Goal: Transaction & Acquisition: Purchase product/service

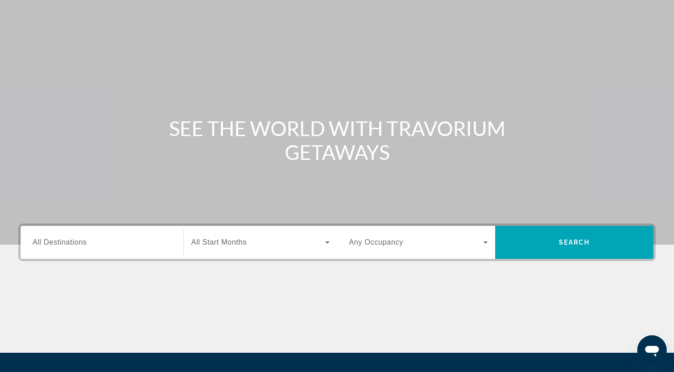
scroll to position [39, 0]
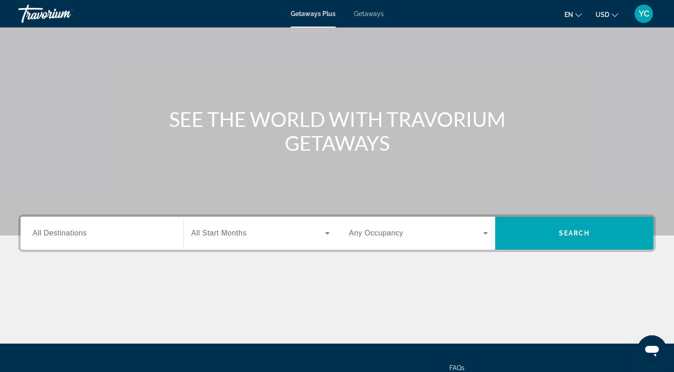
click at [77, 235] on span "All Destinations" at bounding box center [60, 233] width 54 height 8
click at [77, 235] on input "Destination All Destinations" at bounding box center [102, 233] width 139 height 11
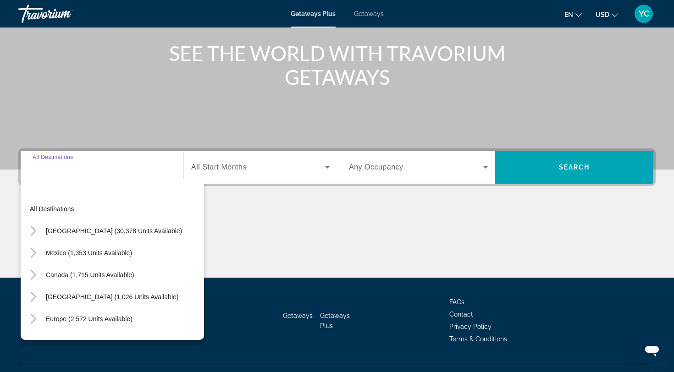
scroll to position [123, 0]
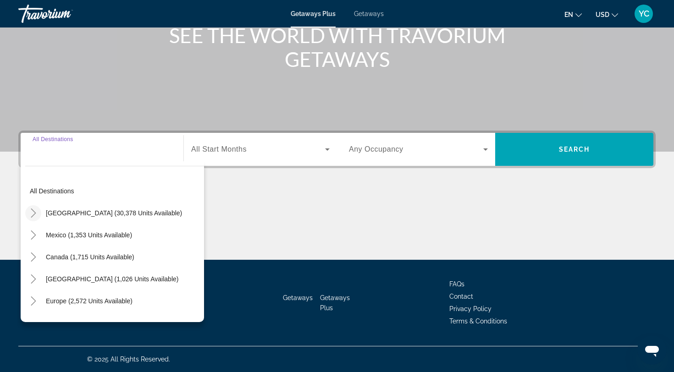
click at [33, 214] on icon "Toggle United States (30,378 units available)" at bounding box center [33, 213] width 9 height 9
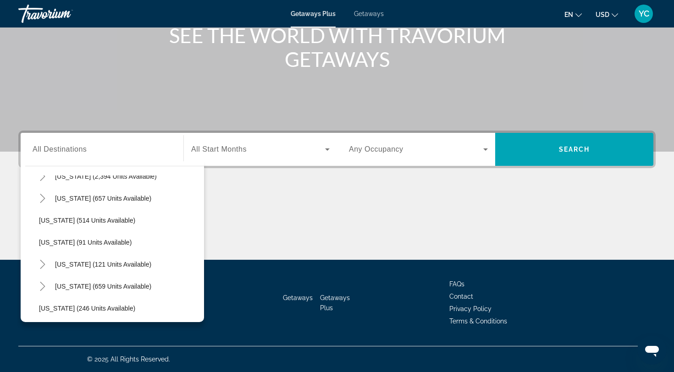
scroll to position [548, 0]
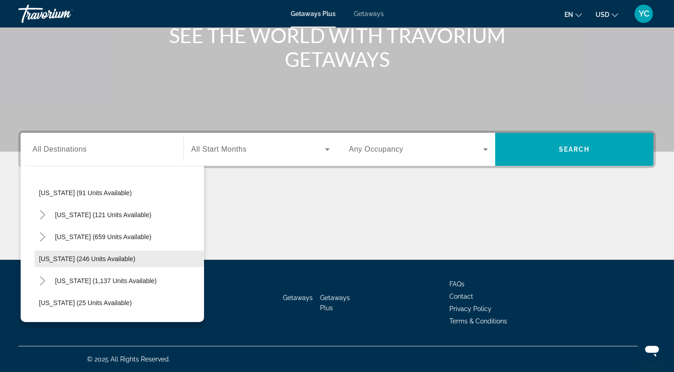
click at [78, 258] on span "Oregon (246 units available)" at bounding box center [87, 258] width 96 height 7
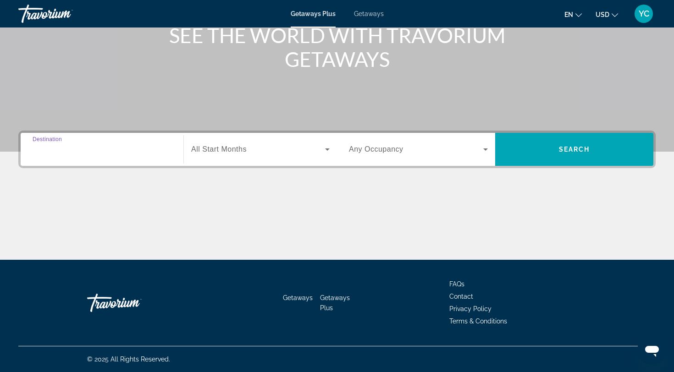
type input "**********"
click at [205, 158] on div "Search widget" at bounding box center [260, 150] width 138 height 26
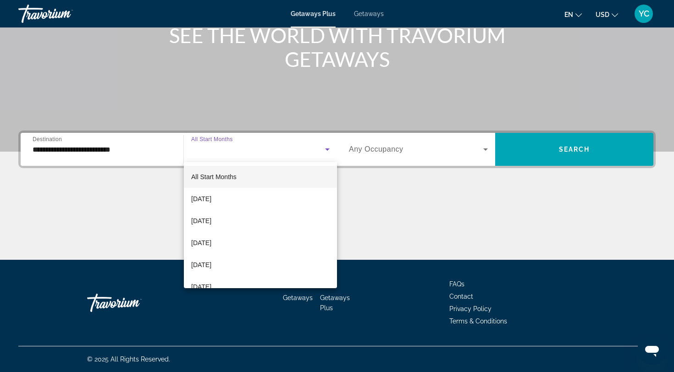
click at [417, 230] on div at bounding box center [337, 186] width 674 height 372
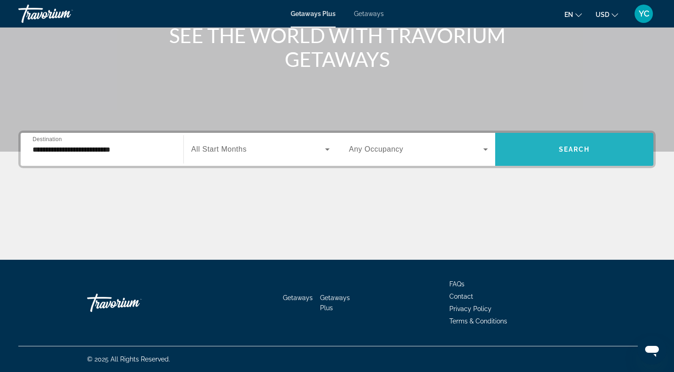
click at [599, 145] on span "Search widget" at bounding box center [574, 149] width 158 height 22
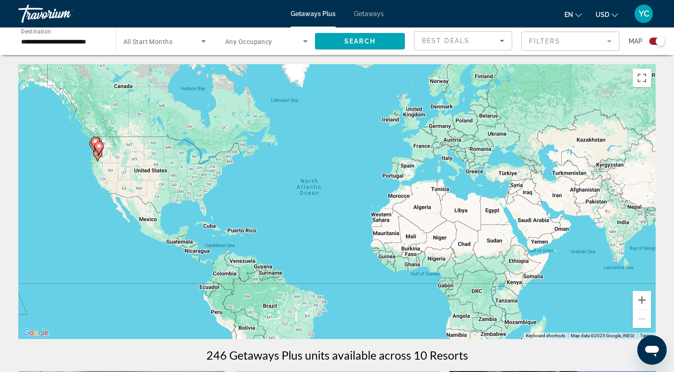
click at [373, 16] on span "Getaways" at bounding box center [369, 13] width 30 height 7
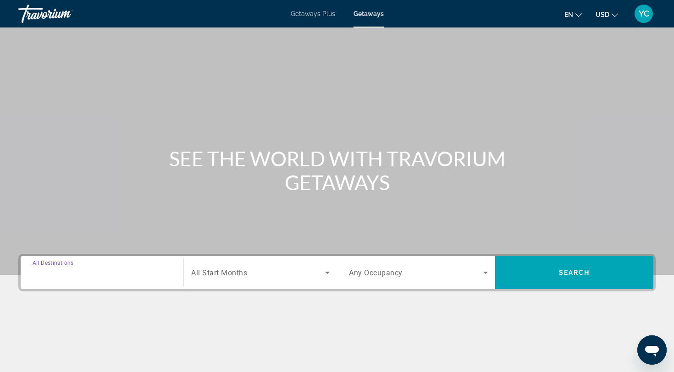
click at [55, 277] on input "Destination All Destinations" at bounding box center [102, 273] width 139 height 11
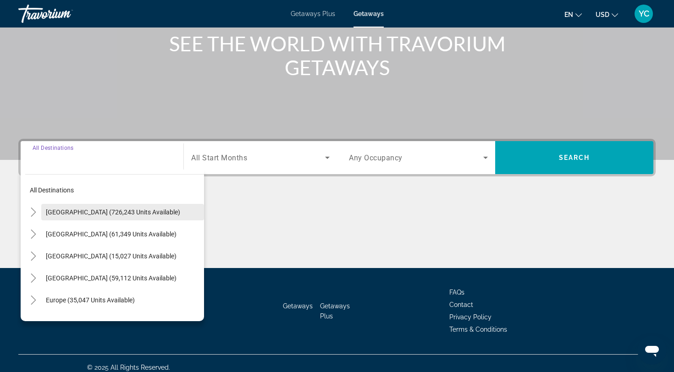
scroll to position [123, 0]
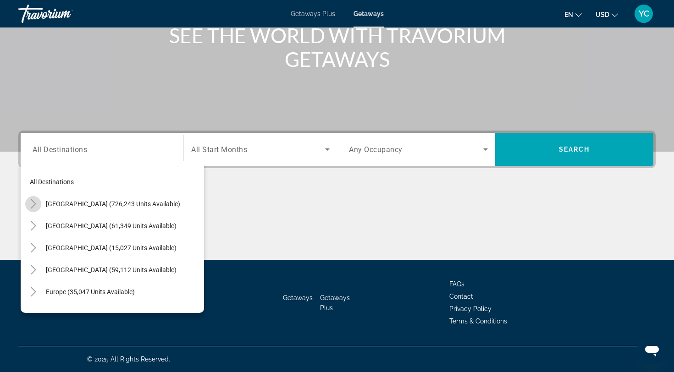
click at [35, 204] on icon "Toggle United States (726,243 units available)" at bounding box center [33, 203] width 9 height 9
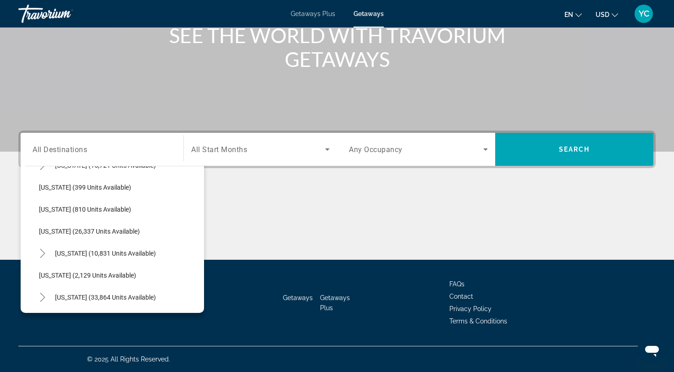
scroll to position [692, 0]
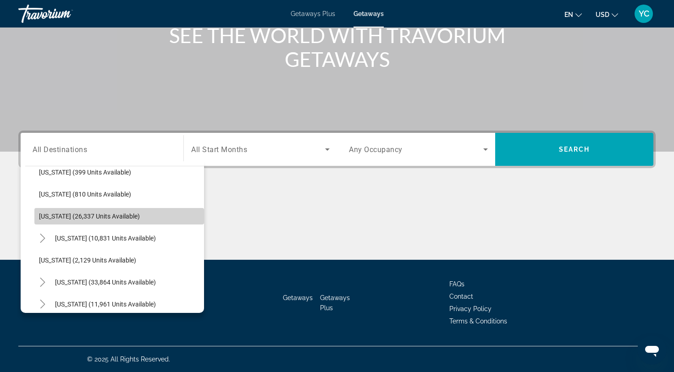
click at [80, 214] on span "Oregon (26,337 units available)" at bounding box center [89, 216] width 101 height 7
type input "**********"
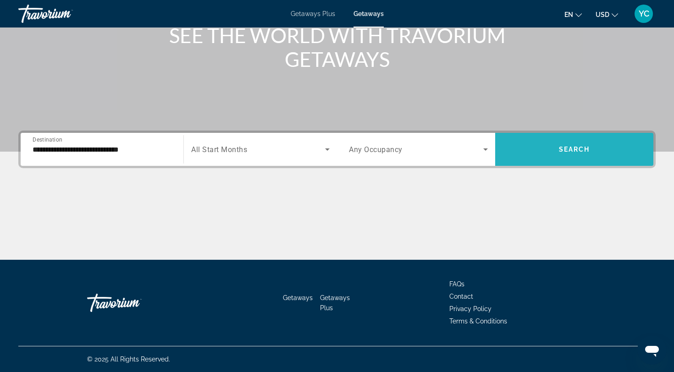
click at [525, 154] on span "Search widget" at bounding box center [574, 149] width 158 height 22
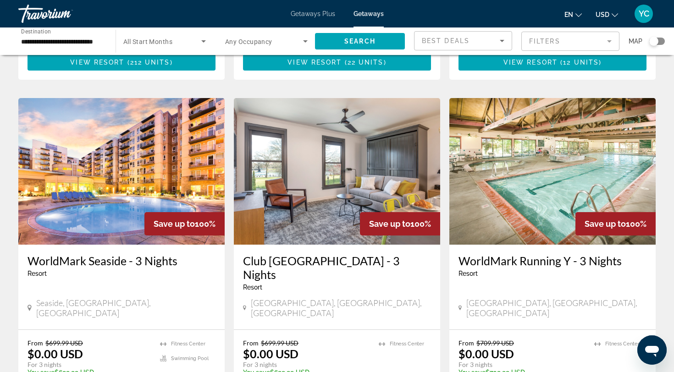
scroll to position [663, 0]
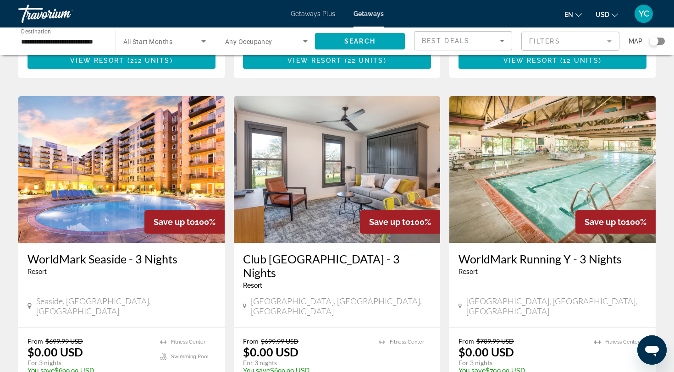
click at [126, 161] on img "Main content" at bounding box center [121, 169] width 206 height 147
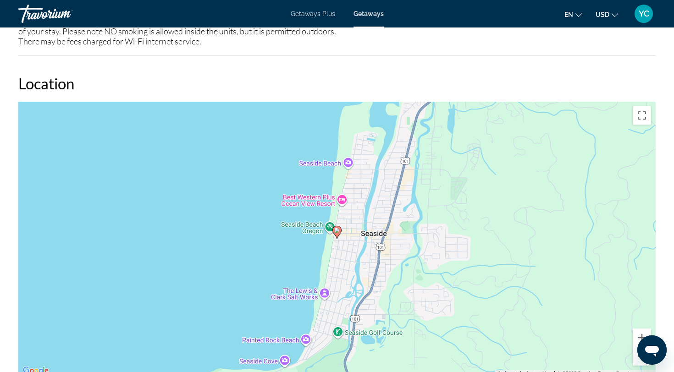
scroll to position [1382, 0]
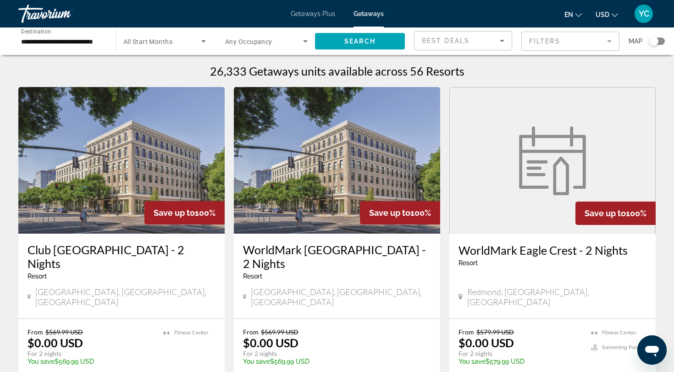
click at [48, 42] on input "**********" at bounding box center [62, 41] width 83 height 11
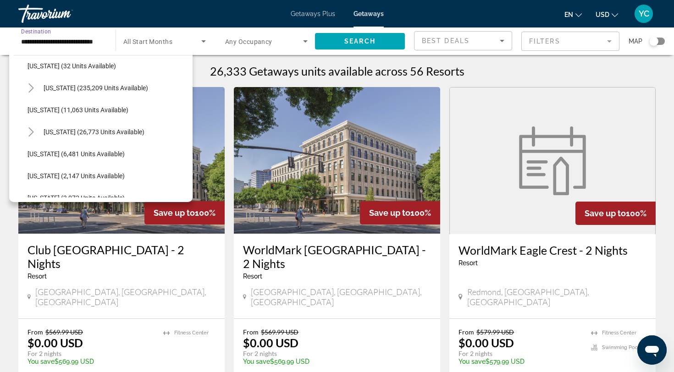
scroll to position [166, 0]
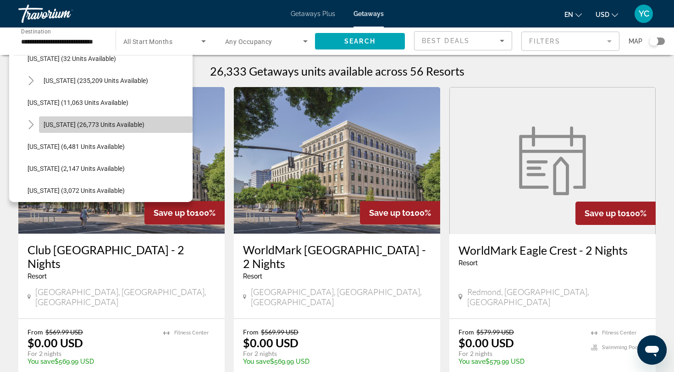
click at [50, 122] on span "Hawaii (26,773 units available)" at bounding box center [94, 124] width 101 height 7
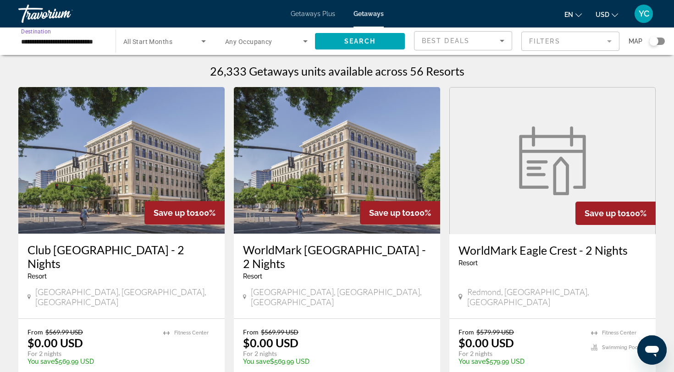
click at [46, 40] on input "**********" at bounding box center [62, 41] width 83 height 11
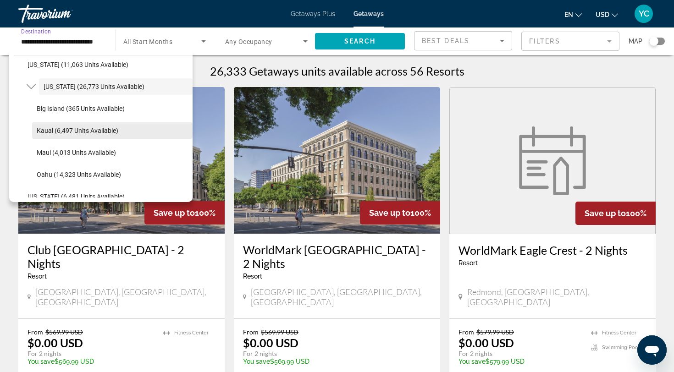
scroll to position [205, 0]
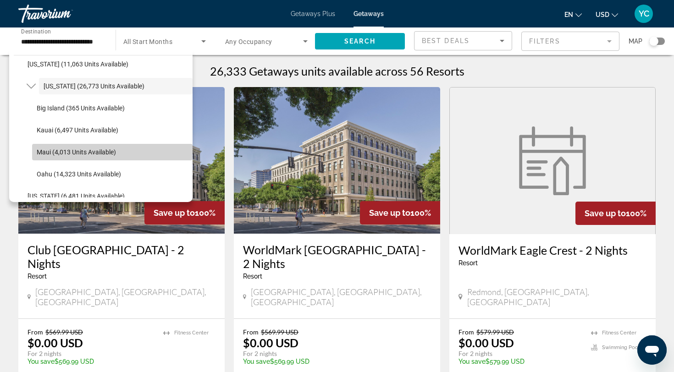
click at [69, 153] on span "Maui (4,013 units available)" at bounding box center [76, 152] width 79 height 7
type input "**********"
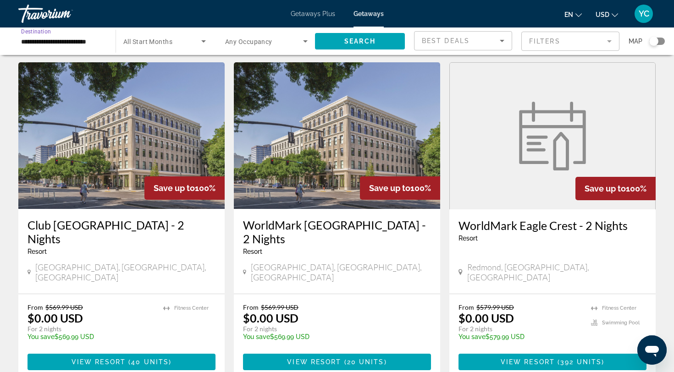
scroll to position [0, 0]
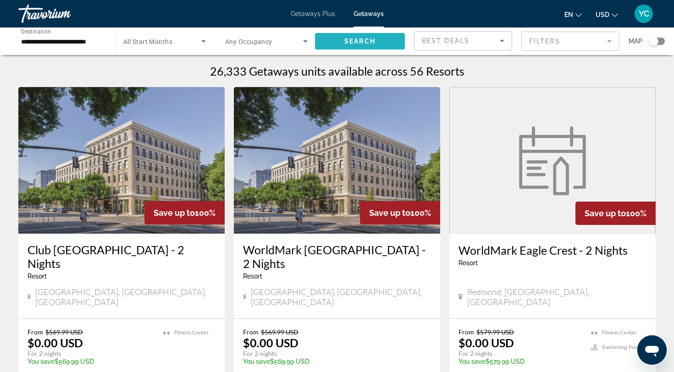
click at [378, 41] on span "Search widget" at bounding box center [360, 41] width 90 height 22
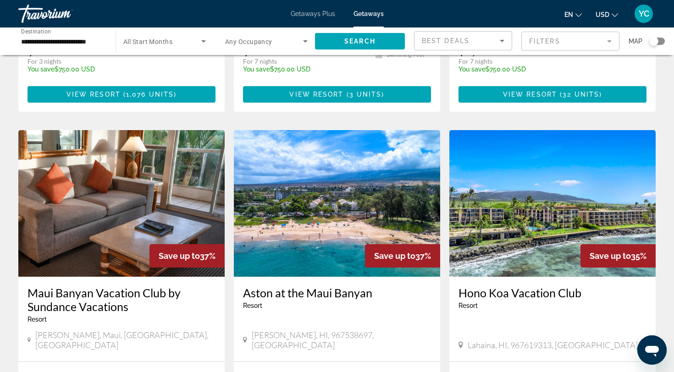
scroll to position [970, 0]
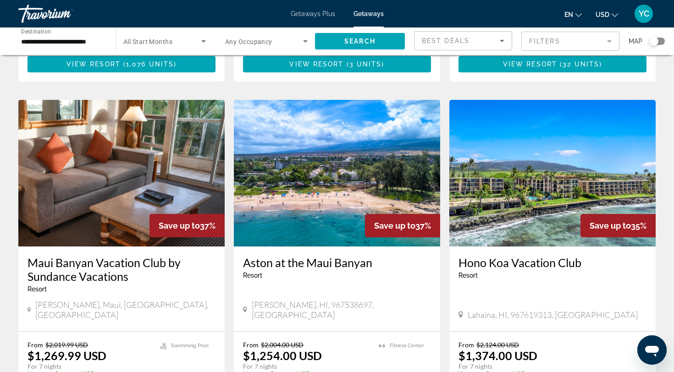
click at [311, 177] on img "Main content" at bounding box center [337, 173] width 206 height 147
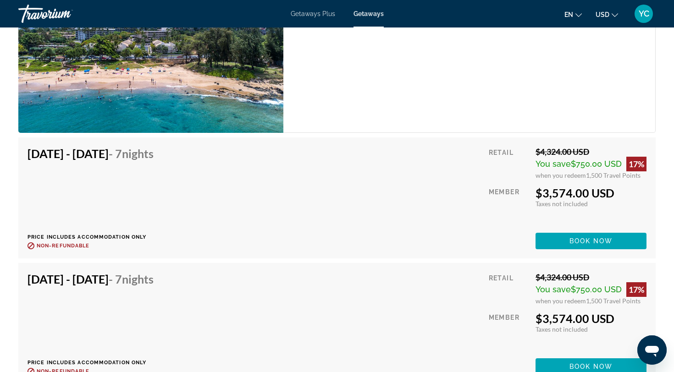
scroll to position [1644, 0]
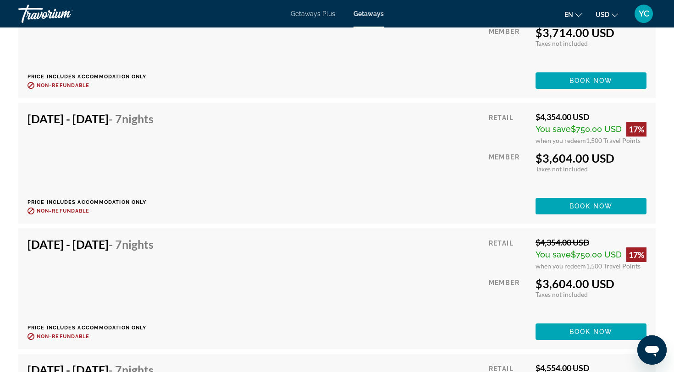
click at [409, 285] on div "Dec 6, 2025 - Dec 13, 2025 - 7 Nights Price includes accommodation only Refunda…" at bounding box center [337, 289] width 619 height 103
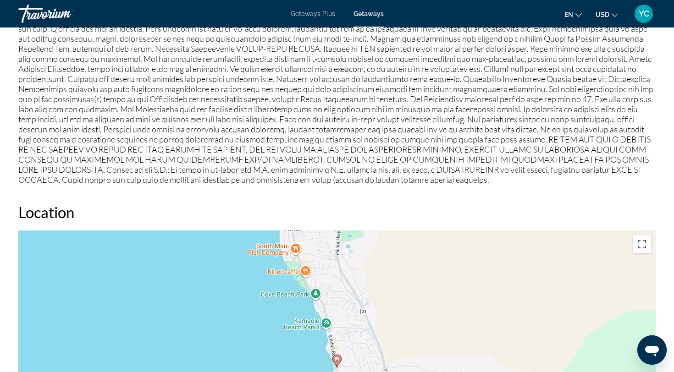
scroll to position [0, 0]
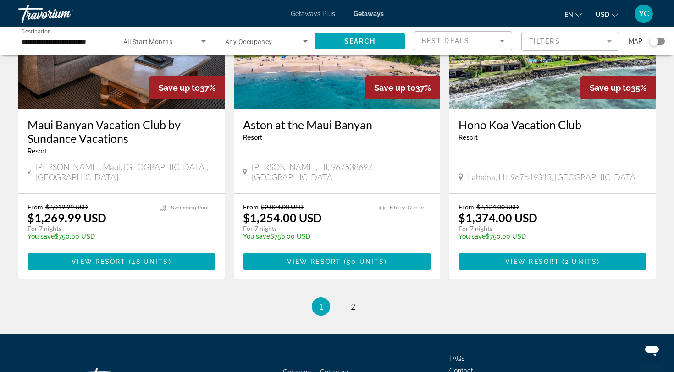
scroll to position [1102, 0]
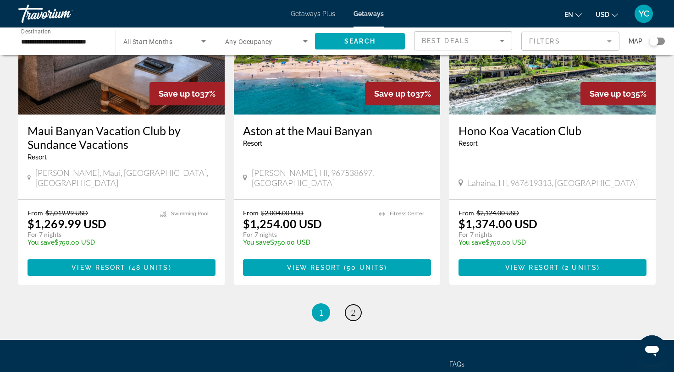
click at [354, 308] on span "2" at bounding box center [353, 313] width 5 height 10
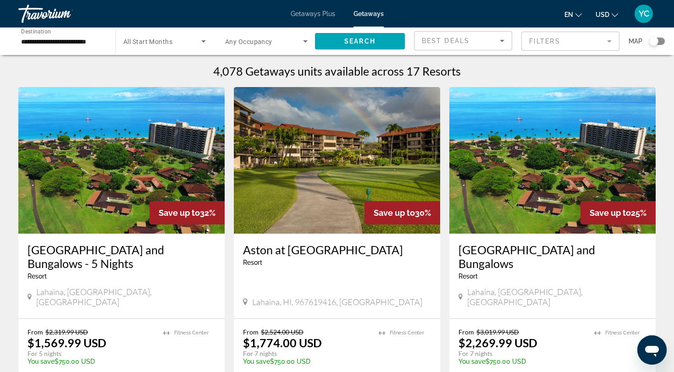
click at [320, 13] on span "Getaways Plus" at bounding box center [313, 13] width 44 height 7
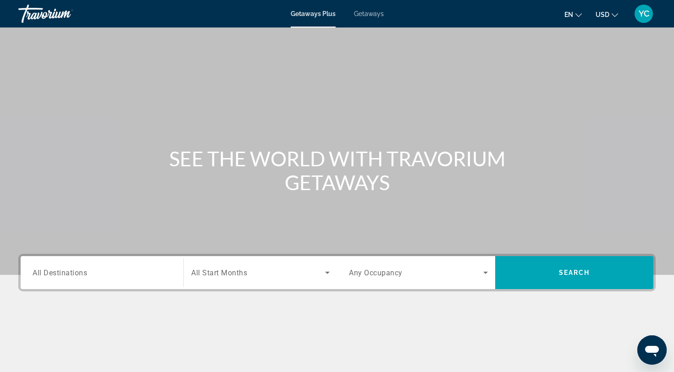
click at [70, 271] on span "All Destinations" at bounding box center [60, 272] width 55 height 9
click at [70, 271] on input "Destination All Destinations" at bounding box center [102, 273] width 139 height 11
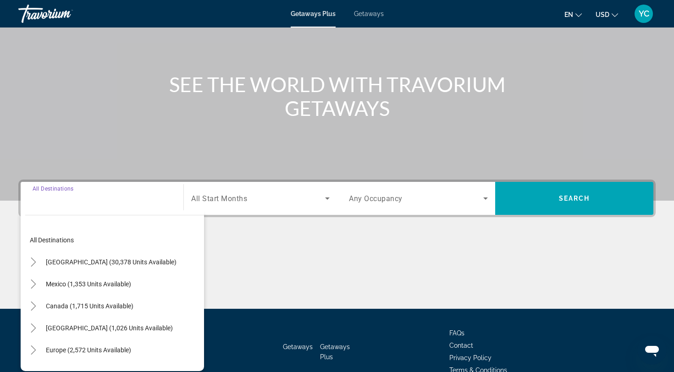
scroll to position [123, 0]
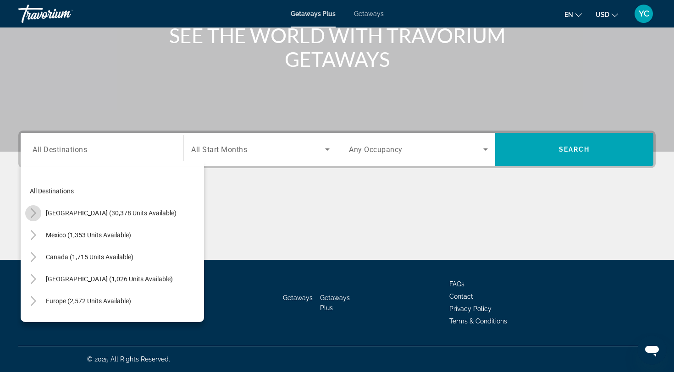
click at [35, 212] on icon "Toggle United States (30,378 units available)" at bounding box center [33, 213] width 9 height 9
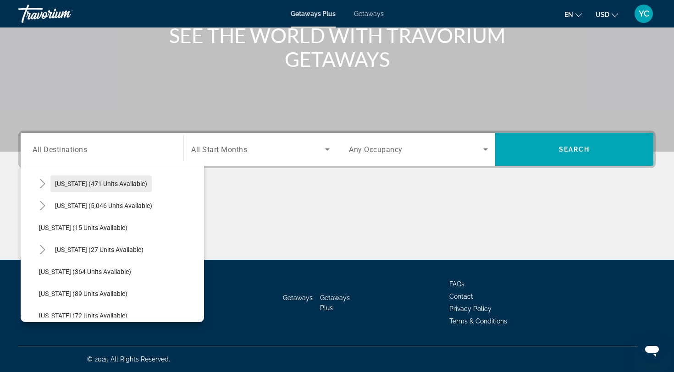
scroll to position [117, 0]
click at [68, 254] on span "Search widget" at bounding box center [99, 250] width 98 height 22
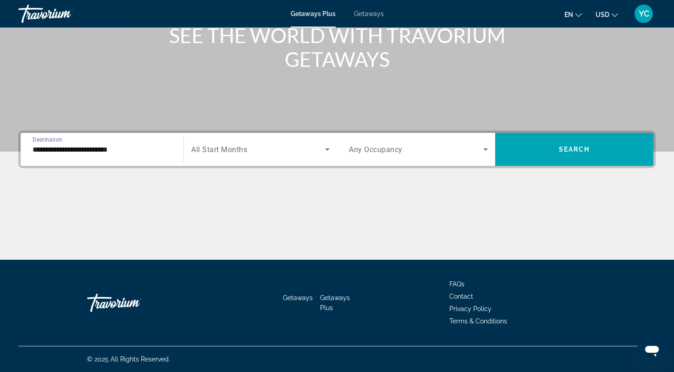
click at [119, 152] on input "**********" at bounding box center [102, 149] width 139 height 11
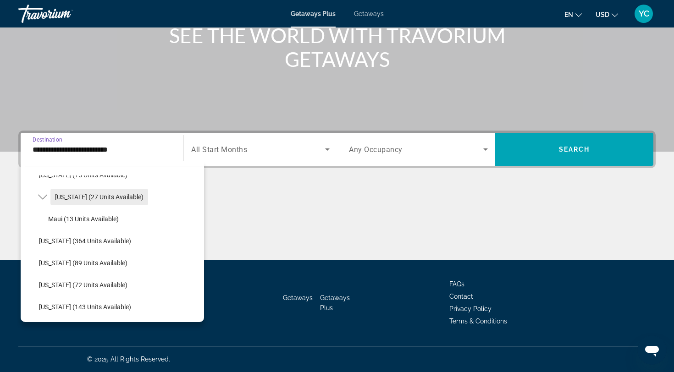
scroll to position [171, 0]
click at [66, 220] on span "Maui (13 units available)" at bounding box center [83, 218] width 71 height 7
type input "**********"
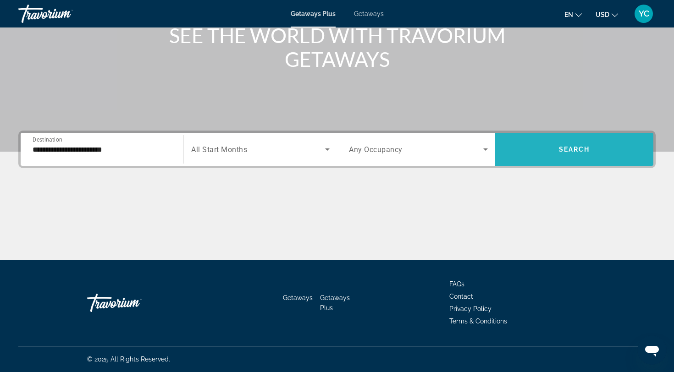
click at [575, 141] on span "Search widget" at bounding box center [574, 149] width 158 height 22
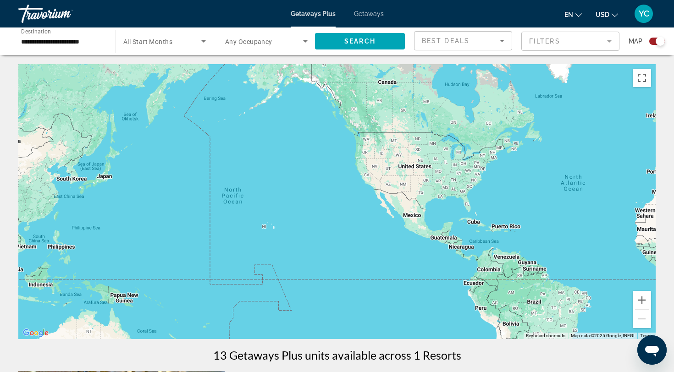
drag, startPoint x: 158, startPoint y: 229, endPoint x: 424, endPoint y: 224, distance: 265.5
click at [424, 225] on div "Main content" at bounding box center [336, 201] width 637 height 275
click at [270, 216] on image "Main content" at bounding box center [270, 215] width 6 height 6
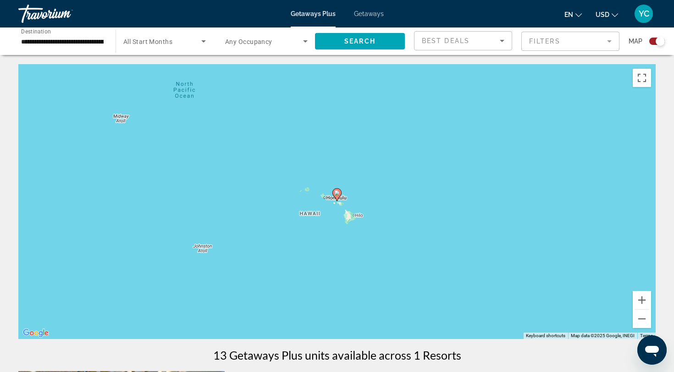
click at [340, 194] on icon "Main content" at bounding box center [337, 195] width 8 height 12
type input "**********"
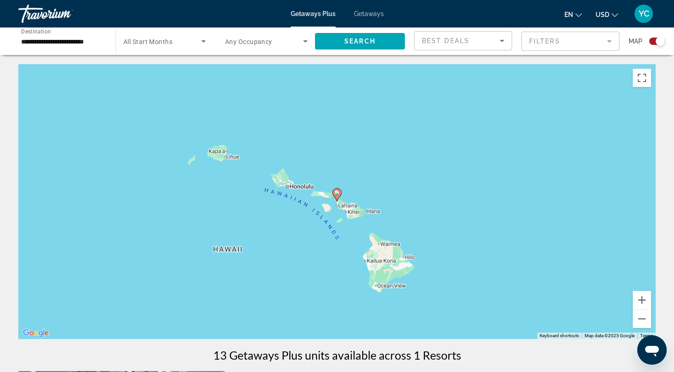
click at [408, 192] on div "To navigate, press the arrow keys. To activate drag with keyboard, press Alt + …" at bounding box center [336, 201] width 637 height 275
click at [370, 12] on span "Getaways" at bounding box center [369, 13] width 30 height 7
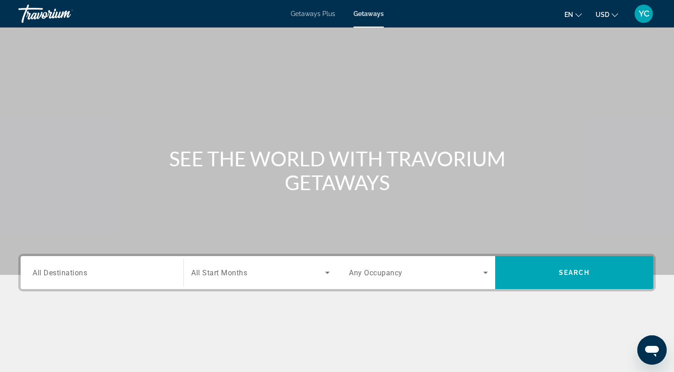
click at [56, 274] on span "All Destinations" at bounding box center [60, 272] width 55 height 9
click at [56, 274] on input "Destination All Destinations" at bounding box center [102, 273] width 139 height 11
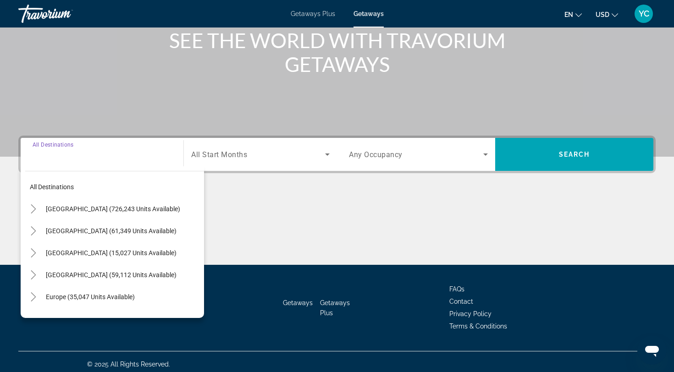
scroll to position [123, 0]
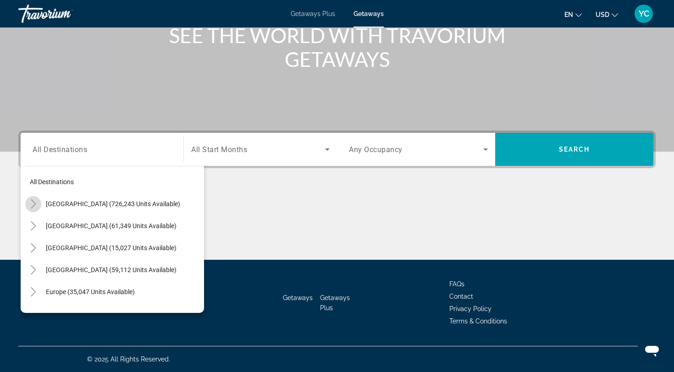
click at [36, 204] on icon "Toggle United States (726,243 units available)" at bounding box center [33, 203] width 9 height 9
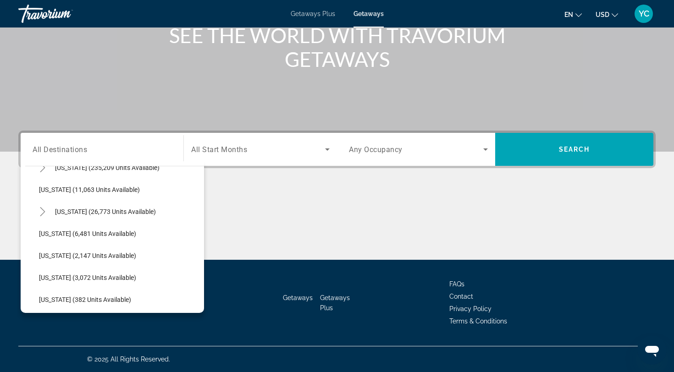
scroll to position [191, 0]
click at [72, 213] on span "Hawaii (26,773 units available)" at bounding box center [105, 211] width 101 height 7
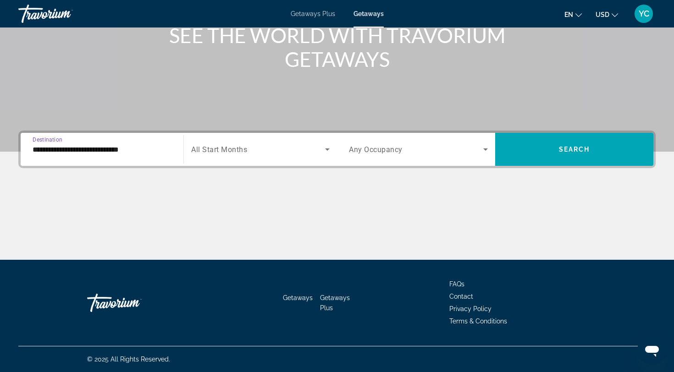
click at [55, 152] on input "**********" at bounding box center [102, 149] width 139 height 11
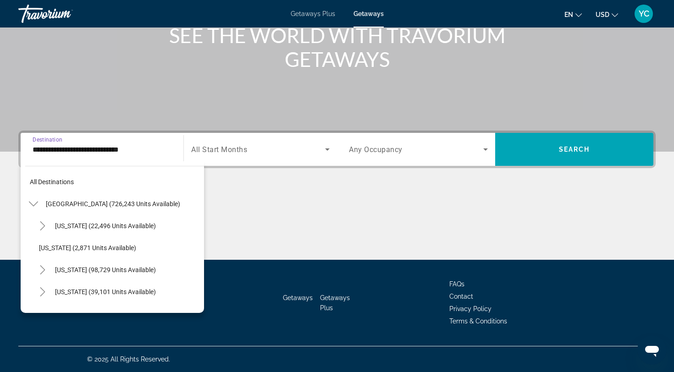
scroll to position [165, 0]
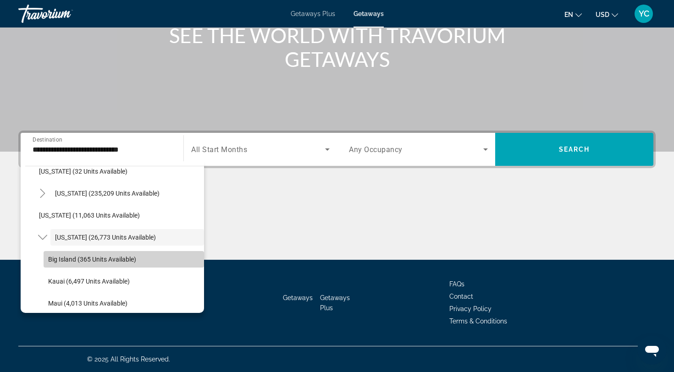
click at [71, 262] on span "Big Island (365 units available)" at bounding box center [92, 259] width 88 height 7
type input "**********"
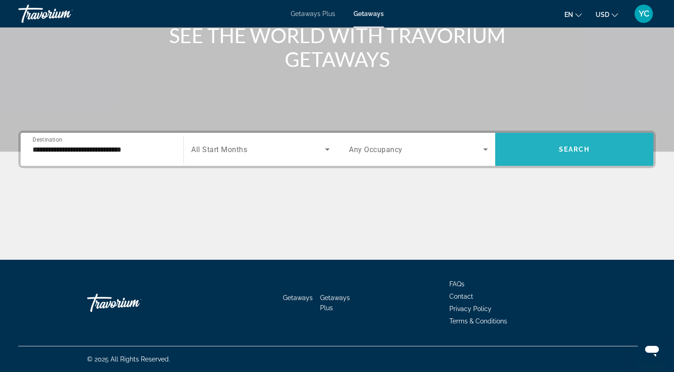
click at [556, 148] on span "Search widget" at bounding box center [574, 149] width 158 height 22
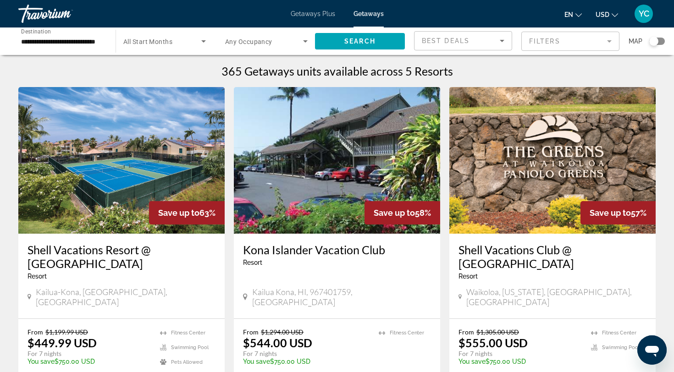
click at [660, 41] on div "Search widget" at bounding box center [657, 41] width 16 height 7
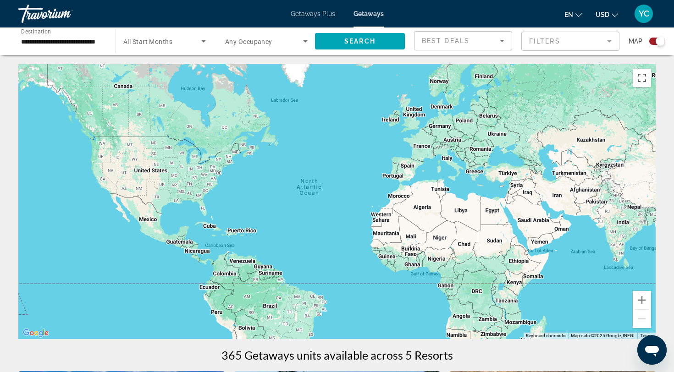
click at [657, 43] on div "Search widget" at bounding box center [660, 41] width 9 height 9
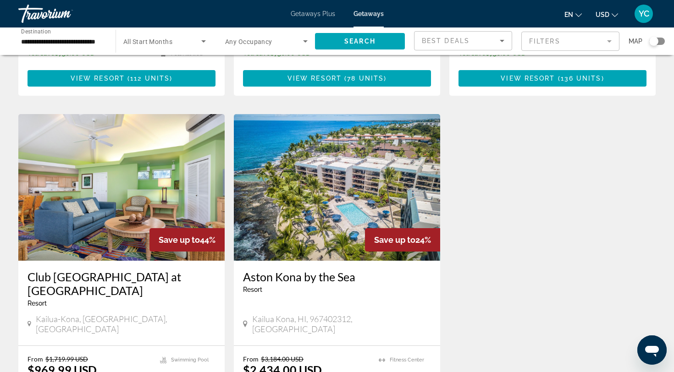
scroll to position [307, 0]
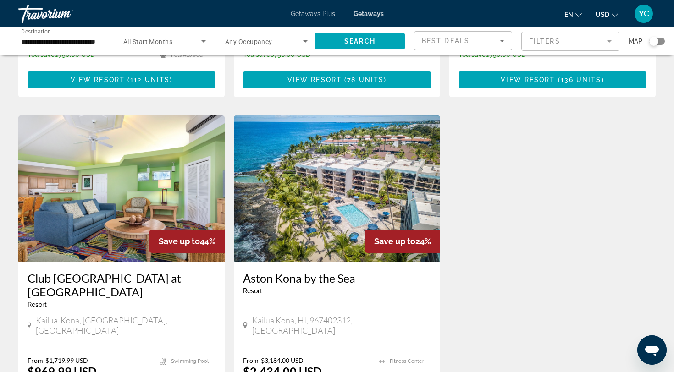
click at [354, 182] on img "Main content" at bounding box center [337, 189] width 206 height 147
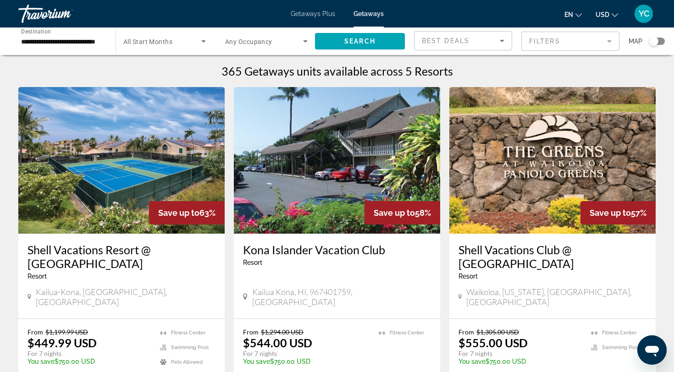
click at [55, 44] on input "**********" at bounding box center [62, 41] width 83 height 11
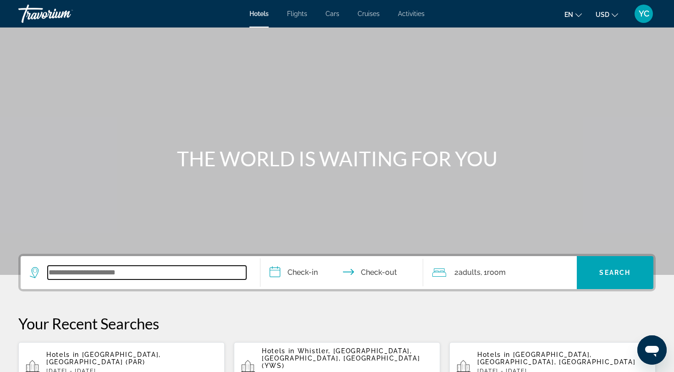
click at [77, 275] on input "Search widget" at bounding box center [147, 273] width 199 height 14
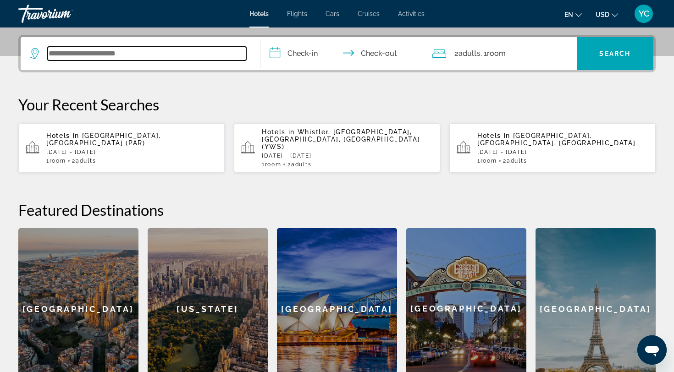
scroll to position [224, 0]
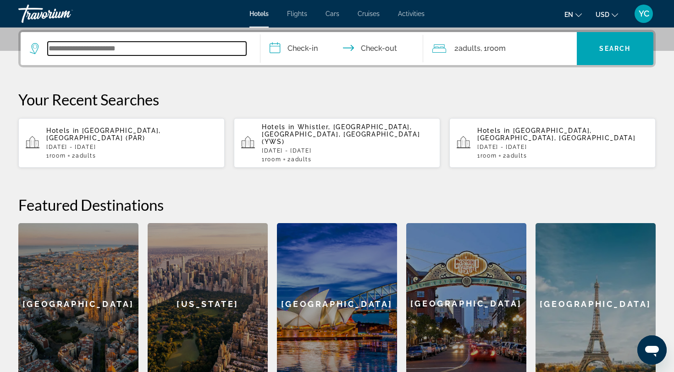
click at [123, 49] on input "Search widget" at bounding box center [147, 49] width 199 height 14
click at [110, 50] on input "Search widget" at bounding box center [147, 49] width 199 height 14
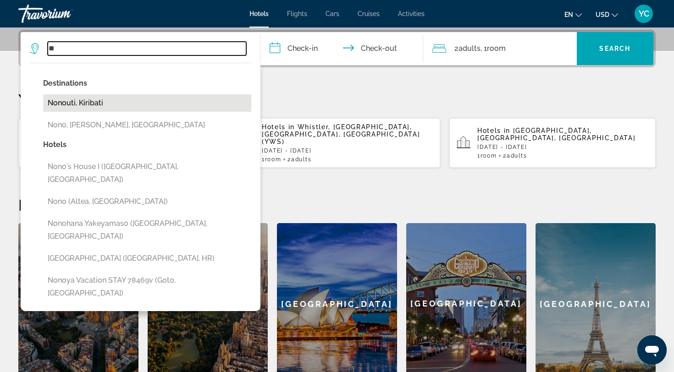
type input "*"
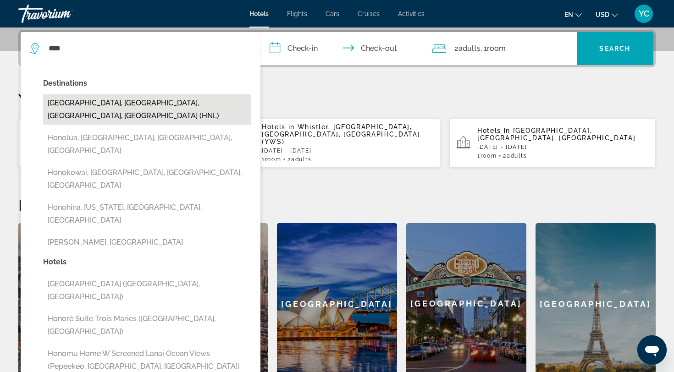
click at [101, 100] on button "[GEOGRAPHIC_DATA], [GEOGRAPHIC_DATA], [GEOGRAPHIC_DATA], [GEOGRAPHIC_DATA] (HNL)" at bounding box center [147, 109] width 208 height 30
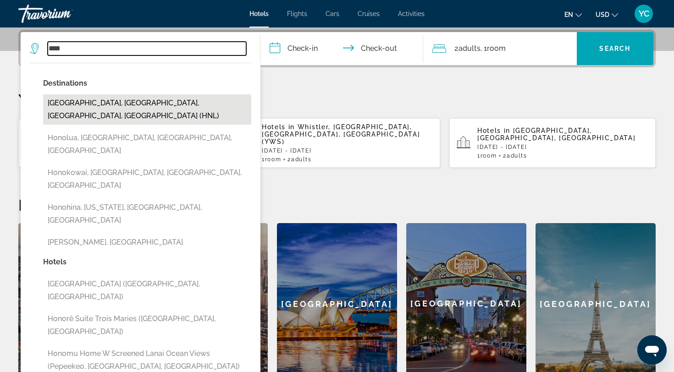
type input "**********"
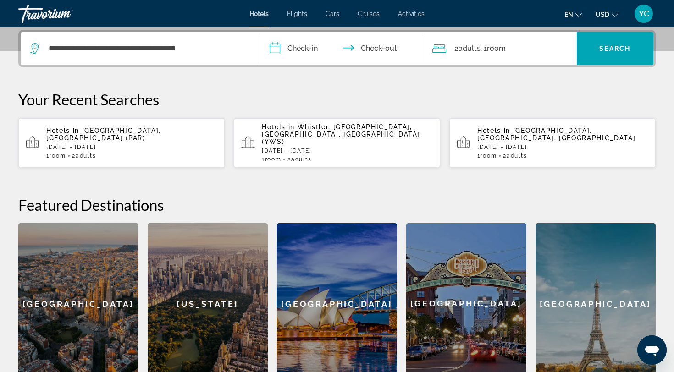
click at [300, 53] on input "**********" at bounding box center [343, 50] width 166 height 36
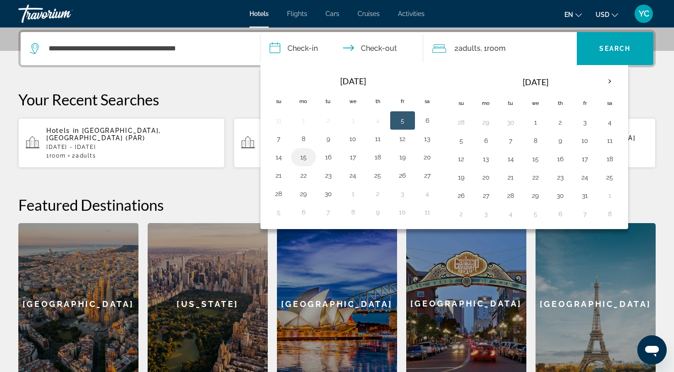
click at [305, 162] on button "15" at bounding box center [303, 157] width 15 height 13
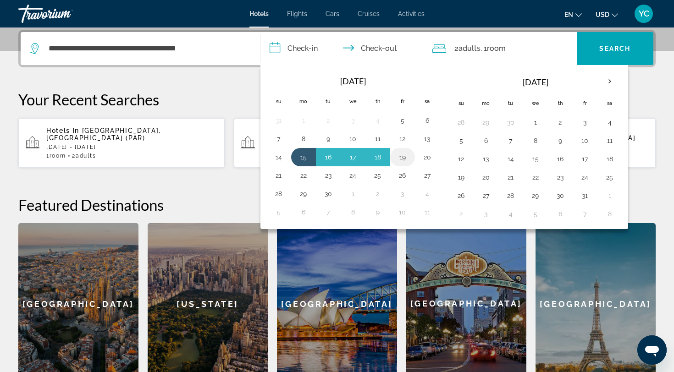
click at [409, 160] on button "19" at bounding box center [402, 157] width 15 height 13
type input "**********"
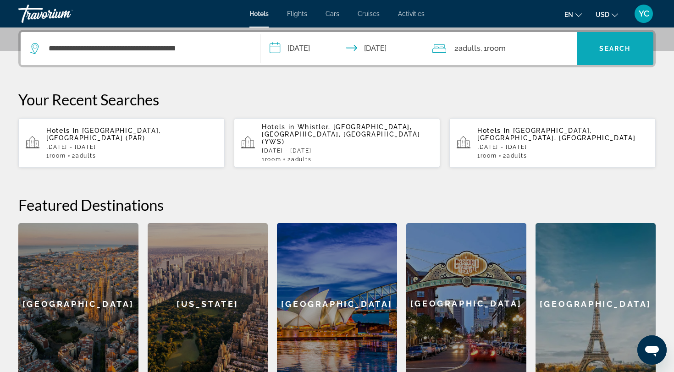
click at [590, 47] on span "Search widget" at bounding box center [615, 49] width 77 height 22
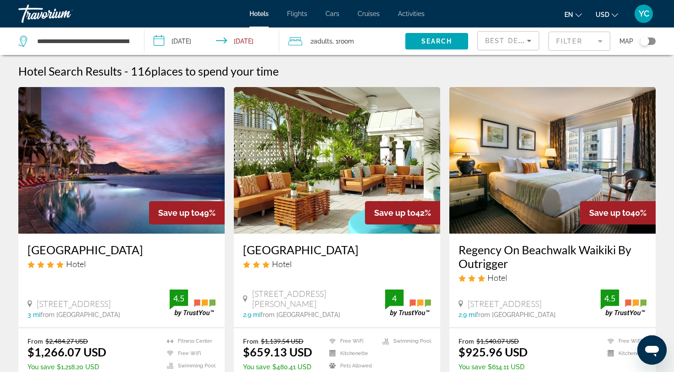
click at [582, 39] on mat-form-field "Filter" at bounding box center [579, 41] width 62 height 19
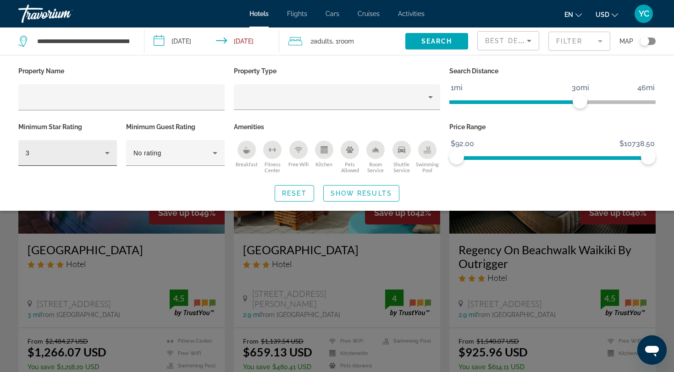
click at [99, 158] on div "3" at bounding box center [68, 153] width 84 height 26
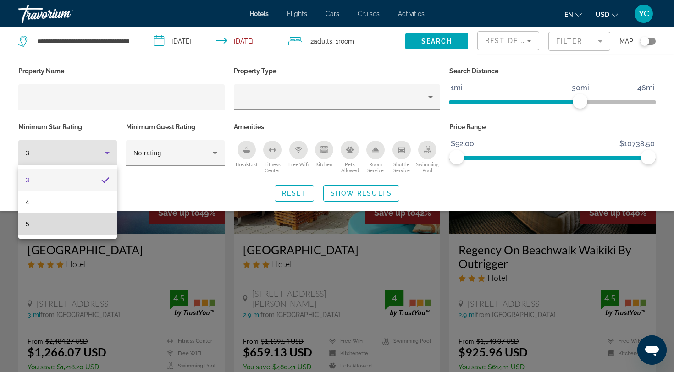
click at [90, 225] on mat-option "5" at bounding box center [67, 224] width 99 height 22
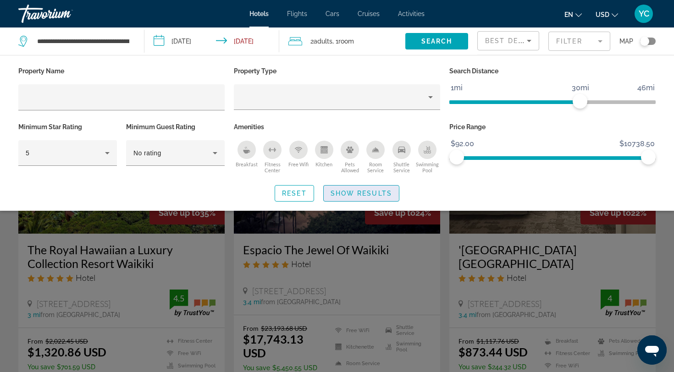
click at [339, 193] on span "Show Results" at bounding box center [361, 193] width 61 height 7
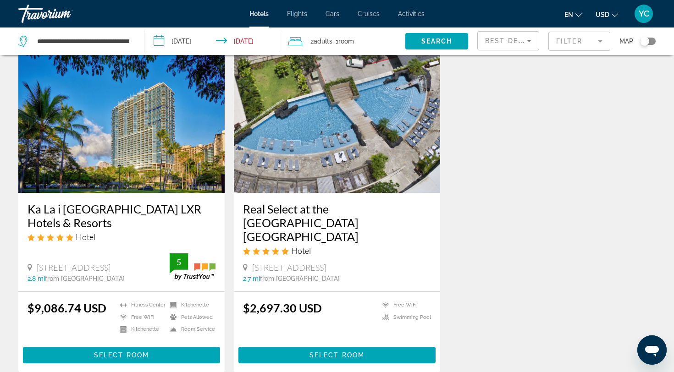
scroll to position [1064, 0]
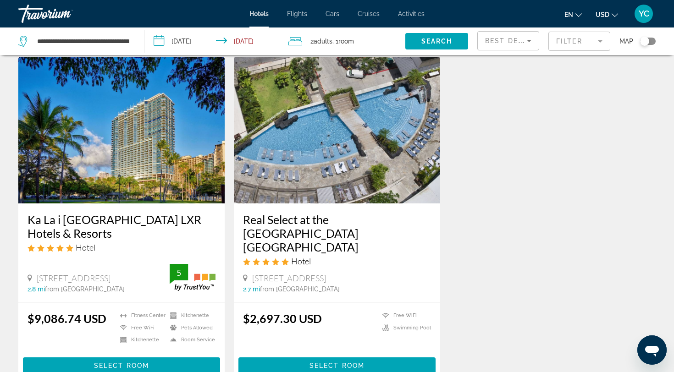
click at [134, 175] on img "Main content" at bounding box center [121, 130] width 206 height 147
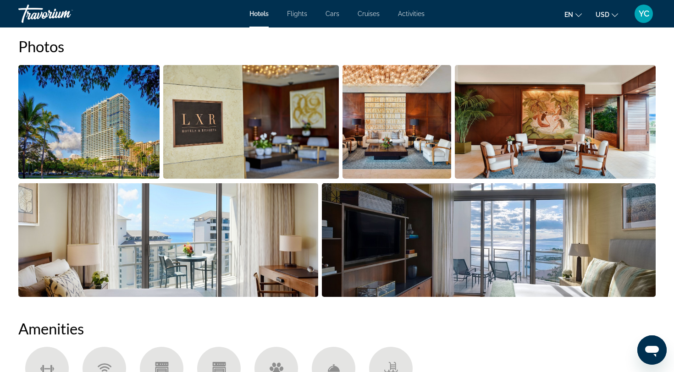
scroll to position [468, 0]
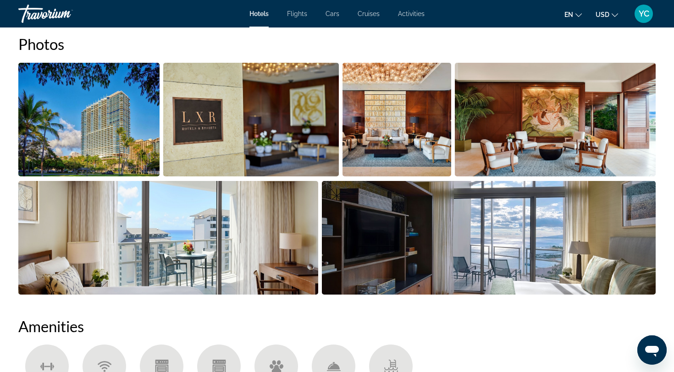
click at [110, 154] on img "Open full-screen image slider" at bounding box center [88, 120] width 141 height 114
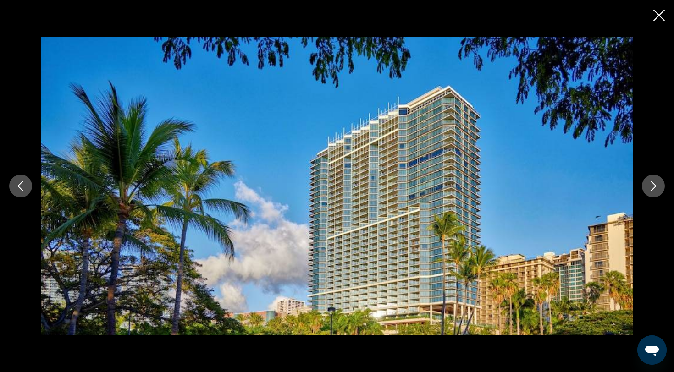
click at [651, 198] on div "prev next" at bounding box center [337, 186] width 674 height 298
click at [652, 195] on button "Next image" at bounding box center [653, 186] width 23 height 23
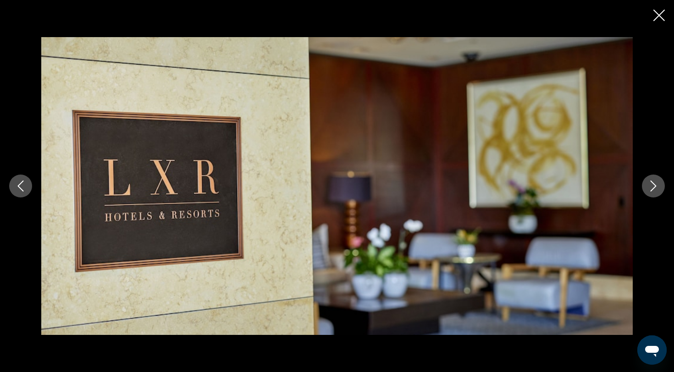
click at [652, 196] on button "Next image" at bounding box center [653, 186] width 23 height 23
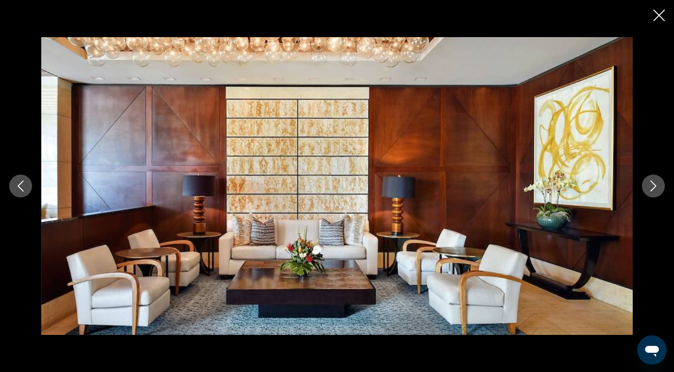
click at [652, 196] on button "Next image" at bounding box center [653, 186] width 23 height 23
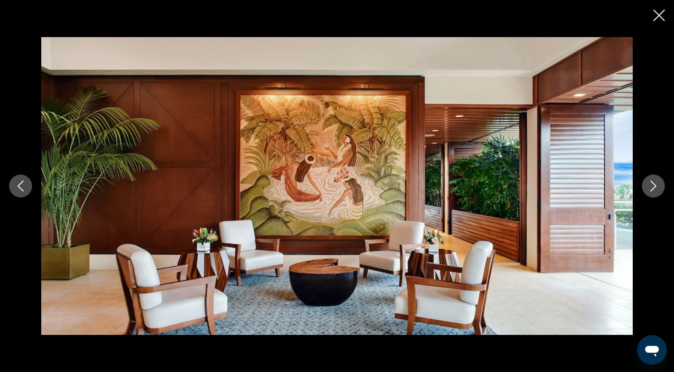
click at [652, 196] on button "Next image" at bounding box center [653, 186] width 23 height 23
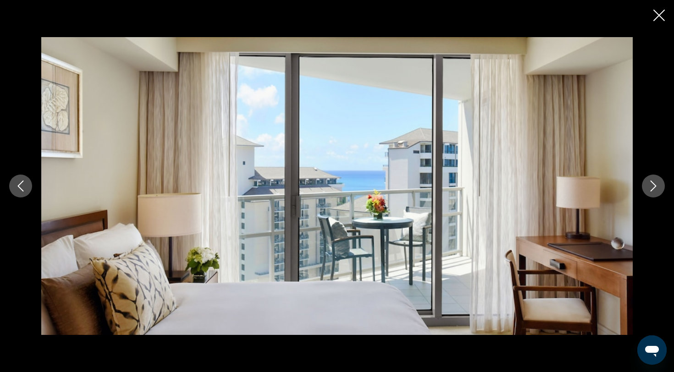
click at [652, 197] on button "Next image" at bounding box center [653, 186] width 23 height 23
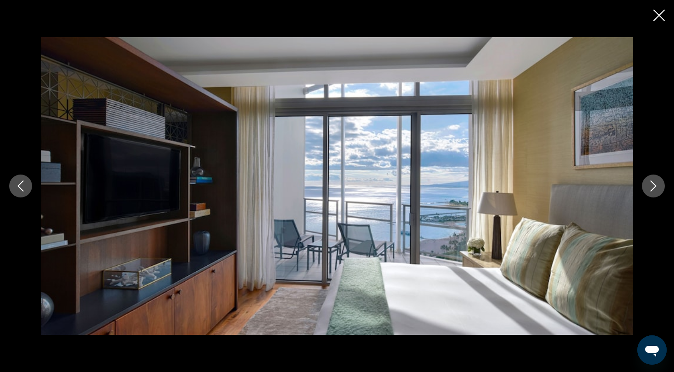
click at [656, 194] on button "Next image" at bounding box center [653, 186] width 23 height 23
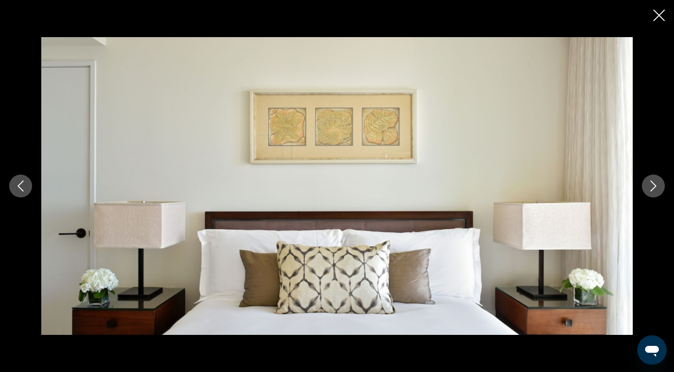
click at [656, 194] on button "Next image" at bounding box center [653, 186] width 23 height 23
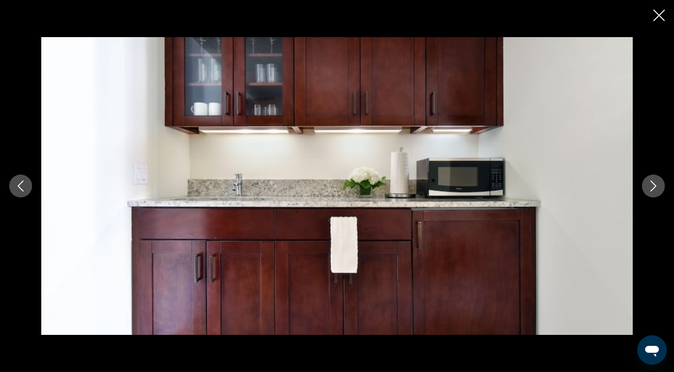
click at [656, 195] on button "Next image" at bounding box center [653, 186] width 23 height 23
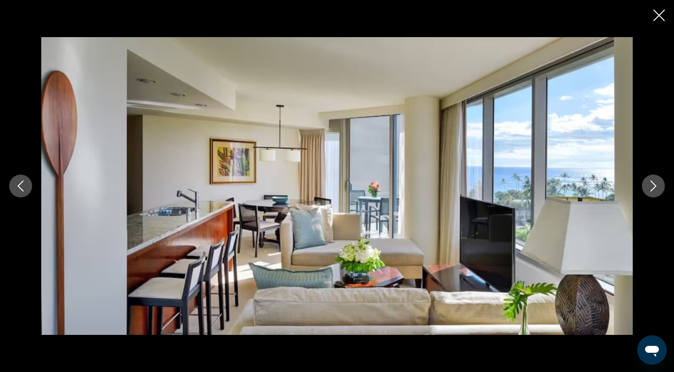
click at [21, 182] on icon "Previous image" at bounding box center [20, 186] width 11 height 11
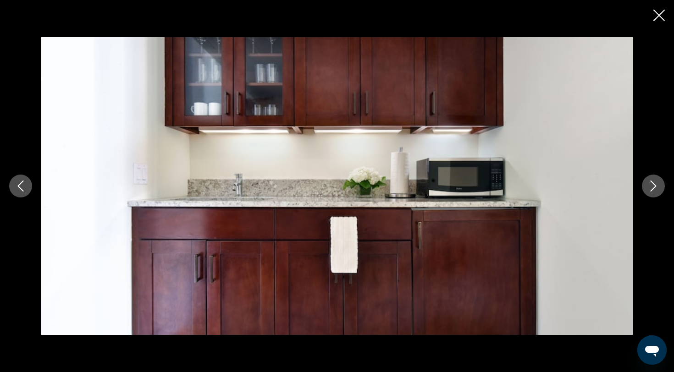
click at [656, 193] on button "Next image" at bounding box center [653, 186] width 23 height 23
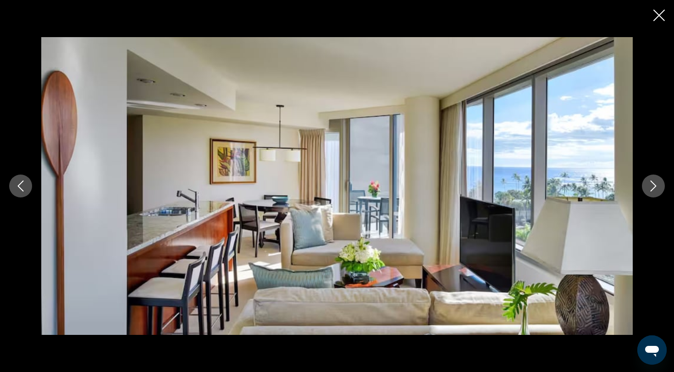
click at [656, 194] on button "Next image" at bounding box center [653, 186] width 23 height 23
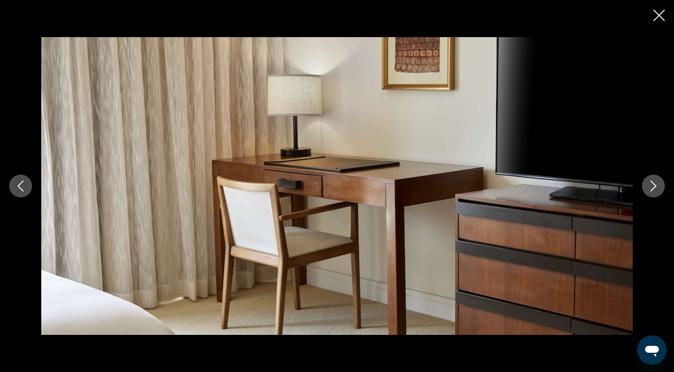
click at [656, 194] on button "Next image" at bounding box center [653, 186] width 23 height 23
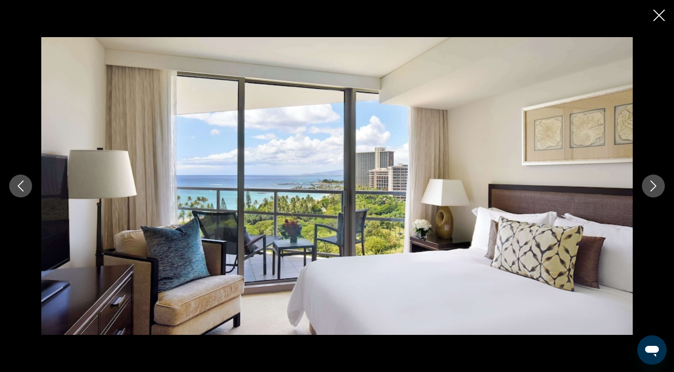
click at [657, 195] on button "Next image" at bounding box center [653, 186] width 23 height 23
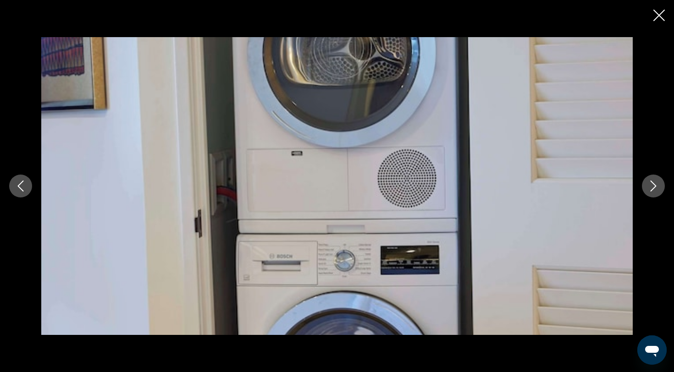
click at [656, 195] on button "Next image" at bounding box center [653, 186] width 23 height 23
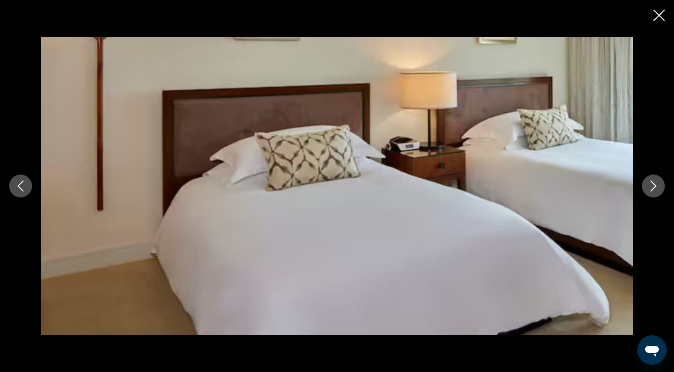
click at [656, 195] on button "Next image" at bounding box center [653, 186] width 23 height 23
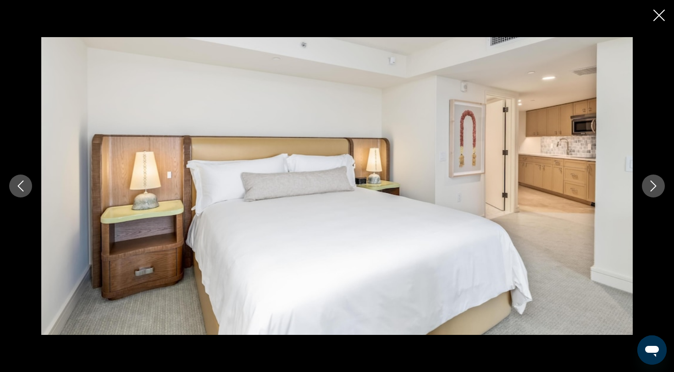
click at [656, 194] on button "Next image" at bounding box center [653, 186] width 23 height 23
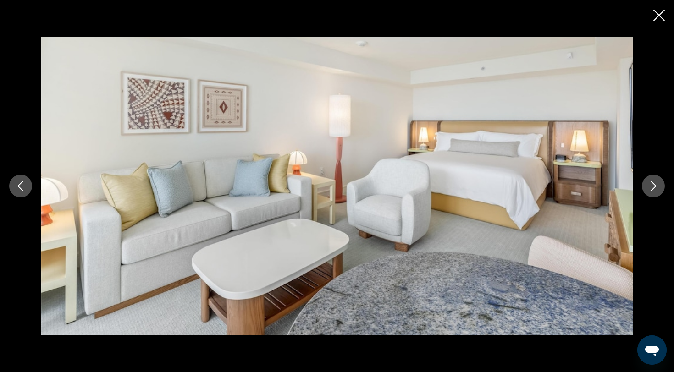
click at [656, 194] on button "Next image" at bounding box center [653, 186] width 23 height 23
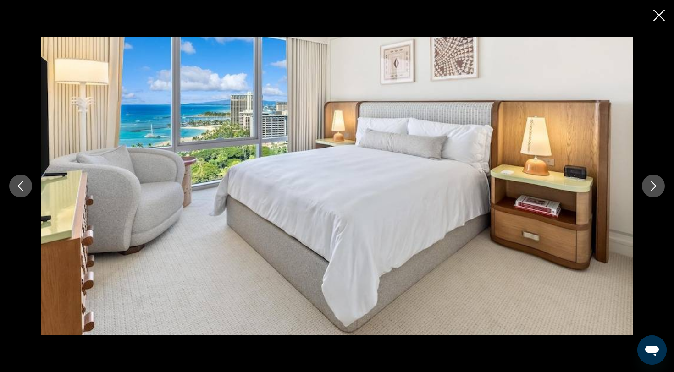
click at [655, 194] on button "Next image" at bounding box center [653, 186] width 23 height 23
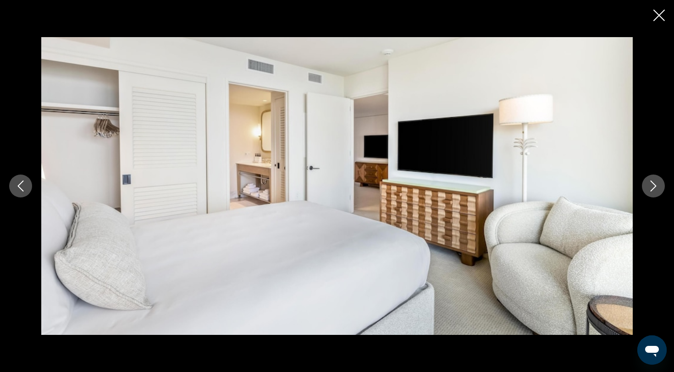
click at [655, 195] on button "Next image" at bounding box center [653, 186] width 23 height 23
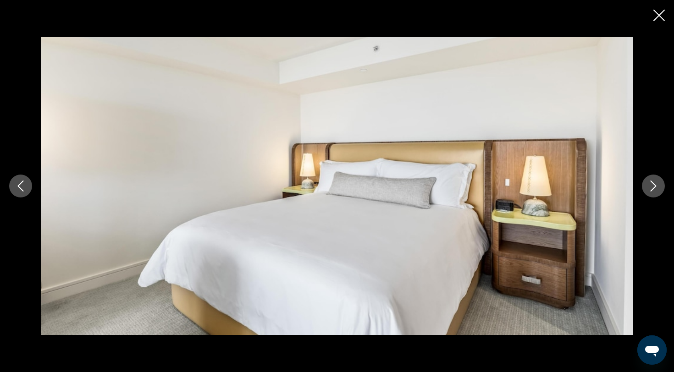
click at [655, 194] on button "Next image" at bounding box center [653, 186] width 23 height 23
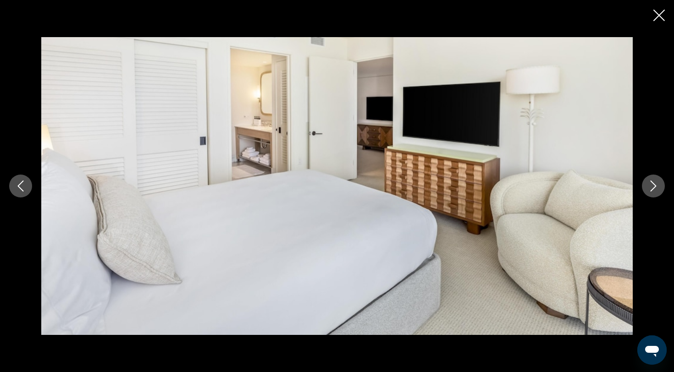
click at [655, 194] on button "Next image" at bounding box center [653, 186] width 23 height 23
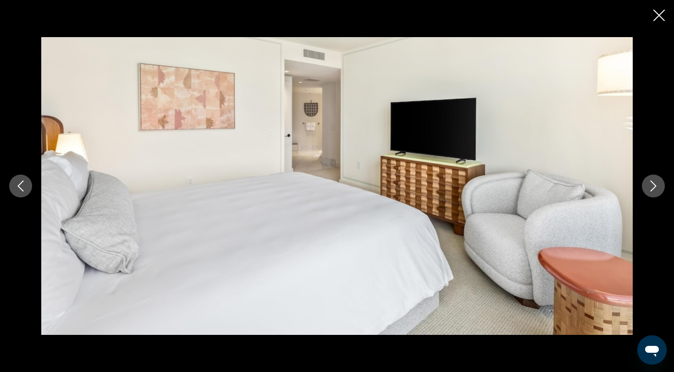
click at [656, 195] on button "Next image" at bounding box center [653, 186] width 23 height 23
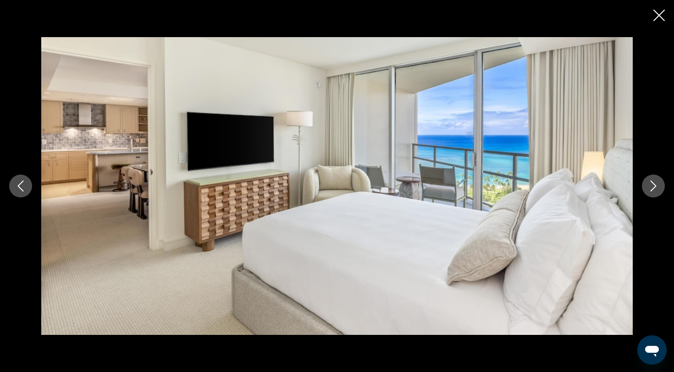
click at [656, 195] on button "Next image" at bounding box center [653, 186] width 23 height 23
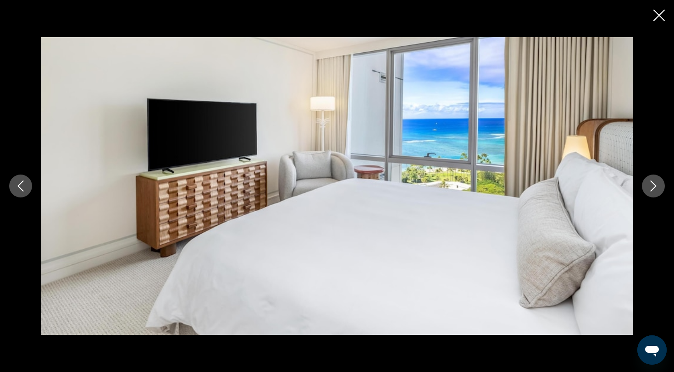
click at [656, 197] on button "Next image" at bounding box center [653, 186] width 23 height 23
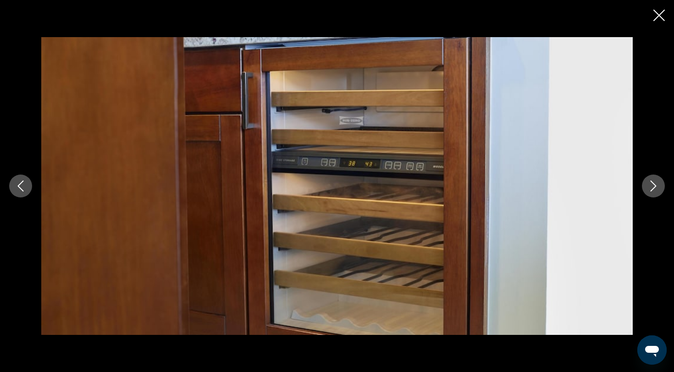
click at [655, 196] on button "Next image" at bounding box center [653, 186] width 23 height 23
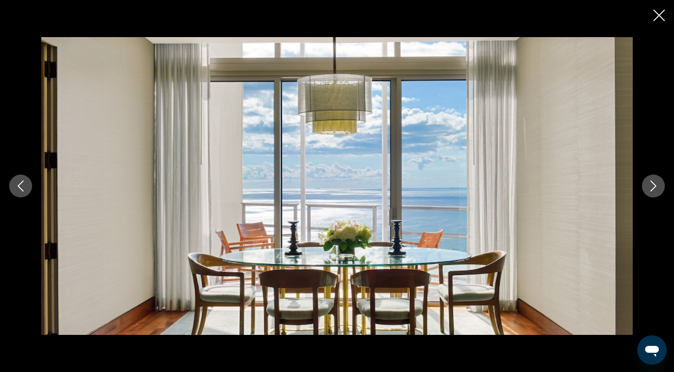
click at [655, 195] on button "Next image" at bounding box center [653, 186] width 23 height 23
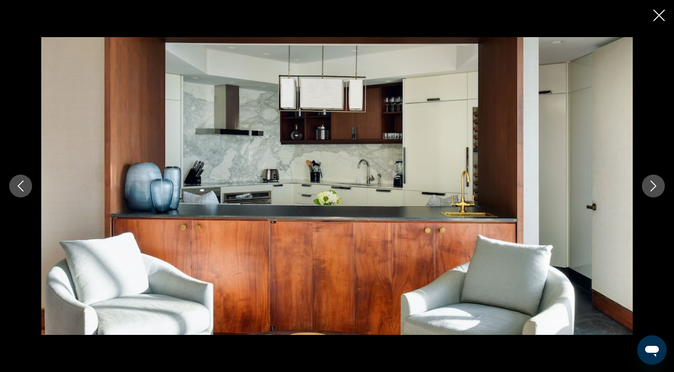
click at [655, 196] on button "Next image" at bounding box center [653, 186] width 23 height 23
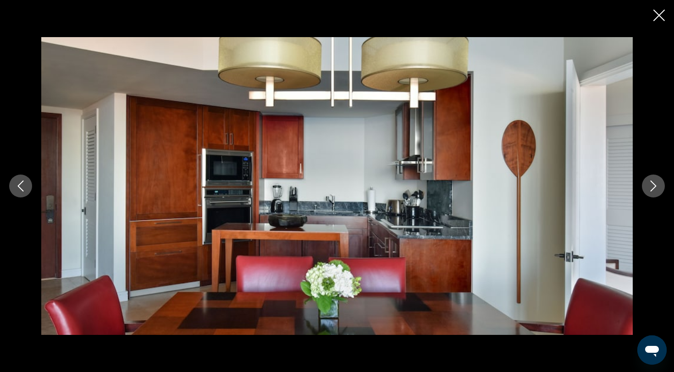
click at [655, 196] on button "Next image" at bounding box center [653, 186] width 23 height 23
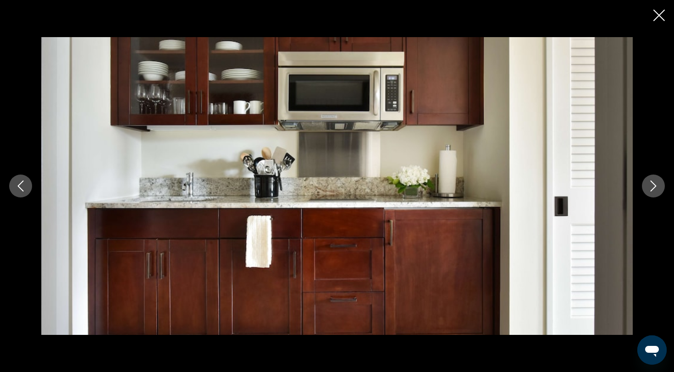
click at [655, 195] on button "Next image" at bounding box center [653, 186] width 23 height 23
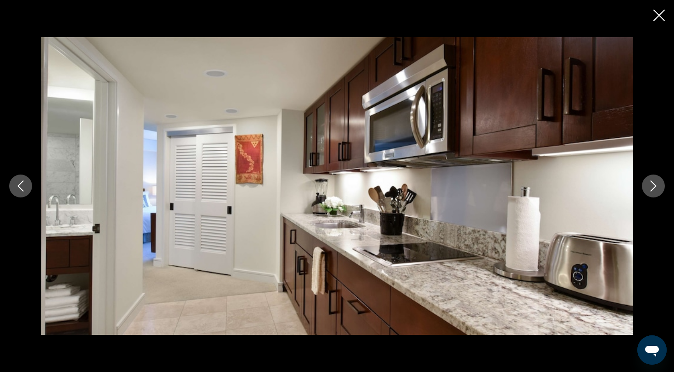
click at [660, 18] on icon "Close slideshow" at bounding box center [658, 15] width 11 height 11
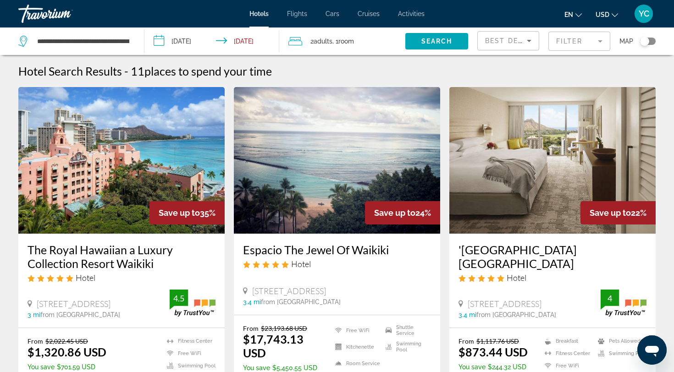
click at [182, 41] on input "**********" at bounding box center [213, 43] width 139 height 30
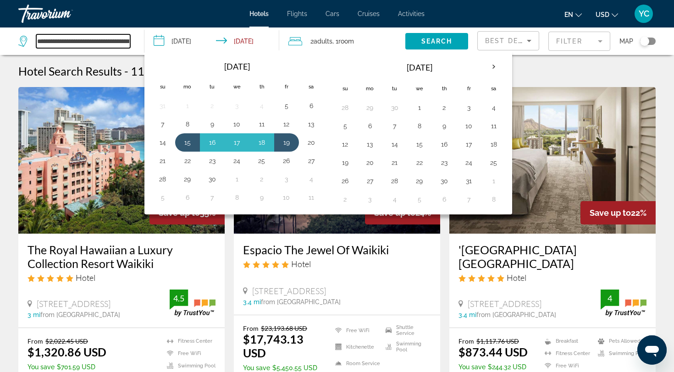
click at [78, 39] on input "**********" at bounding box center [83, 41] width 94 height 14
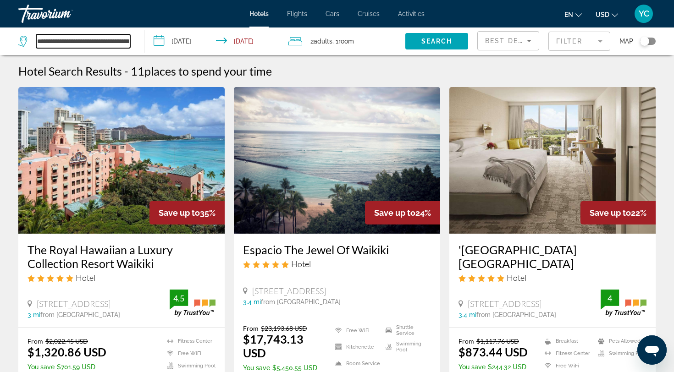
click at [117, 43] on input "**********" at bounding box center [83, 41] width 94 height 14
click at [117, 42] on input "**********" at bounding box center [83, 41] width 94 height 14
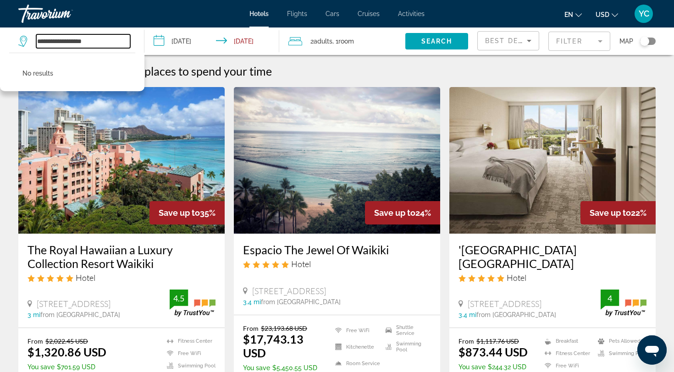
click at [116, 41] on input "**********" at bounding box center [83, 41] width 94 height 14
type input "*"
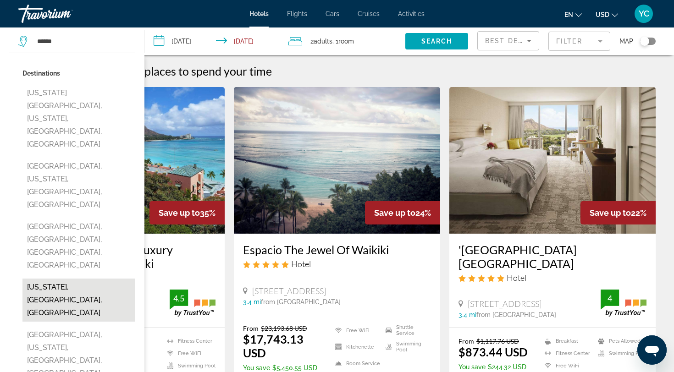
click at [108, 279] on button "Hawaii, HI, United States" at bounding box center [78, 300] width 113 height 43
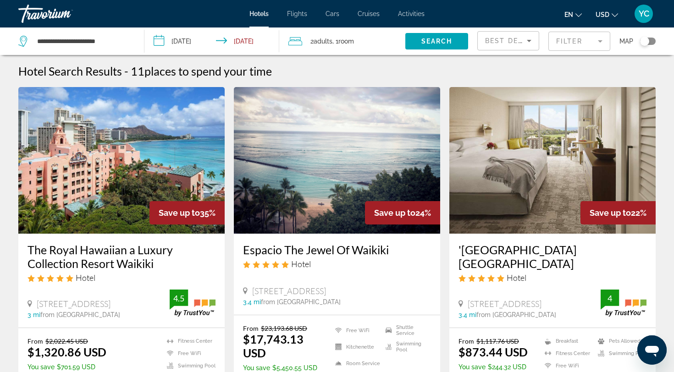
click at [191, 41] on input "**********" at bounding box center [213, 43] width 139 height 30
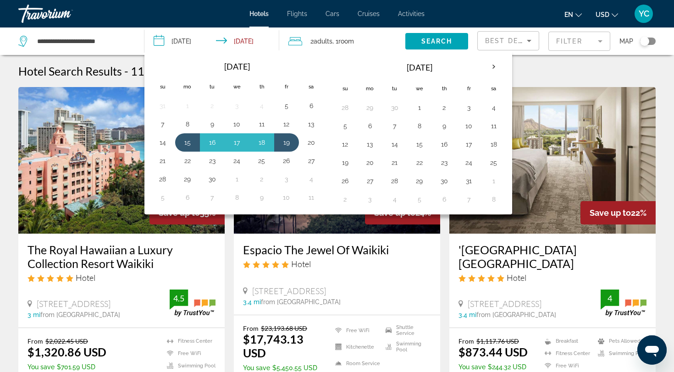
click at [163, 39] on input "**********" at bounding box center [213, 43] width 139 height 30
click at [41, 39] on input "**********" at bounding box center [83, 41] width 94 height 14
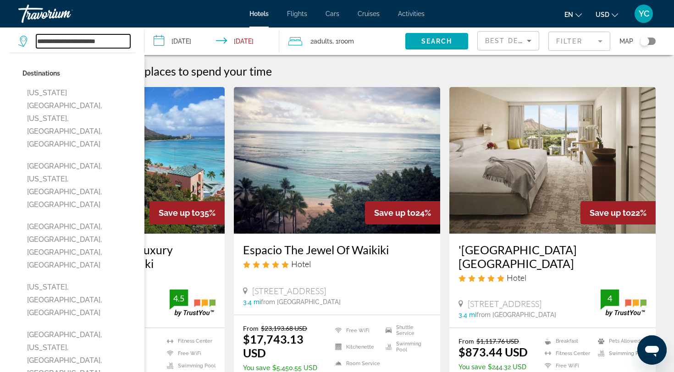
click at [119, 43] on input "**********" at bounding box center [83, 41] width 94 height 14
type input "*"
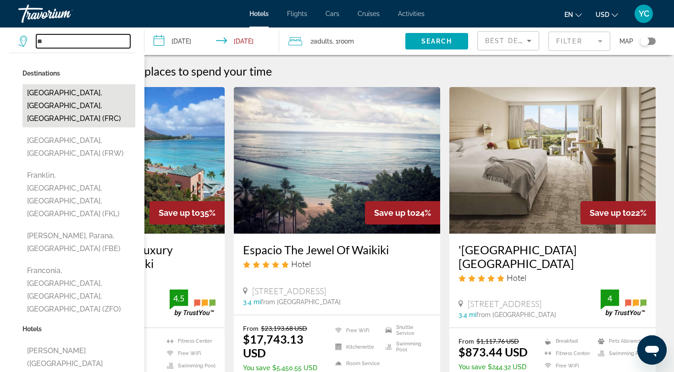
type input "*"
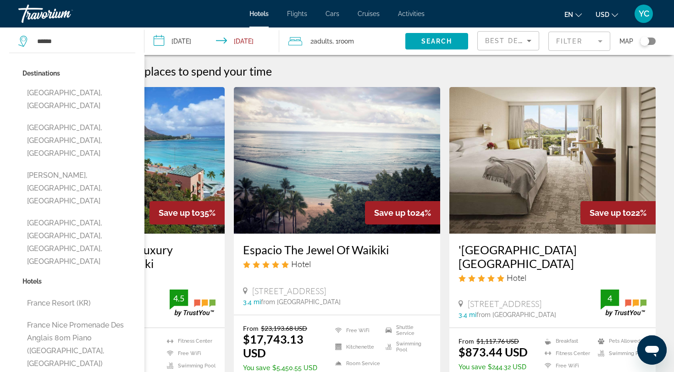
click at [45, 90] on button "Franceville, Gabon" at bounding box center [78, 99] width 113 height 30
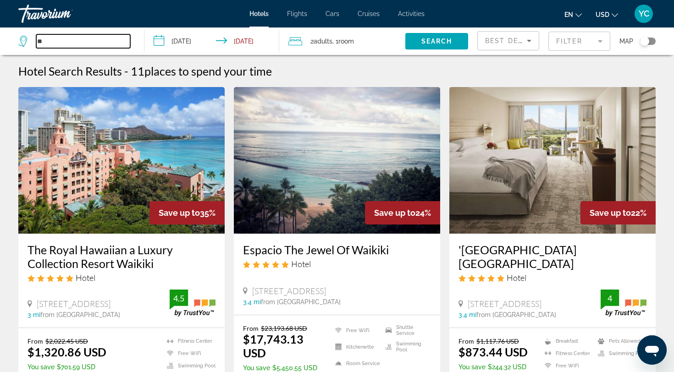
type input "*"
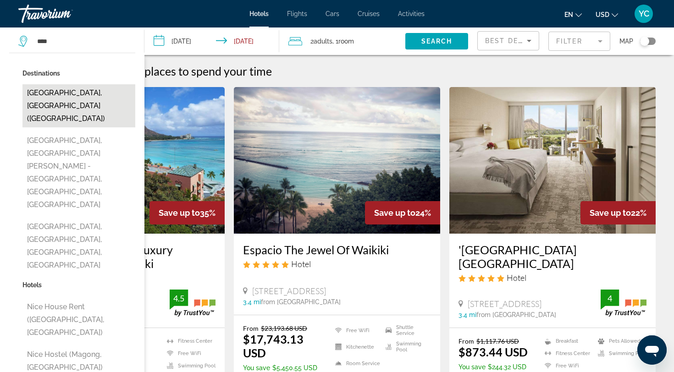
click at [66, 94] on button "Nice, France (NCE)" at bounding box center [78, 105] width 113 height 43
type input "**********"
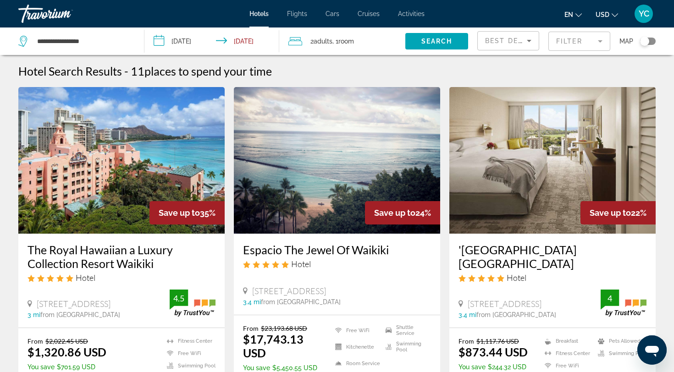
click at [190, 40] on input "**********" at bounding box center [213, 43] width 139 height 30
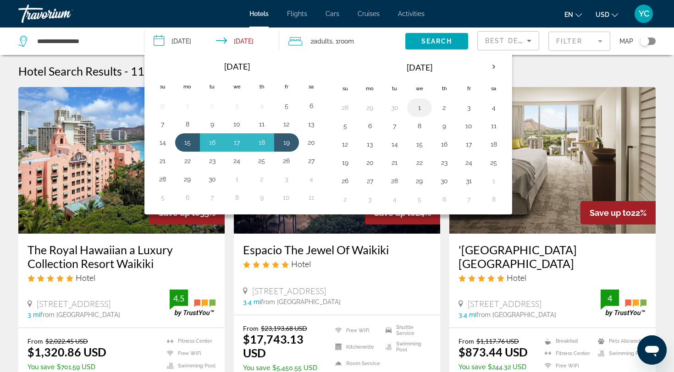
click at [421, 110] on button "1" at bounding box center [419, 107] width 15 height 13
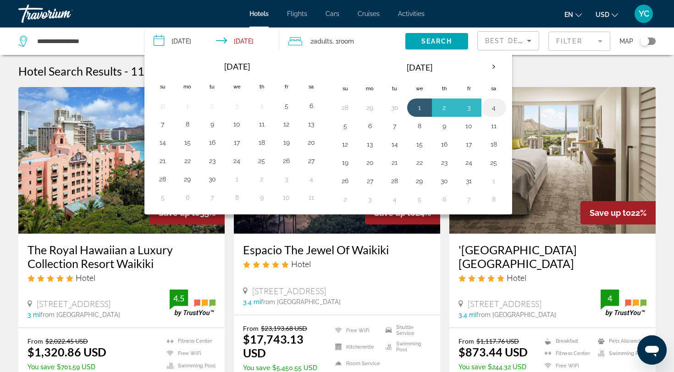
click at [487, 110] on button "4" at bounding box center [493, 107] width 15 height 13
type input "**********"
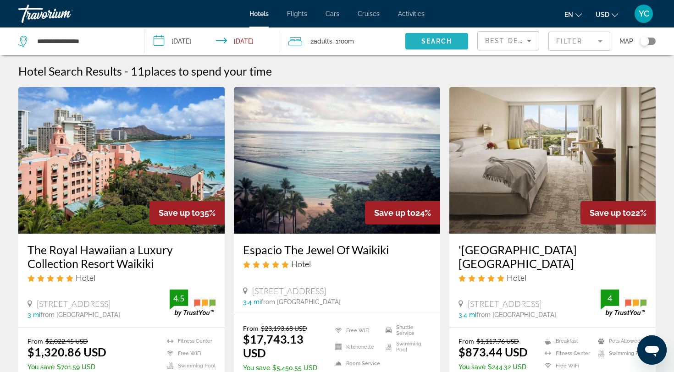
click at [457, 42] on span "Search widget" at bounding box center [436, 41] width 63 height 22
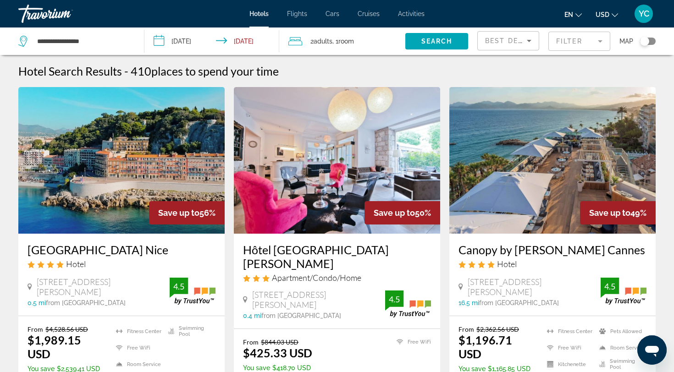
click at [561, 41] on mat-form-field "Filter" at bounding box center [579, 41] width 62 height 19
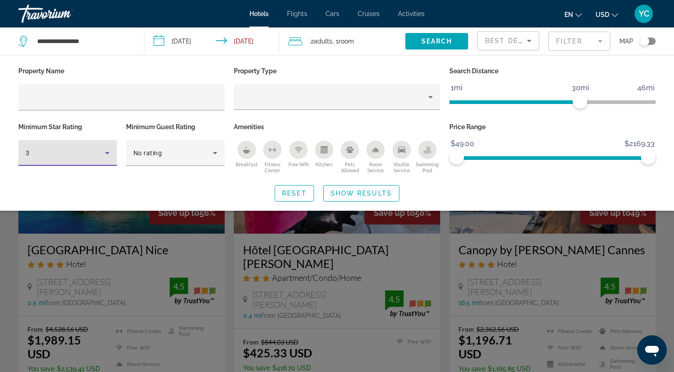
click at [109, 157] on icon "Hotel Filters" at bounding box center [107, 153] width 11 height 11
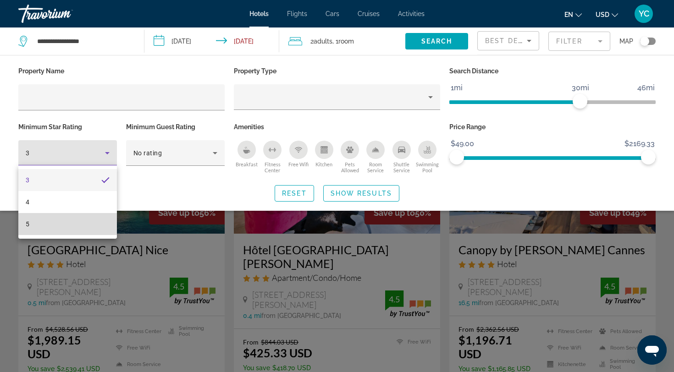
click at [67, 225] on mat-option "5" at bounding box center [67, 224] width 99 height 22
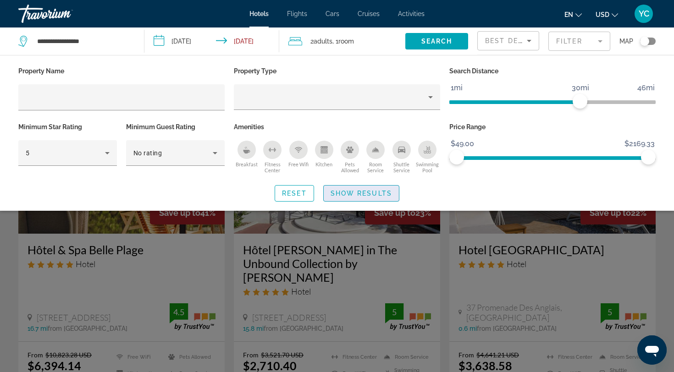
click at [367, 195] on span "Show Results" at bounding box center [361, 193] width 61 height 7
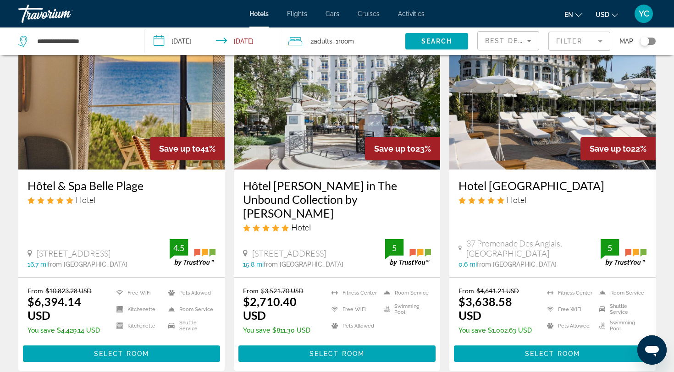
scroll to position [65, 0]
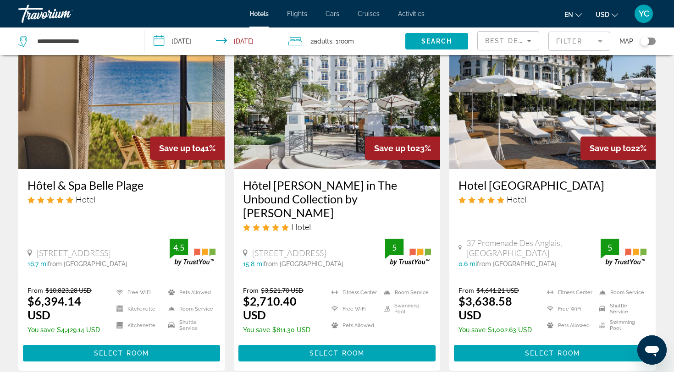
click at [305, 140] on img "Main content" at bounding box center [337, 95] width 206 height 147
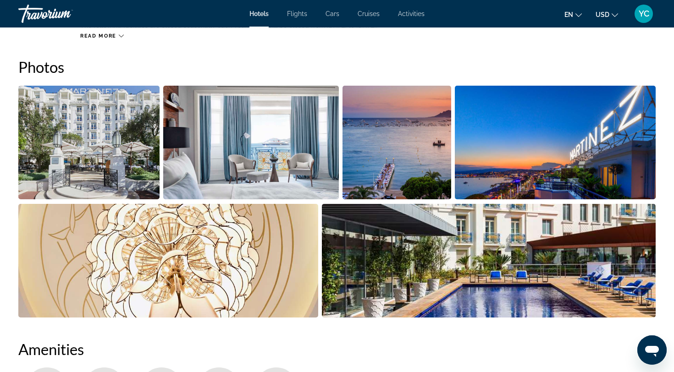
scroll to position [446, 0]
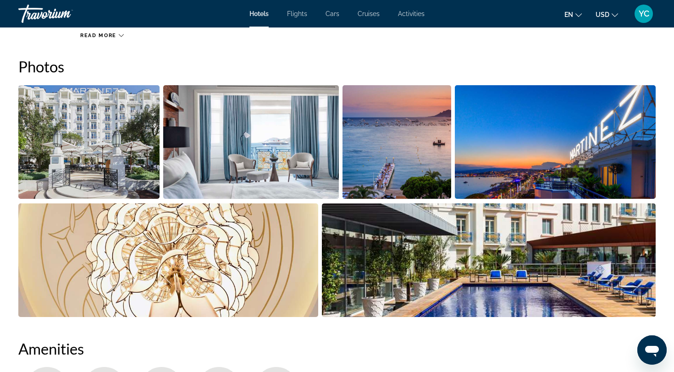
click at [140, 158] on img "Open full-screen image slider" at bounding box center [88, 142] width 141 height 114
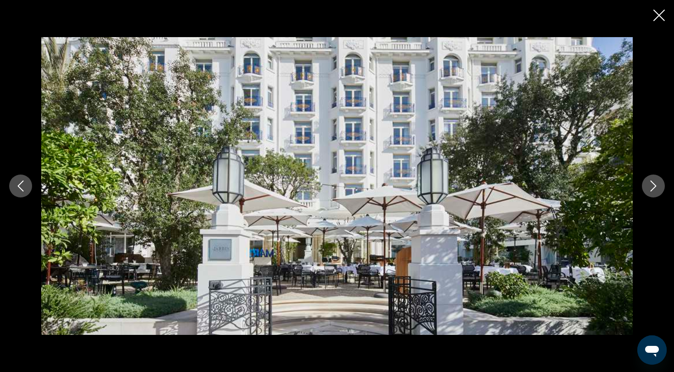
click at [652, 193] on button "Next image" at bounding box center [653, 186] width 23 height 23
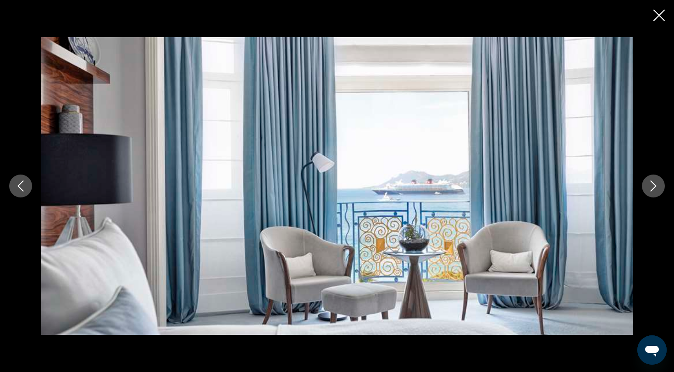
click at [652, 192] on button "Next image" at bounding box center [653, 186] width 23 height 23
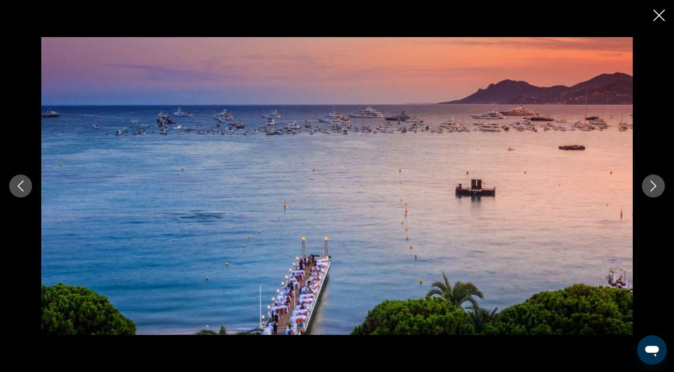
click at [652, 192] on button "Next image" at bounding box center [653, 186] width 23 height 23
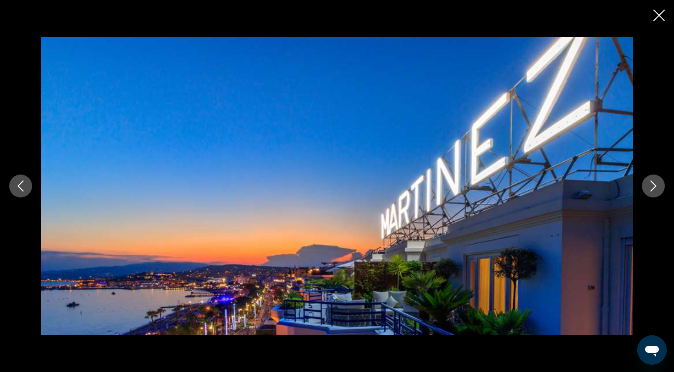
click at [652, 192] on button "Next image" at bounding box center [653, 186] width 23 height 23
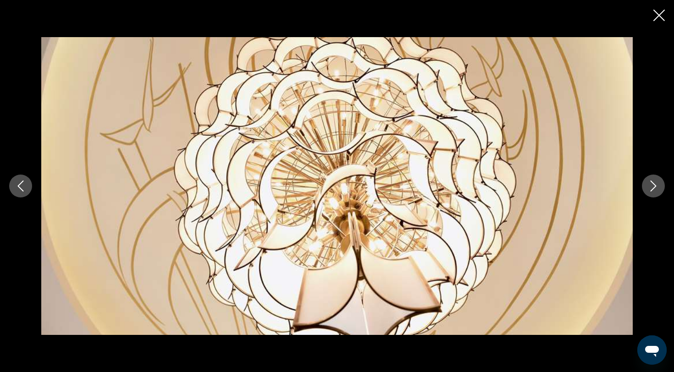
click at [652, 192] on button "Next image" at bounding box center [653, 186] width 23 height 23
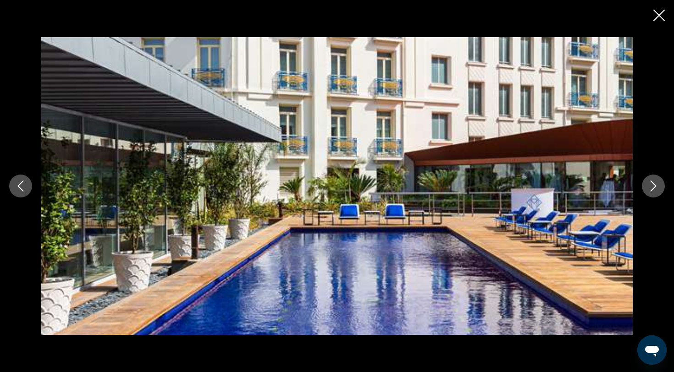
click at [654, 196] on button "Next image" at bounding box center [653, 186] width 23 height 23
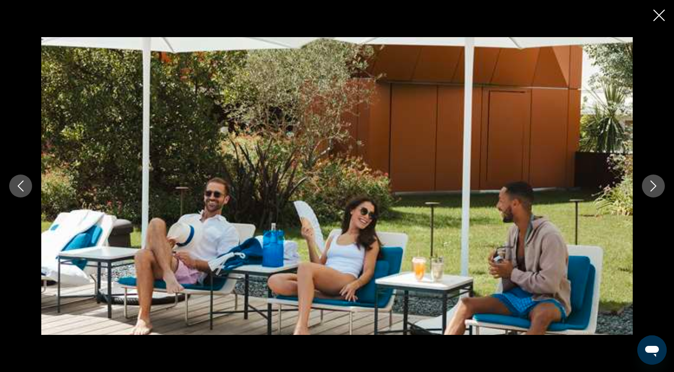
click at [654, 194] on button "Next image" at bounding box center [653, 186] width 23 height 23
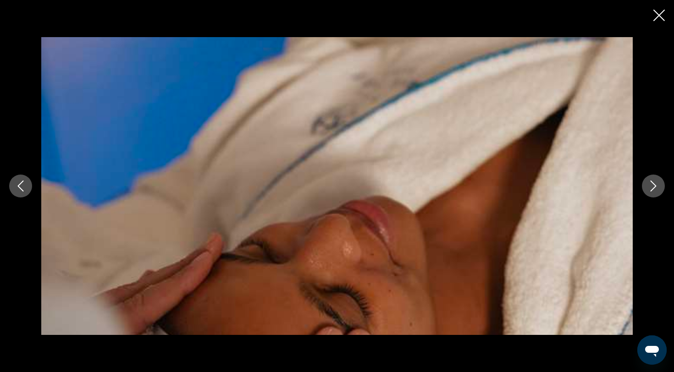
click at [654, 194] on button "Next image" at bounding box center [653, 186] width 23 height 23
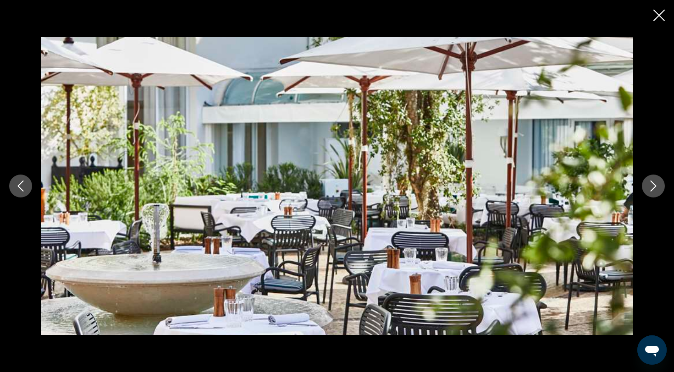
click at [654, 194] on button "Next image" at bounding box center [653, 186] width 23 height 23
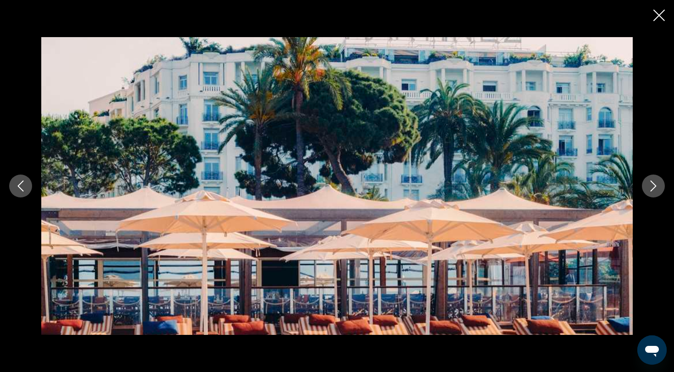
click at [654, 194] on button "Next image" at bounding box center [653, 186] width 23 height 23
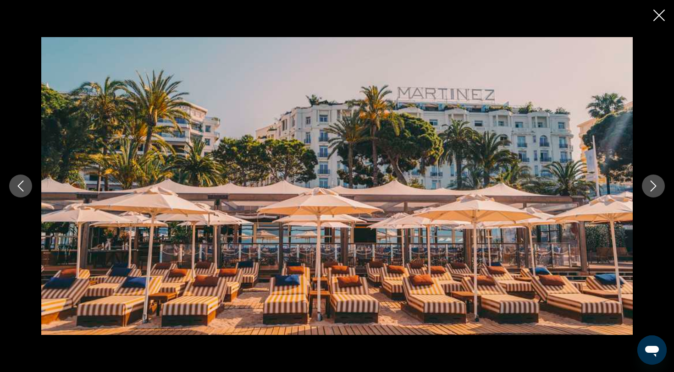
click at [654, 194] on button "Next image" at bounding box center [653, 186] width 23 height 23
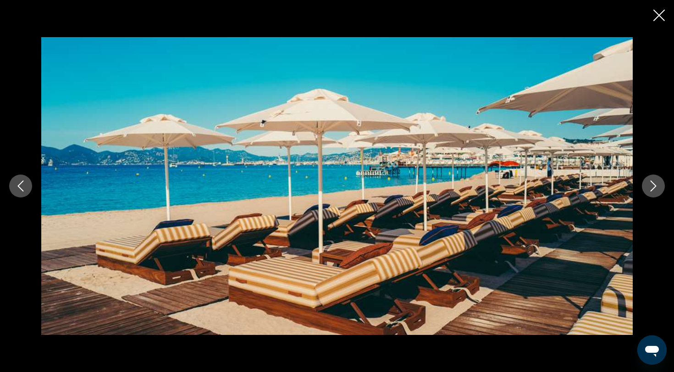
click at [654, 194] on button "Next image" at bounding box center [653, 186] width 23 height 23
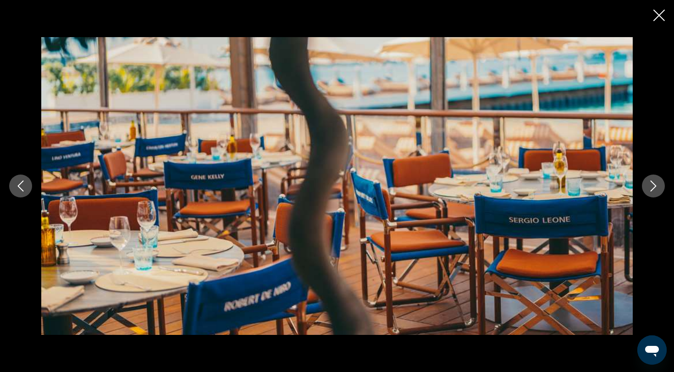
click at [654, 194] on button "Next image" at bounding box center [653, 186] width 23 height 23
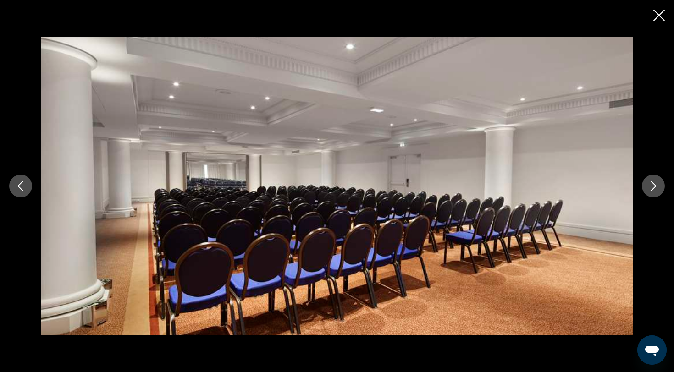
click at [654, 194] on button "Next image" at bounding box center [653, 186] width 23 height 23
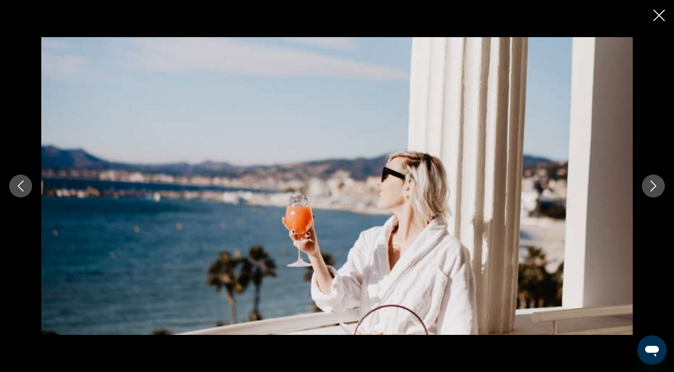
click at [654, 194] on button "Next image" at bounding box center [653, 186] width 23 height 23
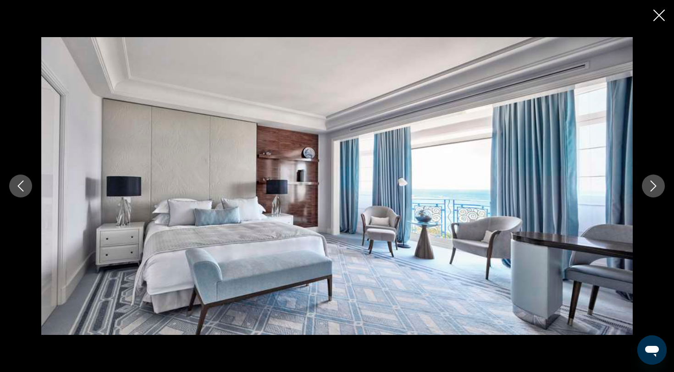
click at [654, 194] on button "Next image" at bounding box center [653, 186] width 23 height 23
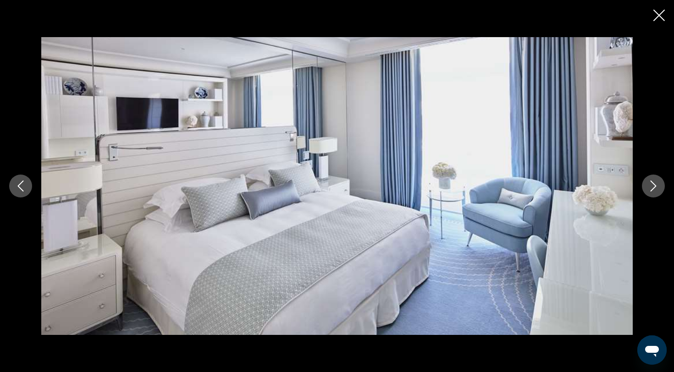
click at [654, 194] on button "Next image" at bounding box center [653, 186] width 23 height 23
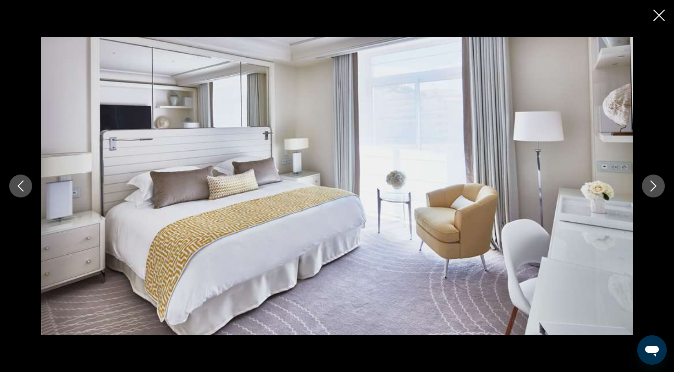
click at [654, 194] on button "Next image" at bounding box center [653, 186] width 23 height 23
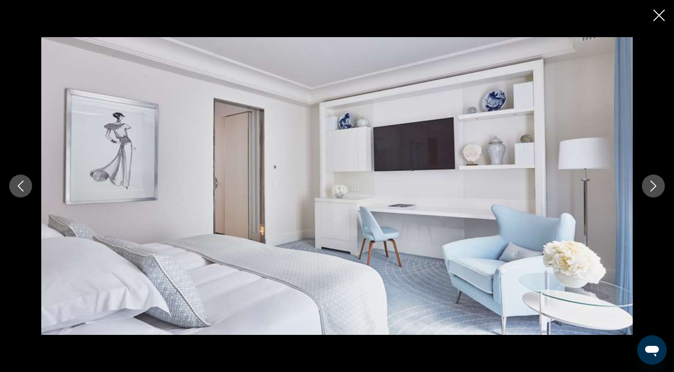
click at [654, 194] on button "Next image" at bounding box center [653, 186] width 23 height 23
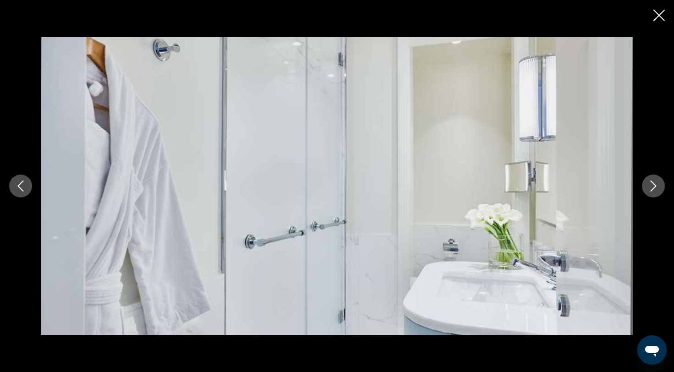
click at [654, 194] on button "Next image" at bounding box center [653, 186] width 23 height 23
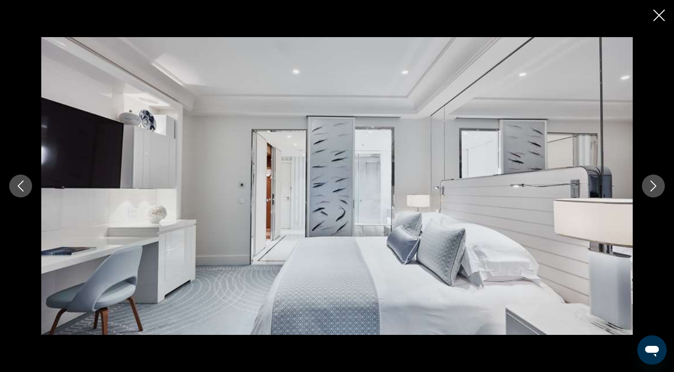
click at [654, 194] on button "Next image" at bounding box center [653, 186] width 23 height 23
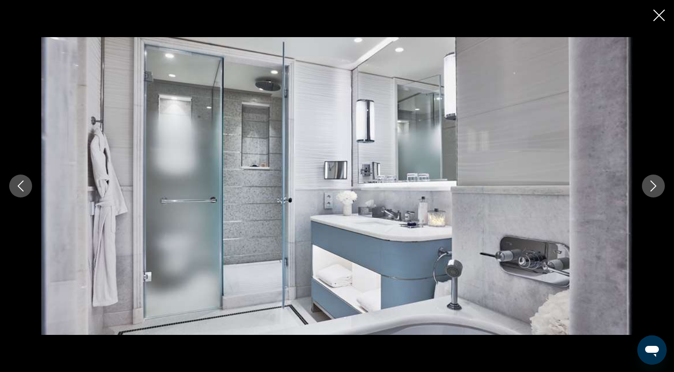
click at [654, 193] on button "Next image" at bounding box center [653, 186] width 23 height 23
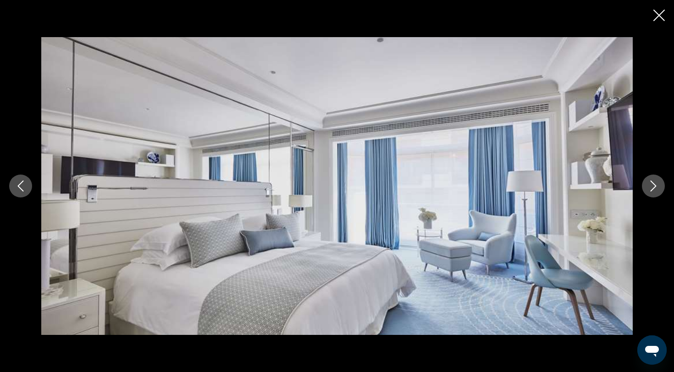
click at [654, 193] on button "Next image" at bounding box center [653, 186] width 23 height 23
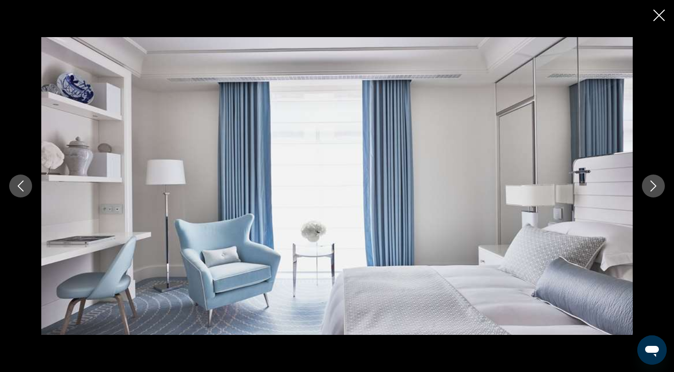
click at [654, 193] on button "Next image" at bounding box center [653, 186] width 23 height 23
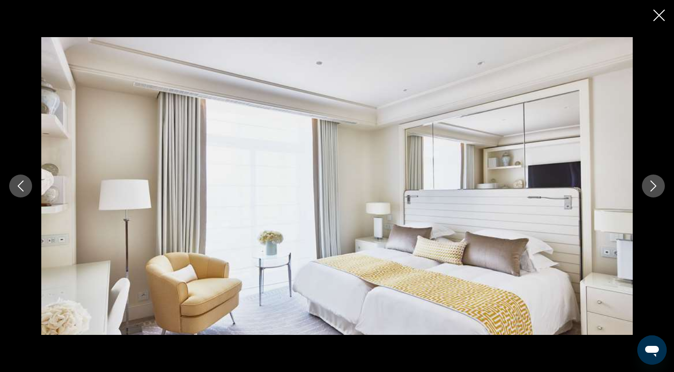
click at [663, 14] on icon "Close slideshow" at bounding box center [658, 15] width 11 height 11
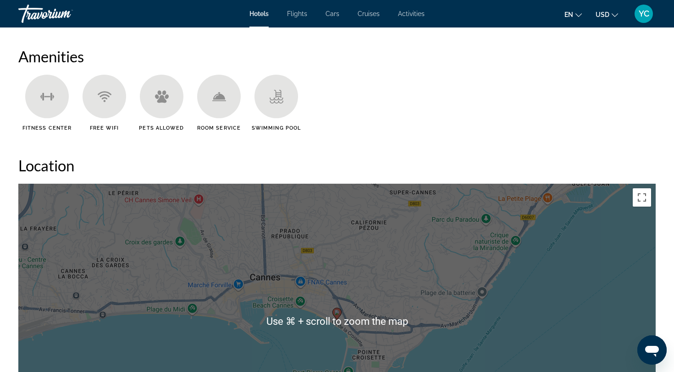
scroll to position [779, 0]
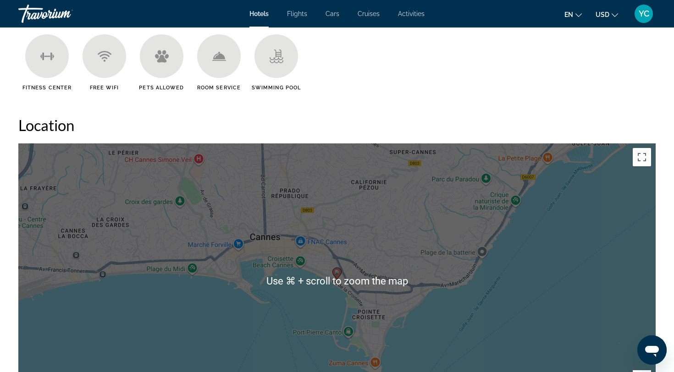
click at [474, 283] on div "To activate drag with keyboard, press Alt + Enter. Once in keyboard drag state,…" at bounding box center [336, 281] width 637 height 275
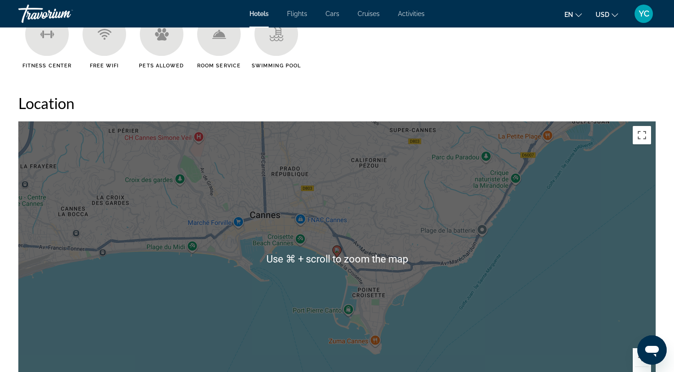
scroll to position [811, 0]
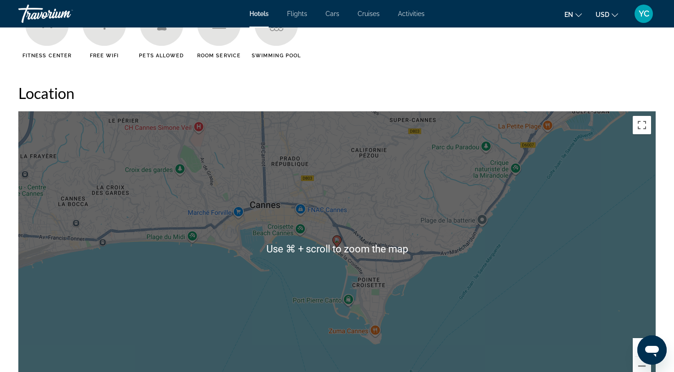
click at [461, 288] on div "To activate drag with keyboard, press Alt + Enter. Once in keyboard drag state,…" at bounding box center [336, 248] width 637 height 275
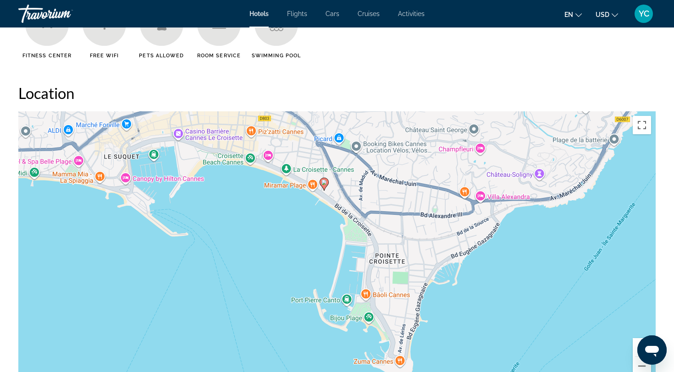
drag, startPoint x: 390, startPoint y: 293, endPoint x: 502, endPoint y: 274, distance: 113.4
click at [502, 274] on div "To activate drag with keyboard, press Alt + Enter. Once in keyboard drag state,…" at bounding box center [336, 248] width 637 height 275
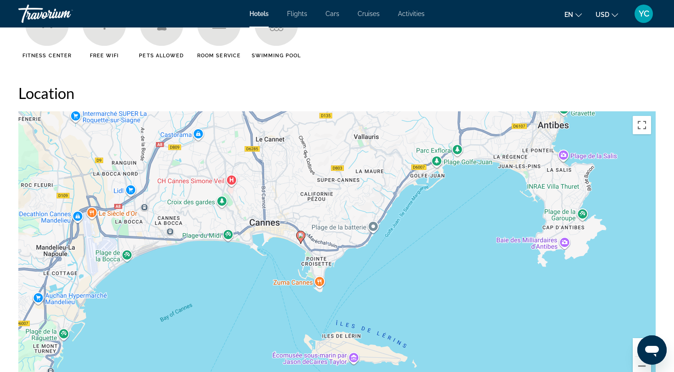
drag, startPoint x: 447, startPoint y: 241, endPoint x: 489, endPoint y: 242, distance: 42.2
click at [489, 242] on div "To activate drag with keyboard, press Alt + Enter. Once in keyboard drag state,…" at bounding box center [336, 248] width 637 height 275
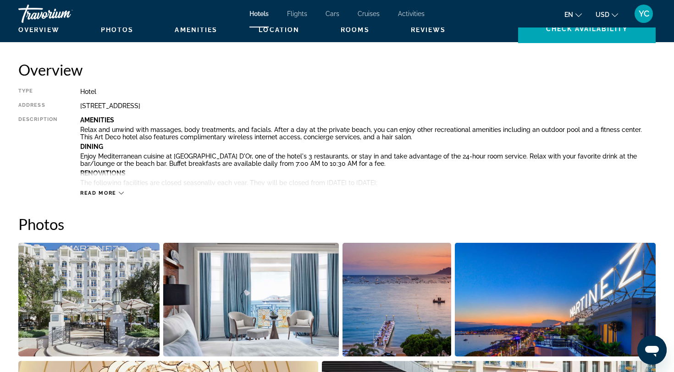
scroll to position [0, 0]
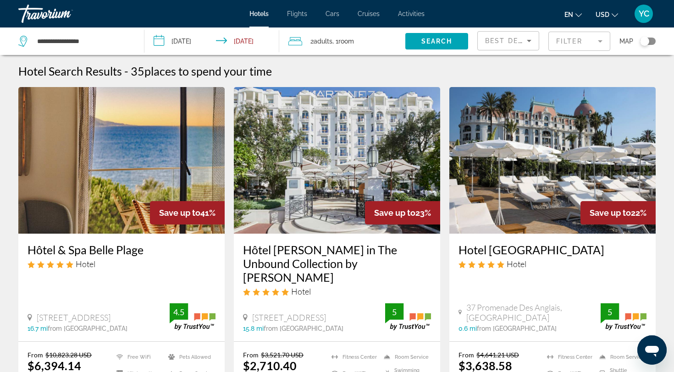
click at [566, 43] on mat-form-field "Filter" at bounding box center [579, 41] width 62 height 19
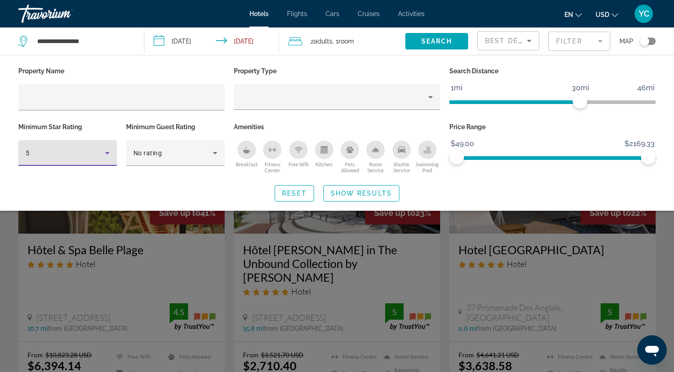
click at [97, 148] on div "5" at bounding box center [65, 153] width 79 height 11
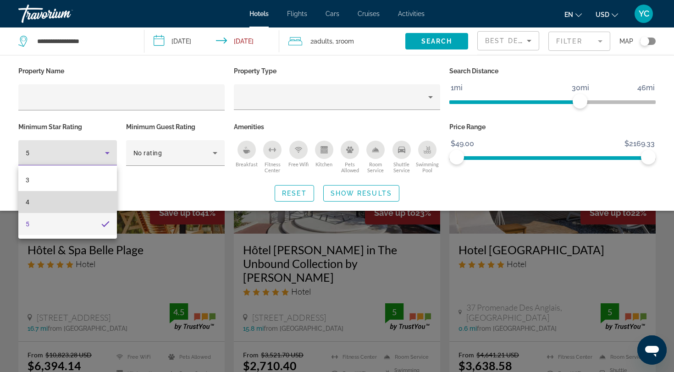
click at [82, 202] on mat-option "4" at bounding box center [67, 202] width 99 height 22
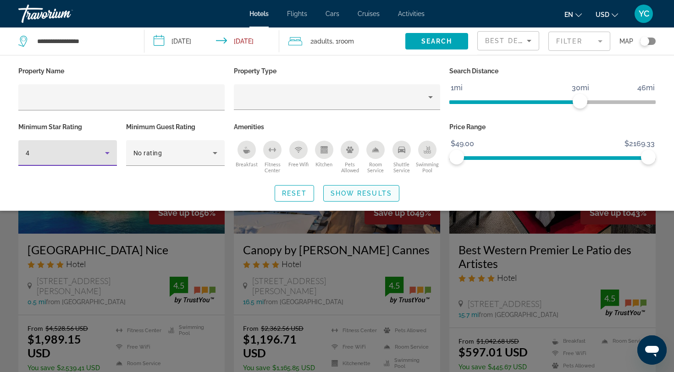
click at [365, 195] on span "Show Results" at bounding box center [361, 193] width 61 height 7
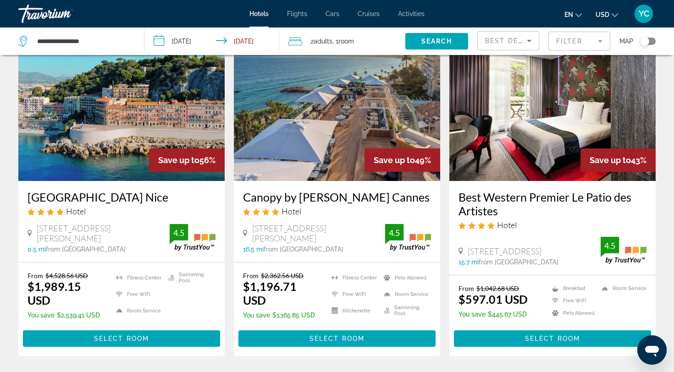
scroll to position [58, 0]
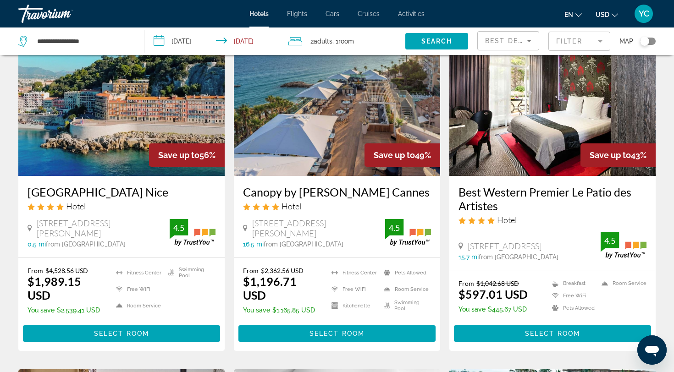
click at [144, 118] on img "Main content" at bounding box center [121, 102] width 206 height 147
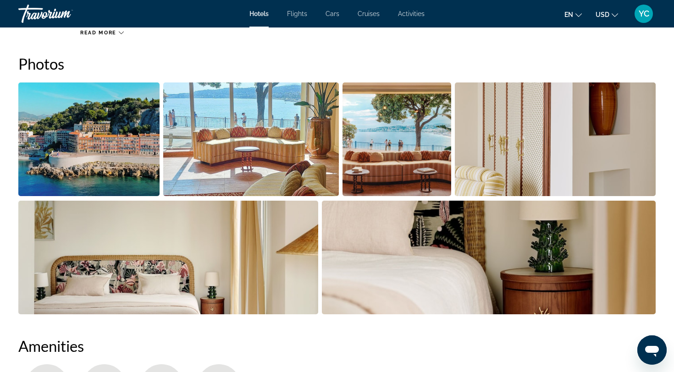
scroll to position [421, 0]
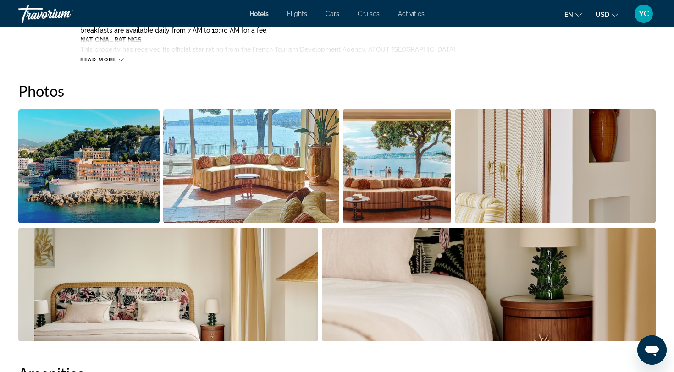
click at [111, 168] on img "Open full-screen image slider" at bounding box center [88, 167] width 141 height 114
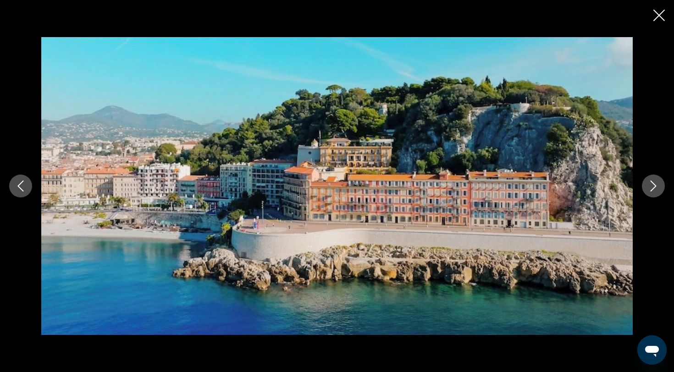
click at [652, 195] on button "Next image" at bounding box center [653, 186] width 23 height 23
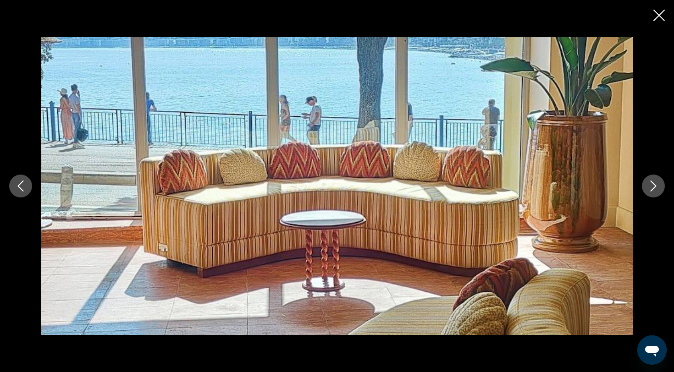
click at [652, 195] on button "Next image" at bounding box center [653, 186] width 23 height 23
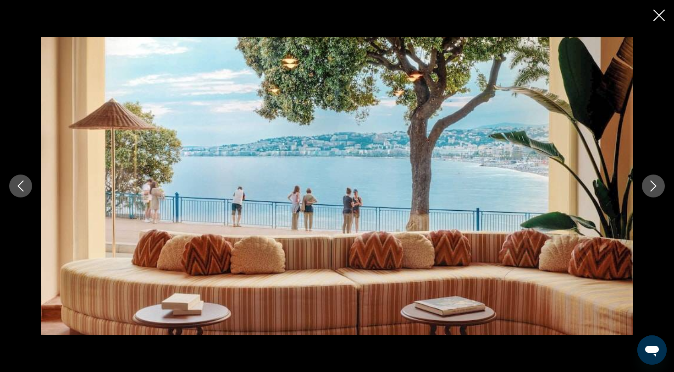
click at [652, 195] on button "Next image" at bounding box center [653, 186] width 23 height 23
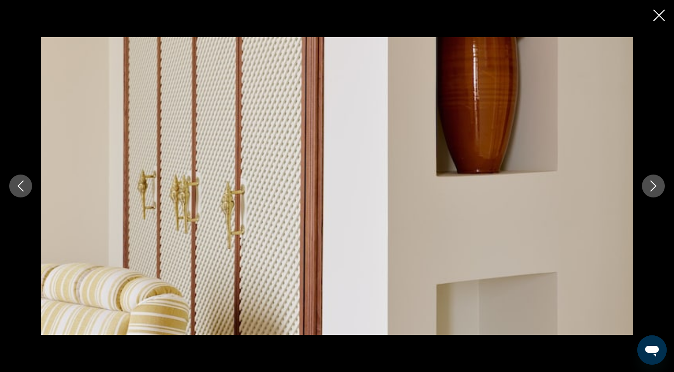
click at [652, 195] on button "Next image" at bounding box center [653, 186] width 23 height 23
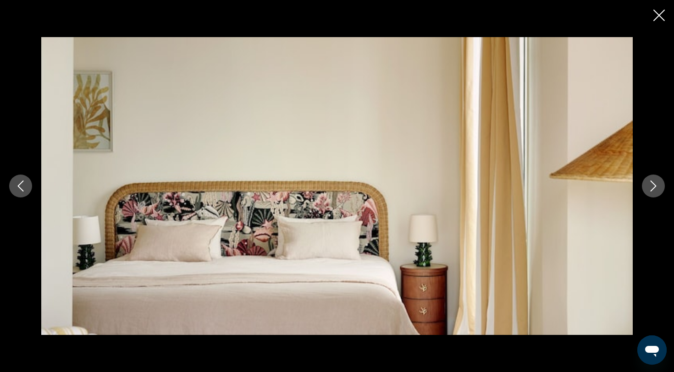
click at [652, 195] on button "Next image" at bounding box center [653, 186] width 23 height 23
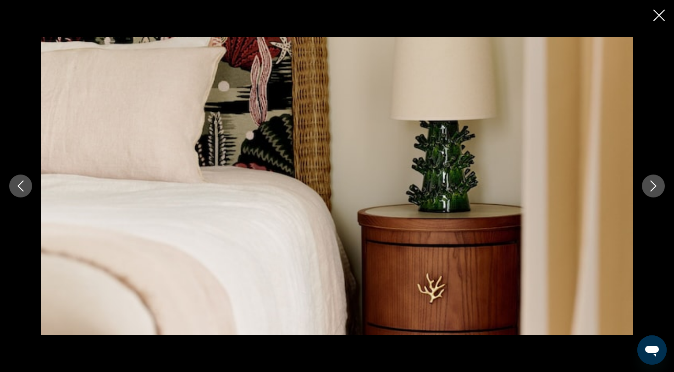
click at [652, 195] on button "Next image" at bounding box center [653, 186] width 23 height 23
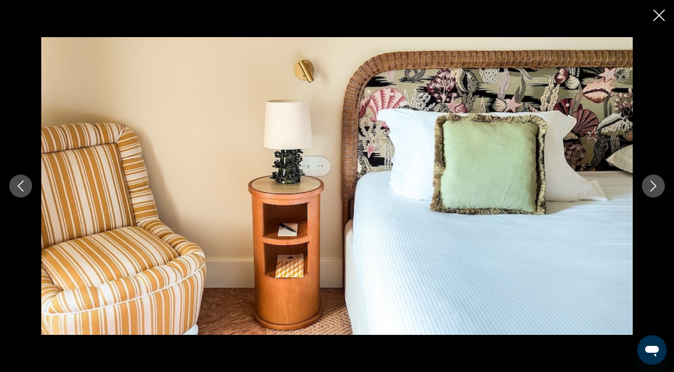
click at [652, 195] on button "Next image" at bounding box center [653, 186] width 23 height 23
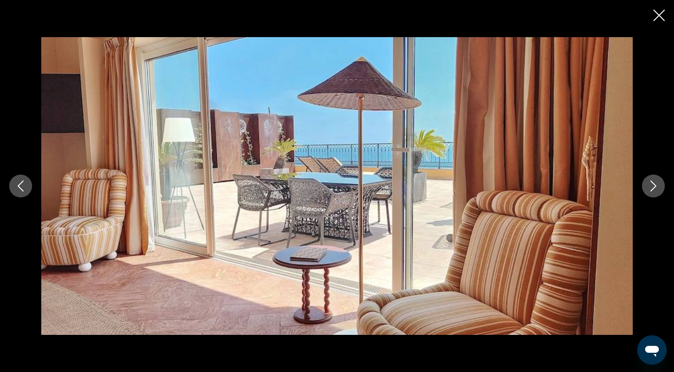
click at [652, 195] on button "Next image" at bounding box center [653, 186] width 23 height 23
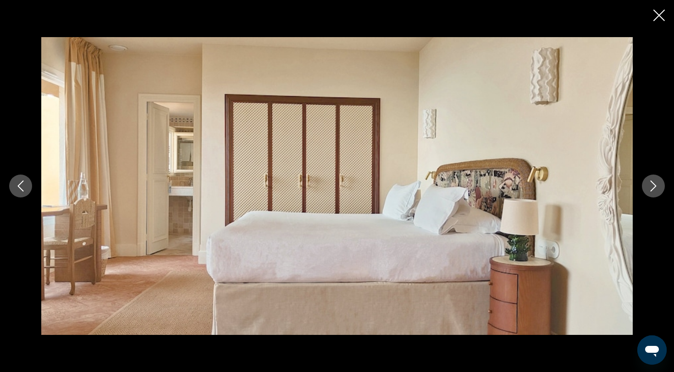
click at [652, 195] on button "Next image" at bounding box center [653, 186] width 23 height 23
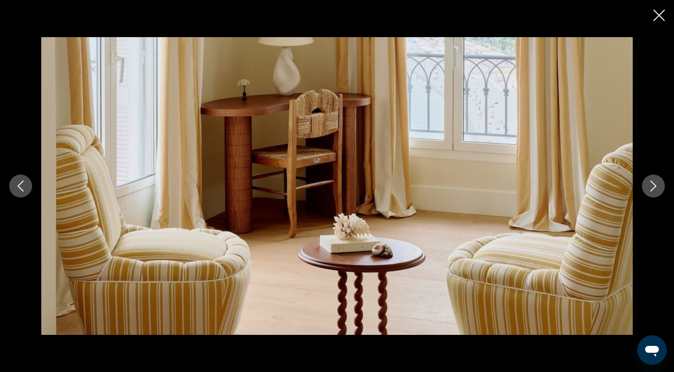
click at [652, 195] on button "Next image" at bounding box center [653, 186] width 23 height 23
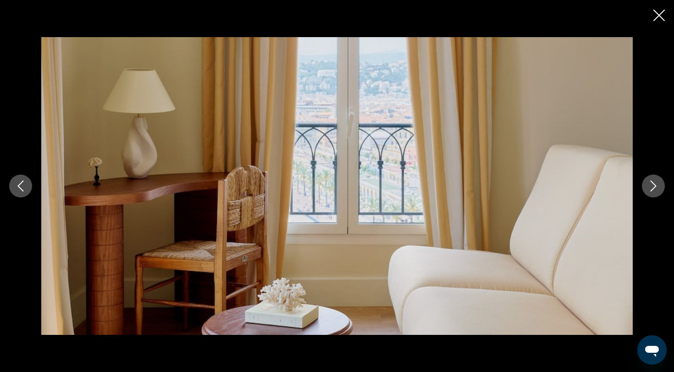
click at [652, 195] on button "Next image" at bounding box center [653, 186] width 23 height 23
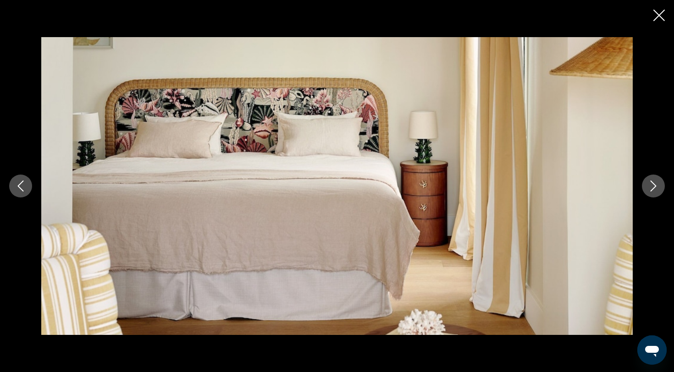
click at [652, 195] on button "Next image" at bounding box center [653, 186] width 23 height 23
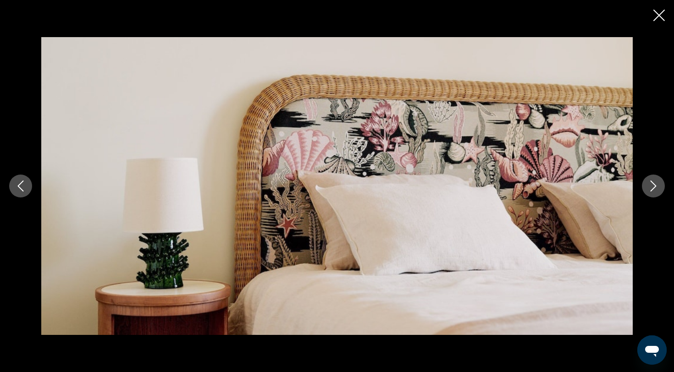
click at [652, 195] on button "Next image" at bounding box center [653, 186] width 23 height 23
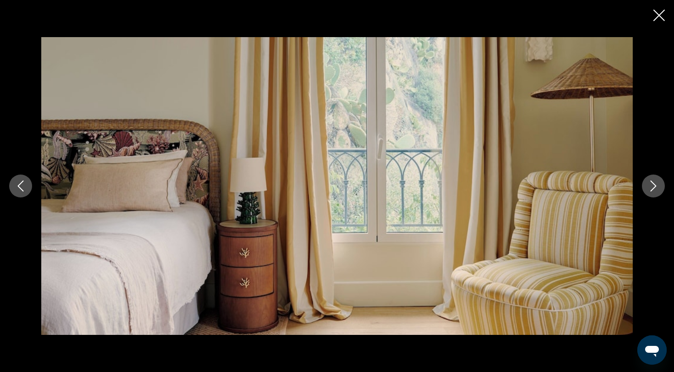
click at [652, 195] on button "Next image" at bounding box center [653, 186] width 23 height 23
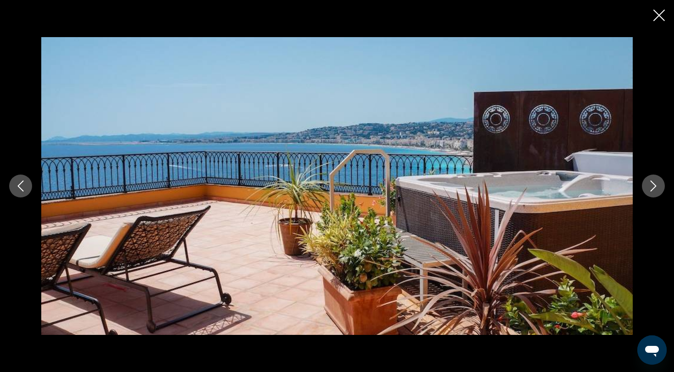
click at [652, 195] on button "Next image" at bounding box center [653, 186] width 23 height 23
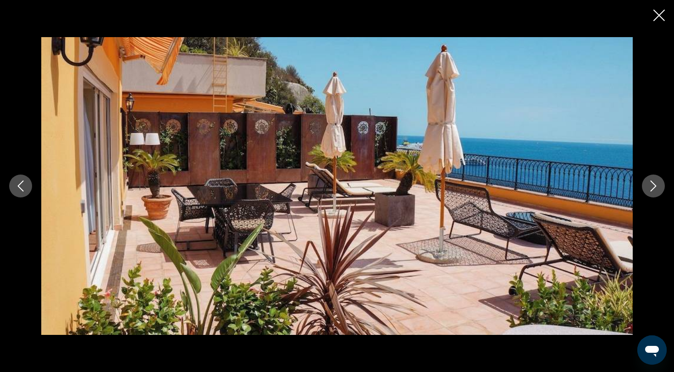
click at [652, 195] on button "Next image" at bounding box center [653, 186] width 23 height 23
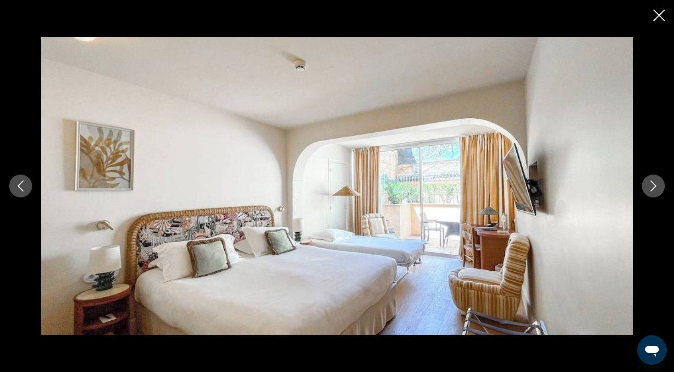
click at [652, 195] on button "Next image" at bounding box center [653, 186] width 23 height 23
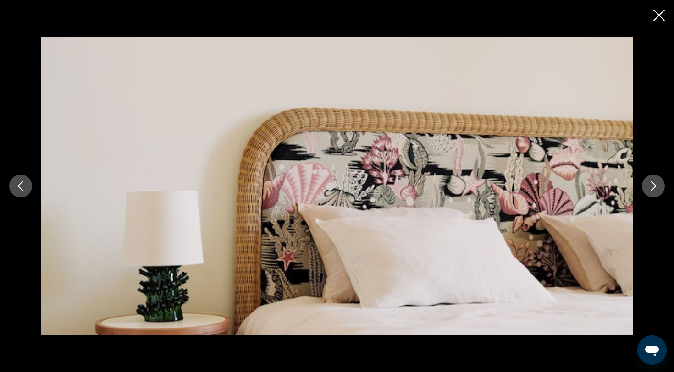
click at [658, 15] on icon "Close slideshow" at bounding box center [658, 15] width 11 height 11
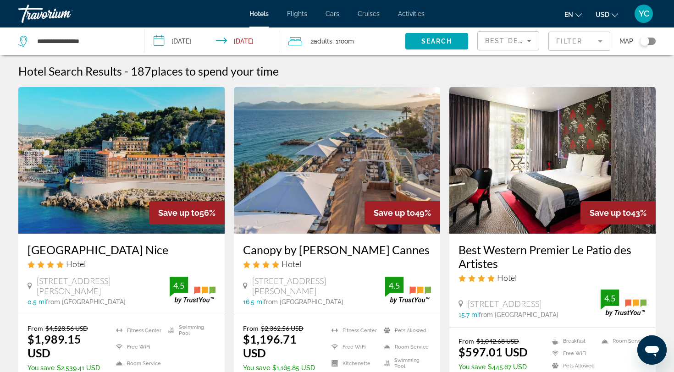
click at [542, 210] on img "Main content" at bounding box center [552, 160] width 206 height 147
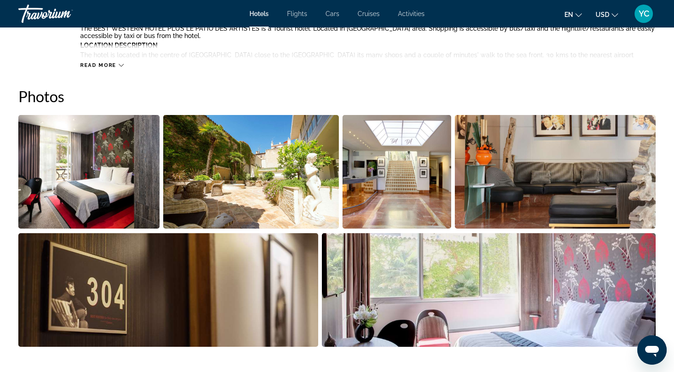
scroll to position [466, 0]
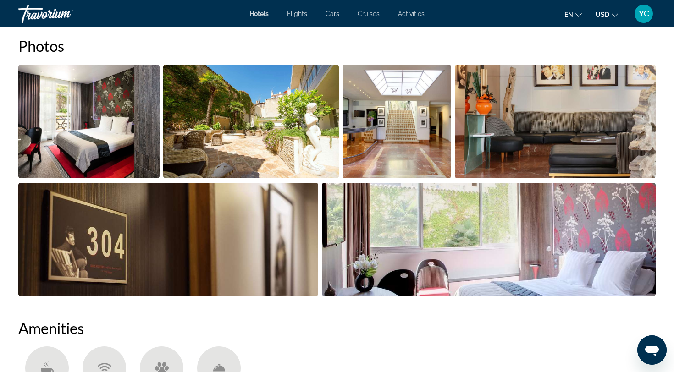
click at [115, 150] on img "Open full-screen image slider" at bounding box center [88, 122] width 141 height 114
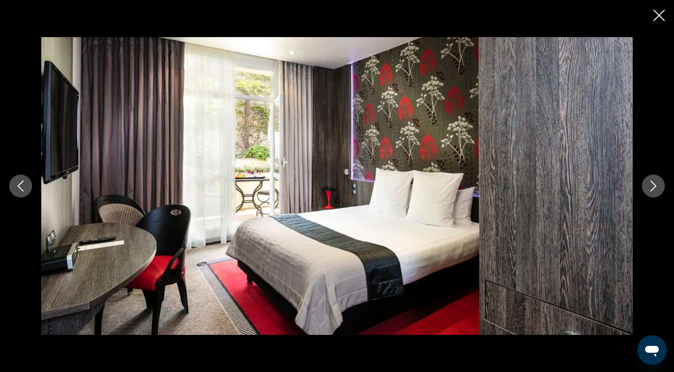
click at [652, 199] on div "prev next" at bounding box center [337, 186] width 674 height 298
click at [653, 196] on button "Next image" at bounding box center [653, 186] width 23 height 23
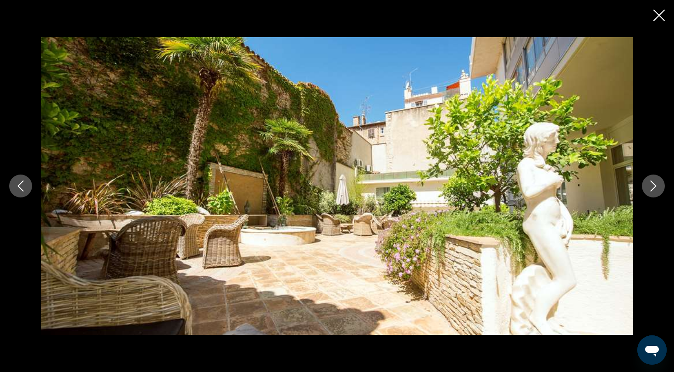
click at [653, 195] on button "Next image" at bounding box center [653, 186] width 23 height 23
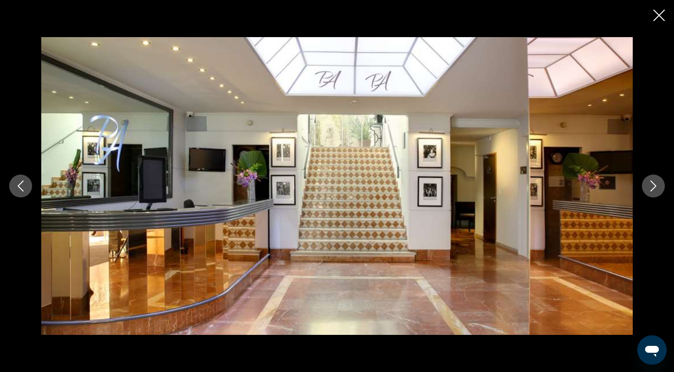
click at [653, 195] on button "Next image" at bounding box center [653, 186] width 23 height 23
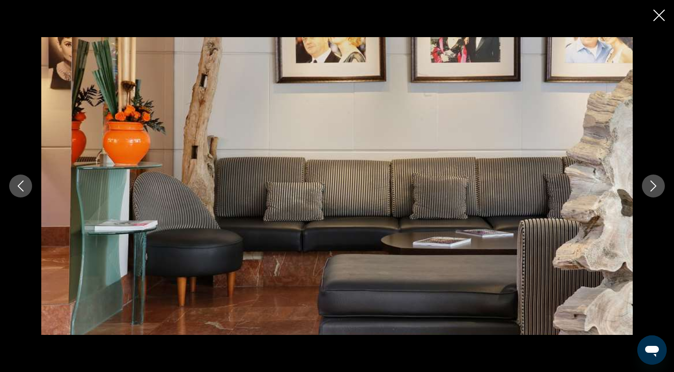
click at [653, 195] on button "Next image" at bounding box center [653, 186] width 23 height 23
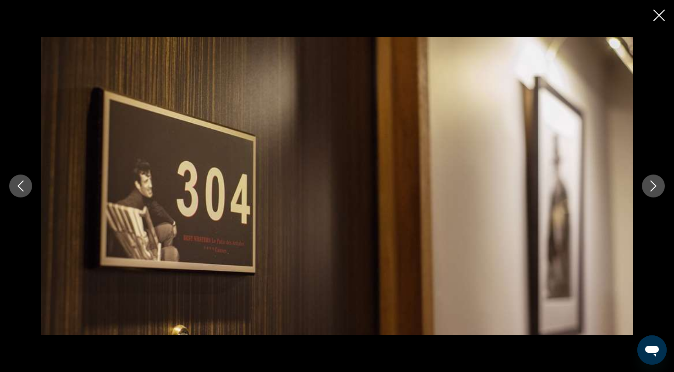
click at [653, 195] on button "Next image" at bounding box center [653, 186] width 23 height 23
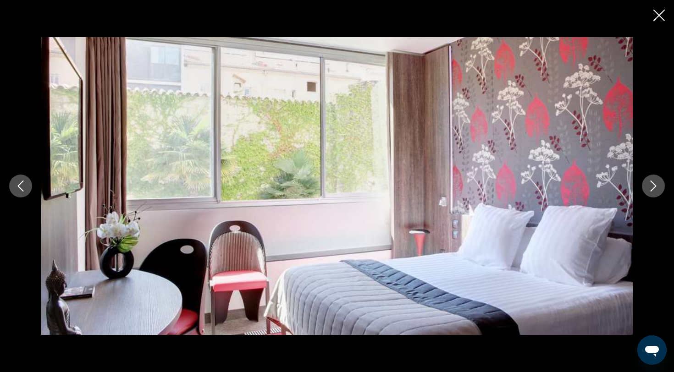
click at [653, 195] on button "Next image" at bounding box center [653, 186] width 23 height 23
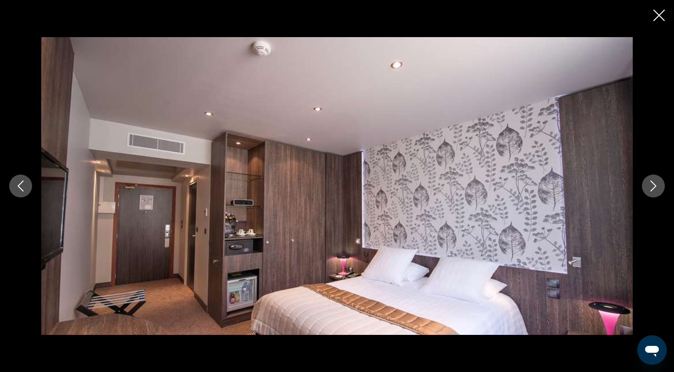
click at [653, 194] on button "Next image" at bounding box center [653, 186] width 23 height 23
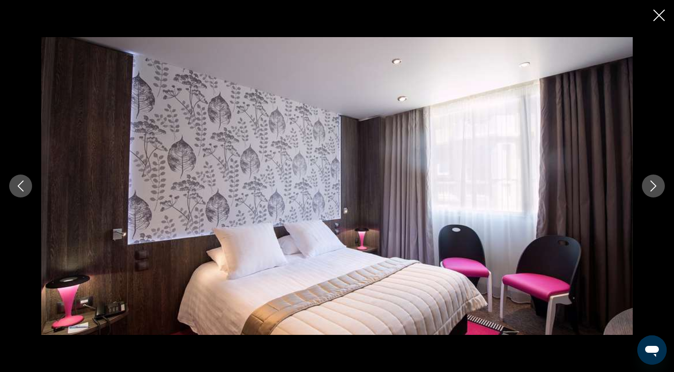
click at [653, 194] on button "Next image" at bounding box center [653, 186] width 23 height 23
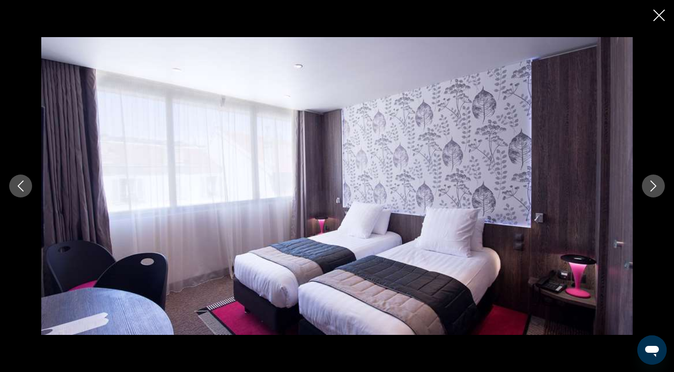
click at [659, 10] on icon "Close slideshow" at bounding box center [658, 15] width 11 height 11
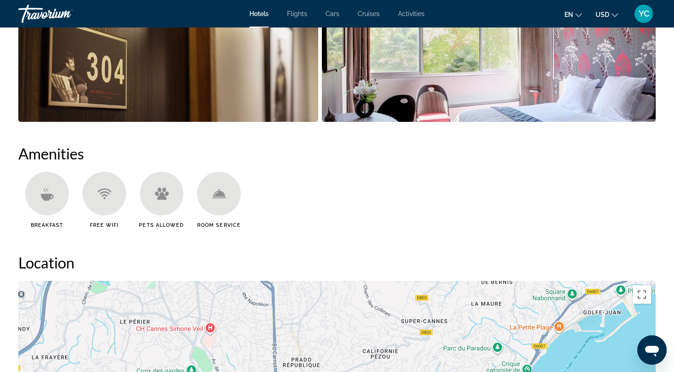
scroll to position [558, 0]
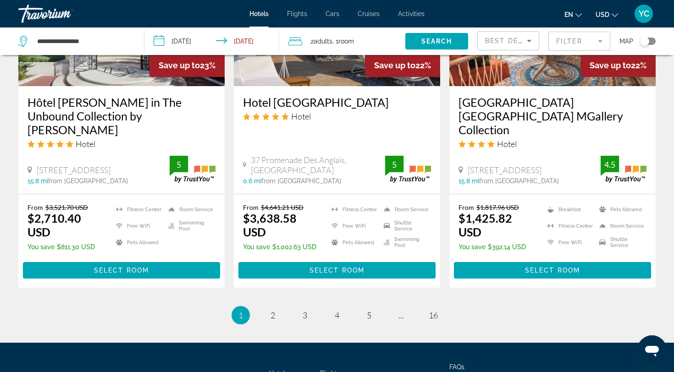
scroll to position [1171, 0]
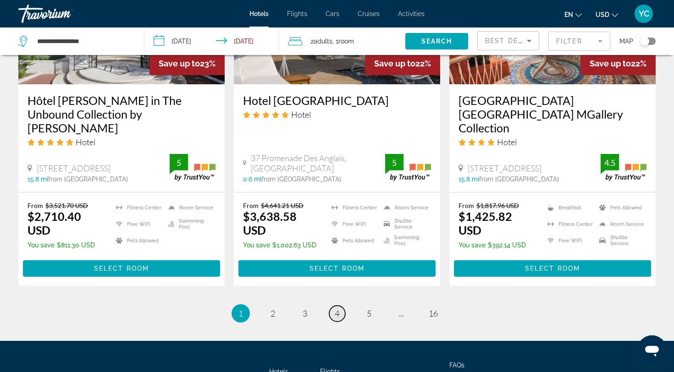
click at [338, 309] on span "4" at bounding box center [337, 314] width 5 height 10
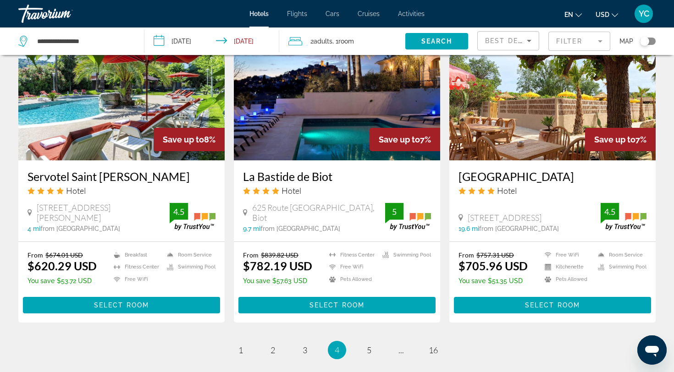
scroll to position [1121, 0]
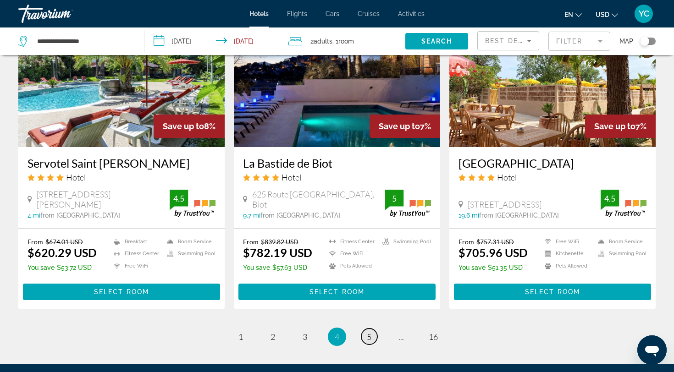
click at [373, 329] on link "page 5" at bounding box center [369, 337] width 16 height 16
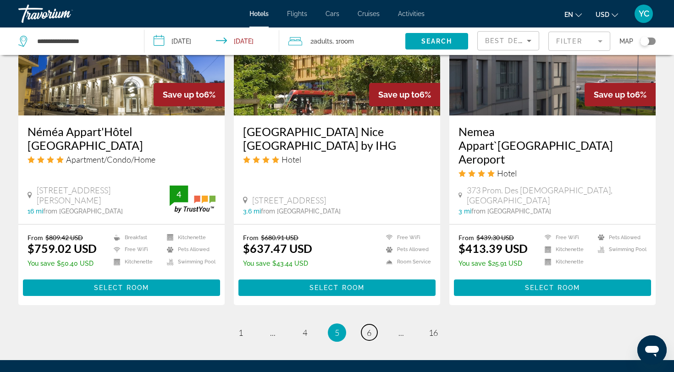
scroll to position [1177, 0]
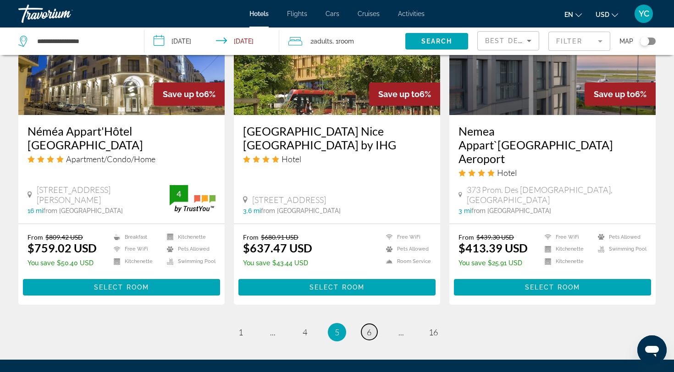
click at [370, 327] on span "6" at bounding box center [369, 332] width 5 height 10
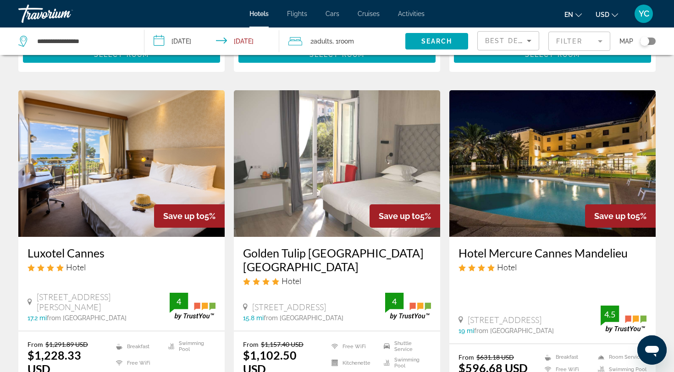
scroll to position [696, 0]
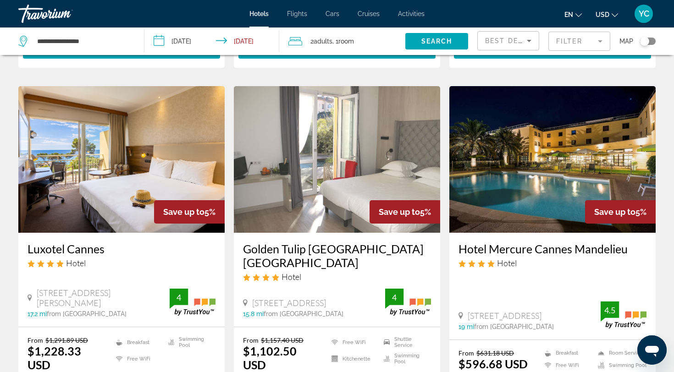
click at [571, 44] on mat-form-field "Filter" at bounding box center [579, 41] width 62 height 19
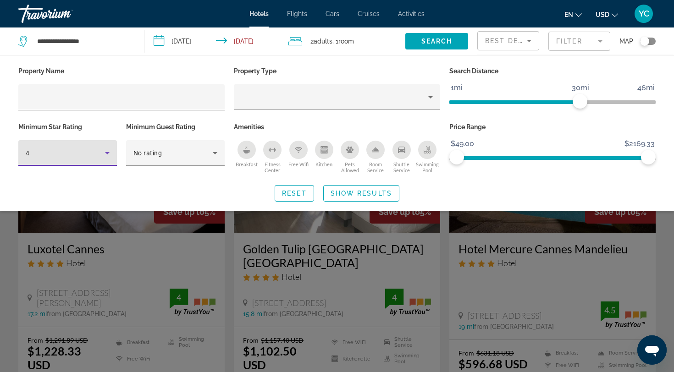
click at [105, 153] on icon "Hotel Filters" at bounding box center [107, 153] width 11 height 11
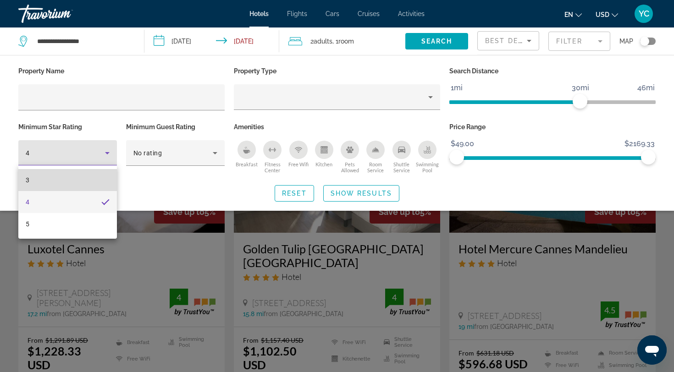
click at [93, 183] on mat-option "3" at bounding box center [67, 180] width 99 height 22
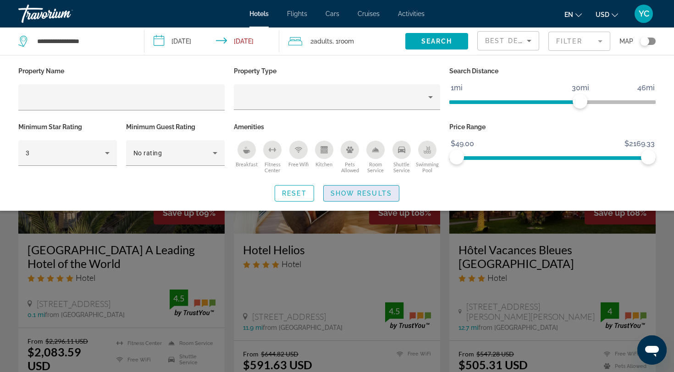
click at [343, 193] on span "Show Results" at bounding box center [361, 193] width 61 height 7
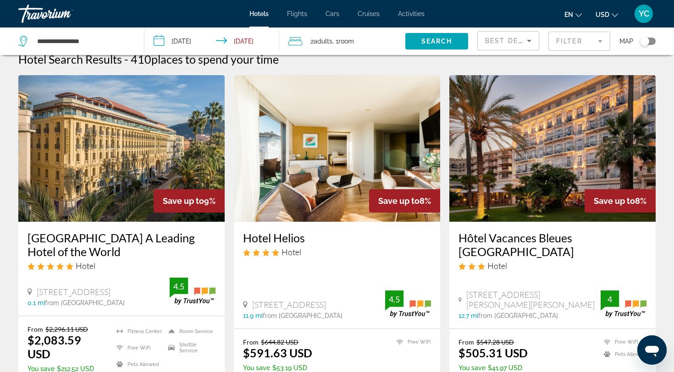
scroll to position [2, 0]
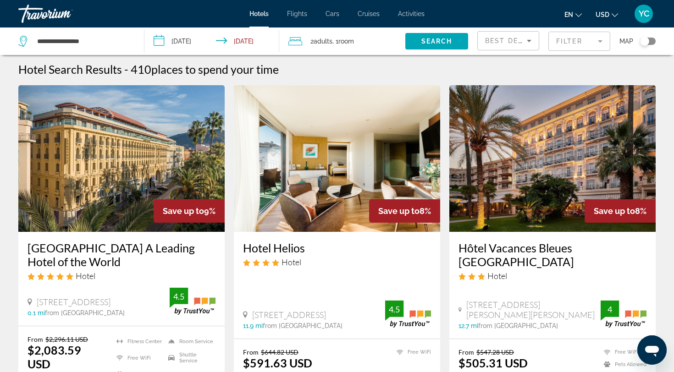
click at [516, 196] on img "Main content" at bounding box center [552, 158] width 206 height 147
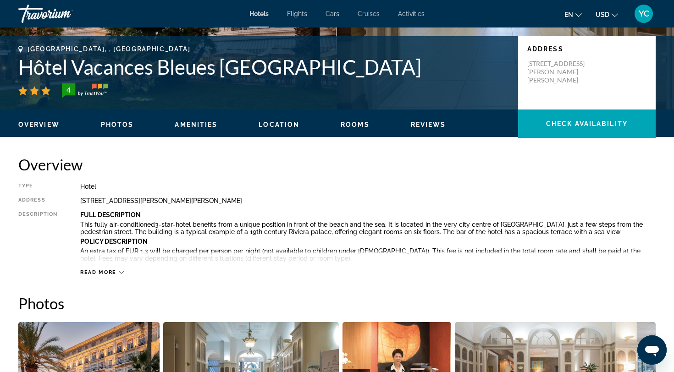
scroll to position [300, 0]
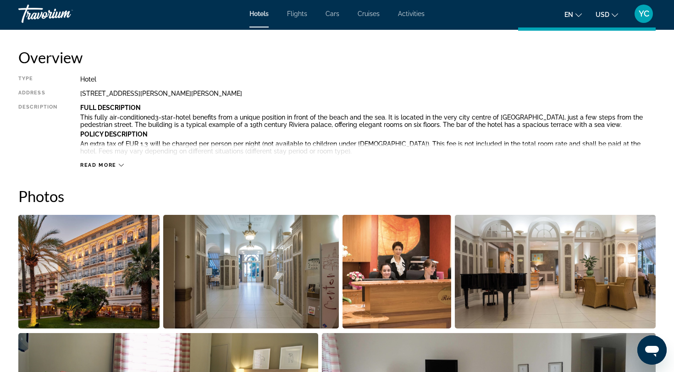
click at [122, 288] on img "Open full-screen image slider" at bounding box center [88, 272] width 141 height 114
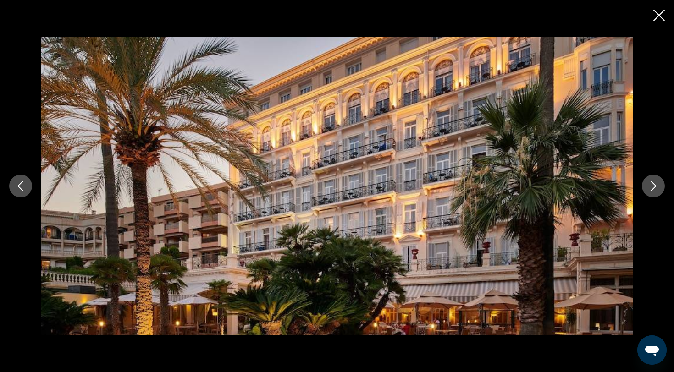
click at [659, 194] on button "Next image" at bounding box center [653, 186] width 23 height 23
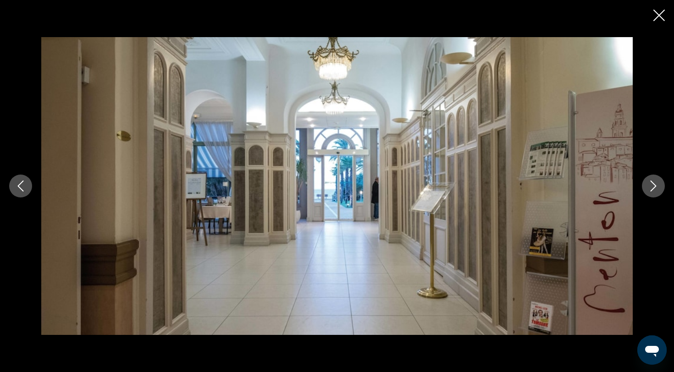
click at [659, 194] on button "Next image" at bounding box center [653, 186] width 23 height 23
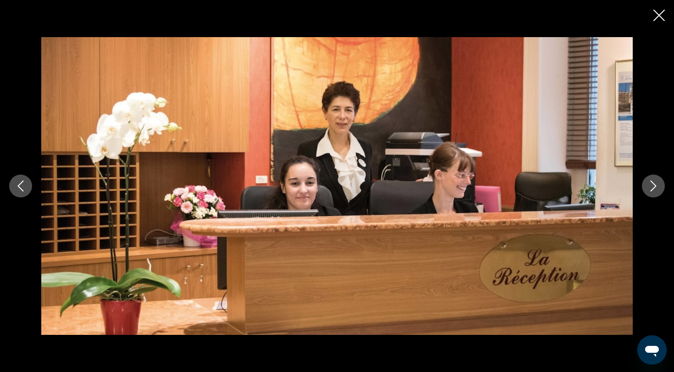
click at [659, 195] on button "Next image" at bounding box center [653, 186] width 23 height 23
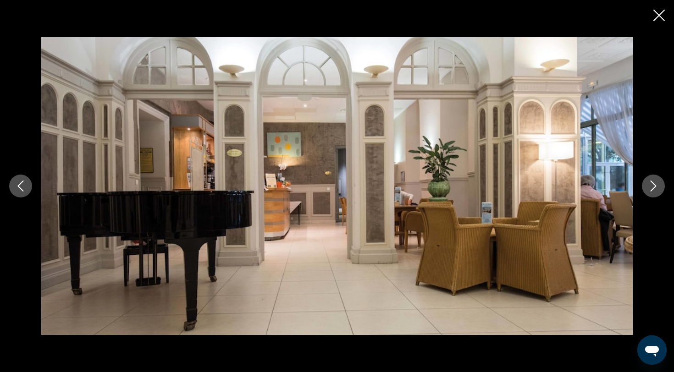
click at [659, 195] on button "Next image" at bounding box center [653, 186] width 23 height 23
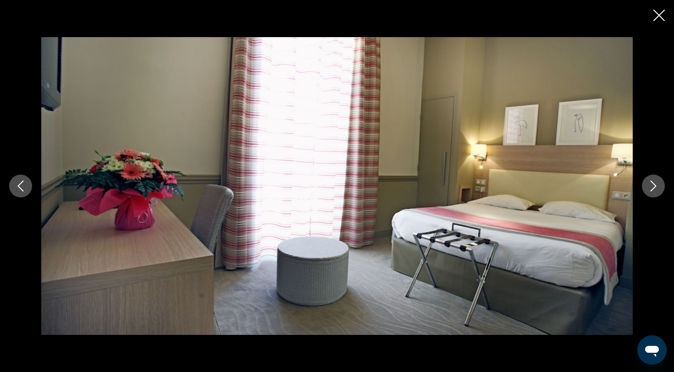
click at [658, 195] on button "Next image" at bounding box center [653, 186] width 23 height 23
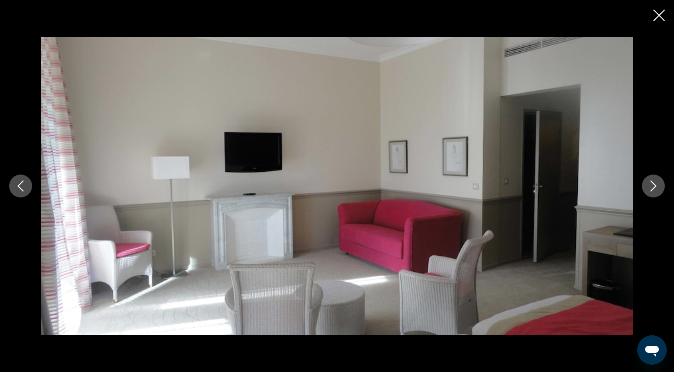
click at [658, 195] on button "Next image" at bounding box center [653, 186] width 23 height 23
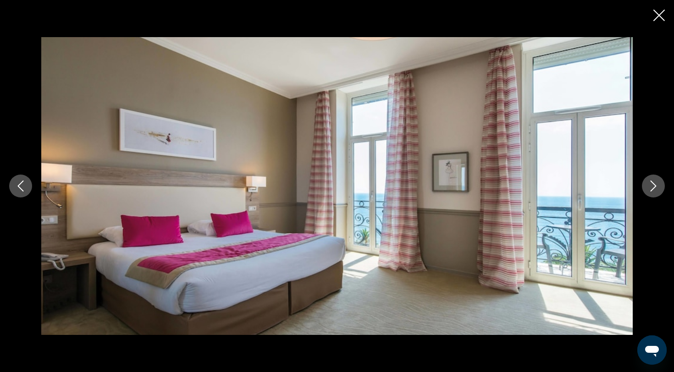
click at [658, 195] on button "Next image" at bounding box center [653, 186] width 23 height 23
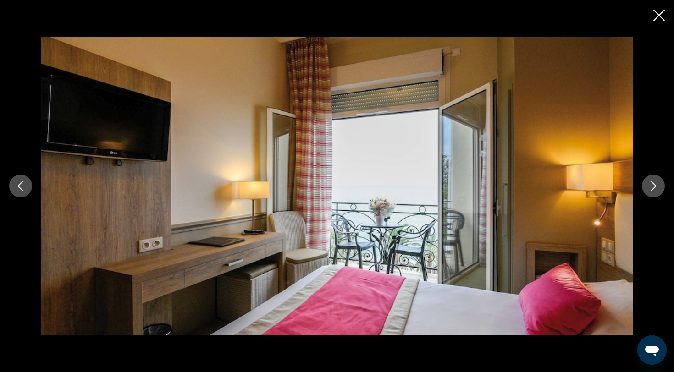
click at [658, 195] on button "Next image" at bounding box center [653, 186] width 23 height 23
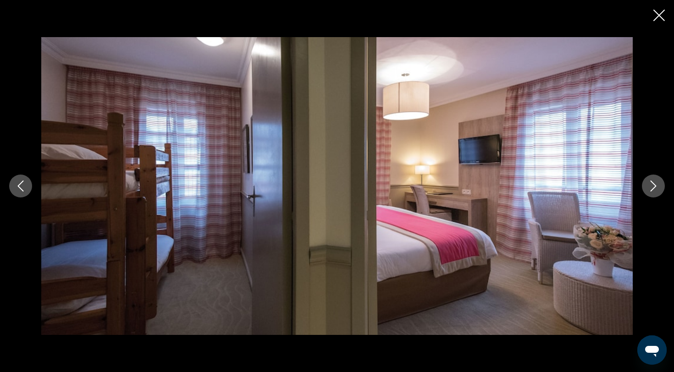
click at [658, 195] on button "Next image" at bounding box center [653, 186] width 23 height 23
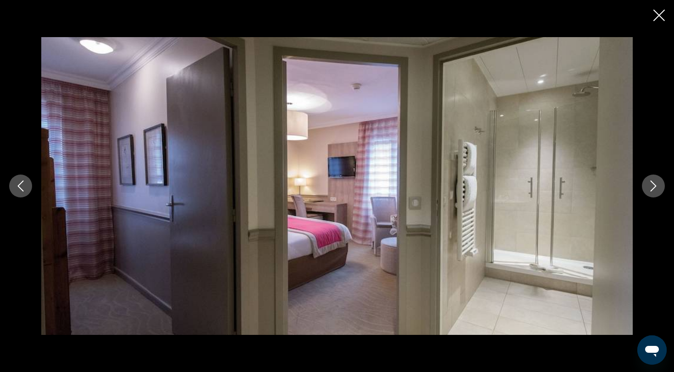
click at [658, 195] on button "Next image" at bounding box center [653, 186] width 23 height 23
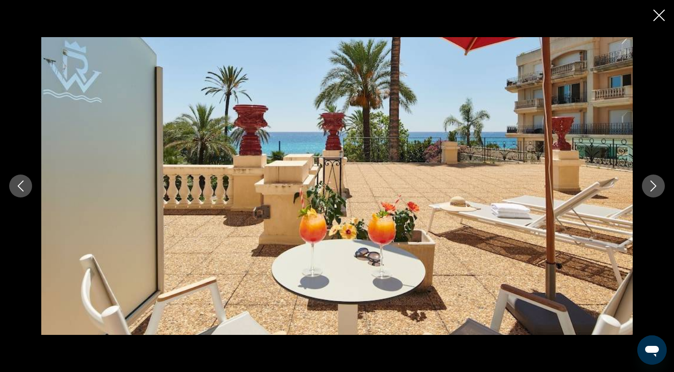
click at [658, 195] on button "Next image" at bounding box center [653, 186] width 23 height 23
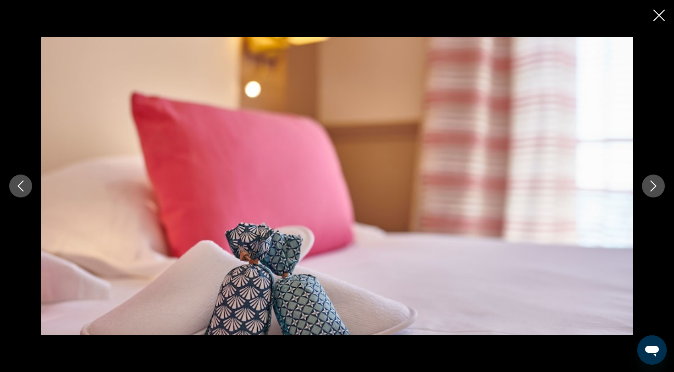
click at [655, 18] on icon "Close slideshow" at bounding box center [658, 15] width 11 height 11
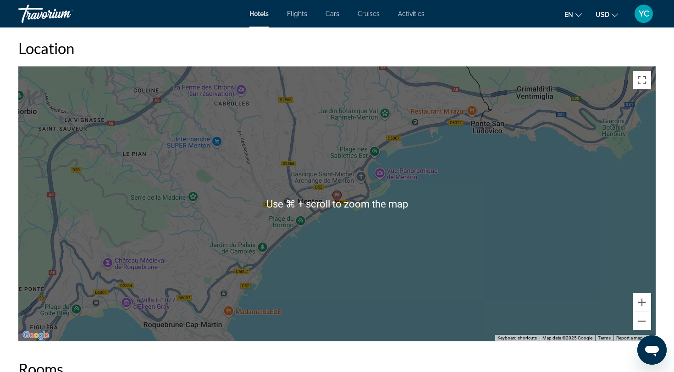
scroll to position [840, 0]
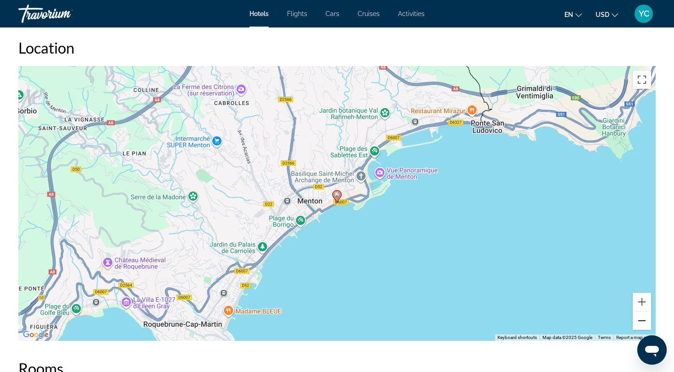
click at [641, 323] on button "Zoom out" at bounding box center [642, 321] width 18 height 18
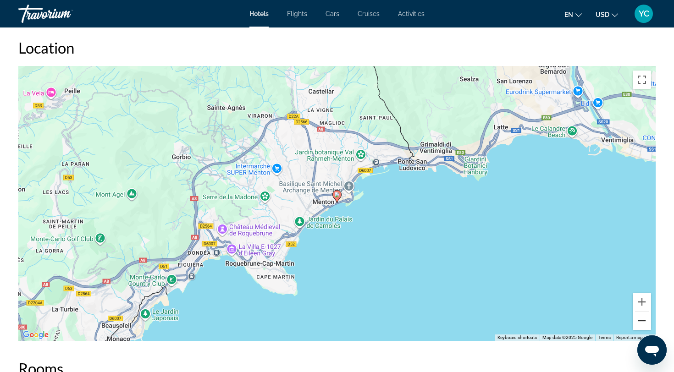
click at [641, 323] on button "Zoom out" at bounding box center [642, 321] width 18 height 18
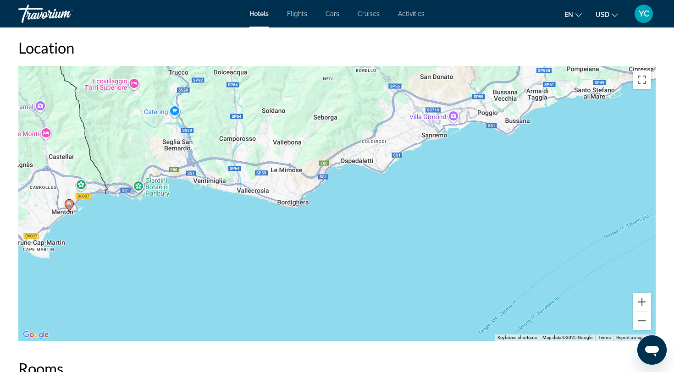
drag, startPoint x: 377, startPoint y: 260, endPoint x: 108, endPoint y: 270, distance: 269.8
click at [108, 270] on div "To activate drag with keyboard, press Alt + Enter. Once in keyboard drag state,…" at bounding box center [336, 203] width 637 height 275
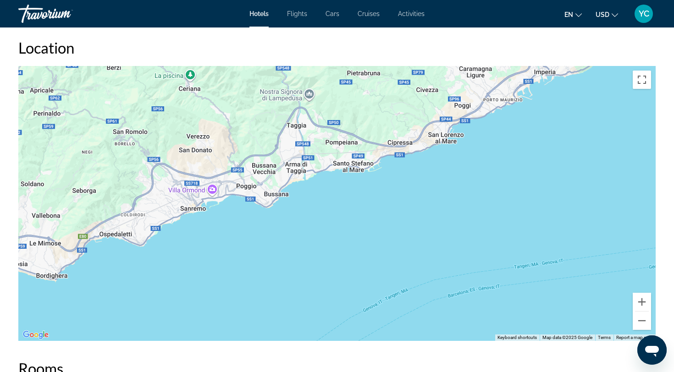
drag, startPoint x: 557, startPoint y: 206, endPoint x: 314, endPoint y: 280, distance: 253.5
click at [314, 280] on div "To activate drag with keyboard, press Alt + Enter. Once in keyboard drag state,…" at bounding box center [336, 203] width 637 height 275
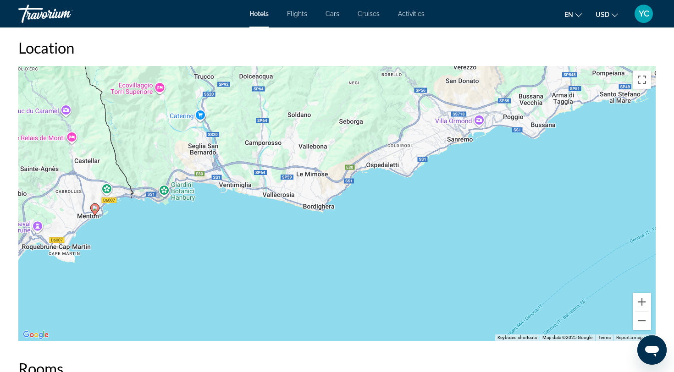
drag, startPoint x: 226, startPoint y: 267, endPoint x: 493, endPoint y: 197, distance: 276.9
click at [493, 197] on div "To activate drag with keyboard, press Alt + Enter. Once in keyboard drag state,…" at bounding box center [336, 203] width 637 height 275
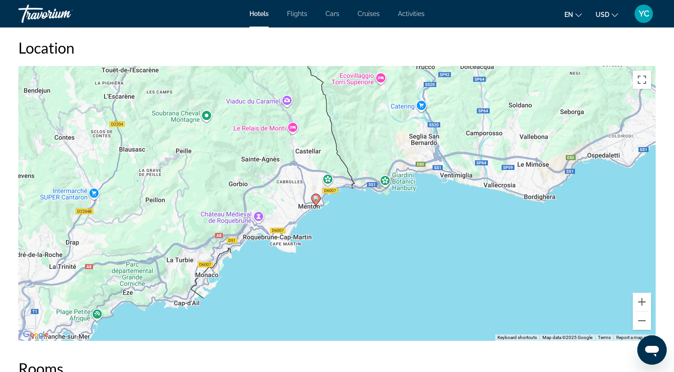
drag, startPoint x: 264, startPoint y: 239, endPoint x: 486, endPoint y: 230, distance: 222.6
click at [486, 230] on div "To activate drag with keyboard, press Alt + Enter. Once in keyboard drag state,…" at bounding box center [336, 203] width 637 height 275
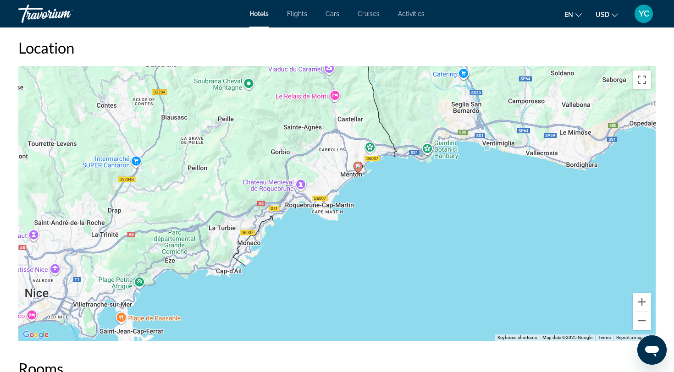
drag, startPoint x: 342, startPoint y: 291, endPoint x: 386, endPoint y: 259, distance: 54.2
click at [386, 259] on div "To activate drag with keyboard, press Alt + Enter. Once in keyboard drag state,…" at bounding box center [336, 203] width 637 height 275
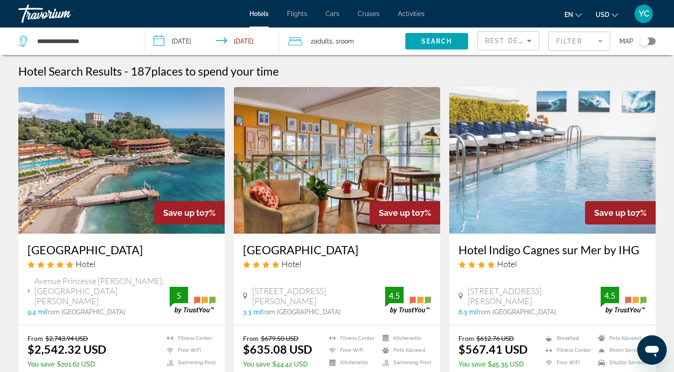
click at [22, 39] on icon "Search widget" at bounding box center [23, 41] width 11 height 11
click at [52, 40] on input "**********" at bounding box center [83, 41] width 94 height 14
click at [55, 44] on input "**********" at bounding box center [83, 41] width 94 height 14
click at [97, 44] on input "**********" at bounding box center [83, 41] width 94 height 14
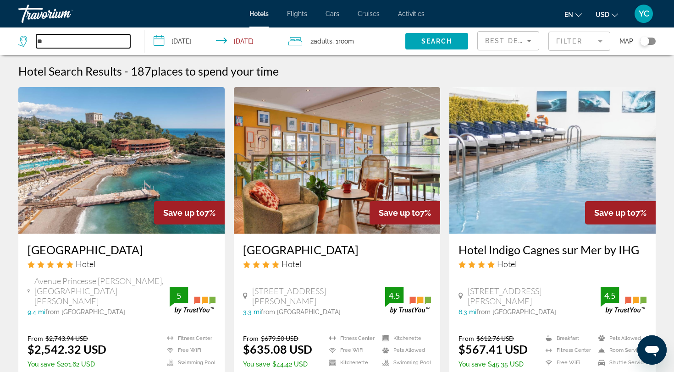
type input "*"
click at [44, 45] on input "Search widget" at bounding box center [83, 41] width 94 height 14
type input "*"
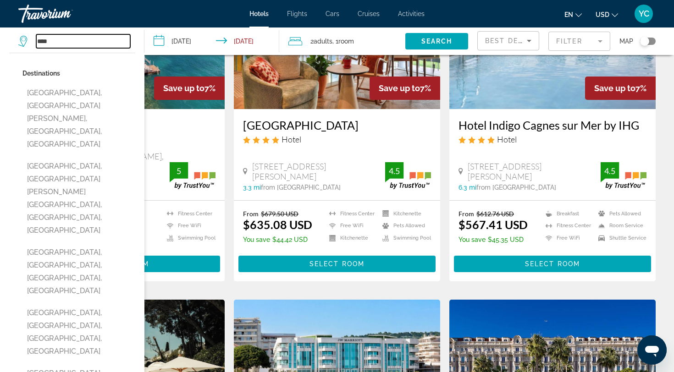
scroll to position [128, 0]
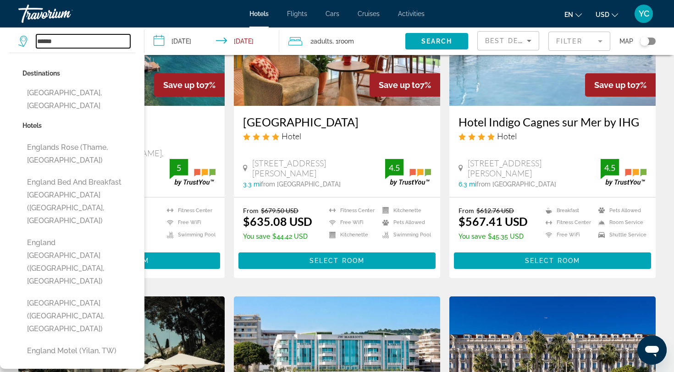
click at [63, 40] on input "******" at bounding box center [83, 41] width 94 height 14
type input "*"
click at [22, 39] on icon "Search widget" at bounding box center [23, 41] width 11 height 11
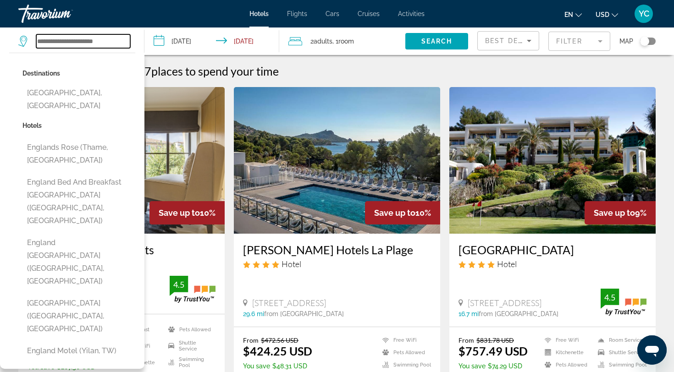
click at [51, 40] on input "Search widget" at bounding box center [83, 41] width 94 height 14
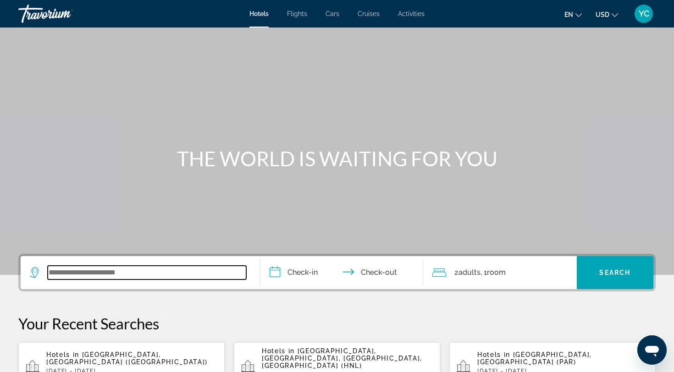
click at [86, 272] on input "Search widget" at bounding box center [147, 273] width 199 height 14
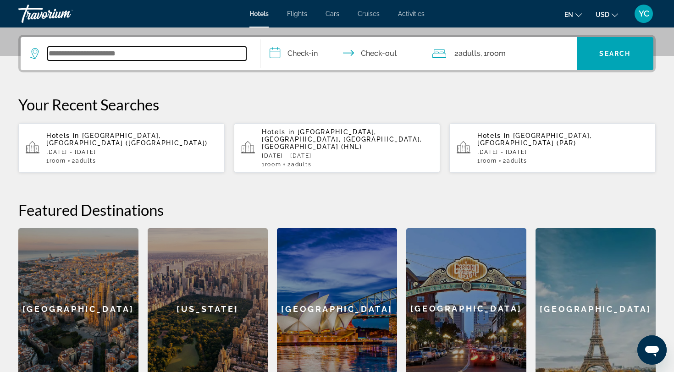
scroll to position [224, 0]
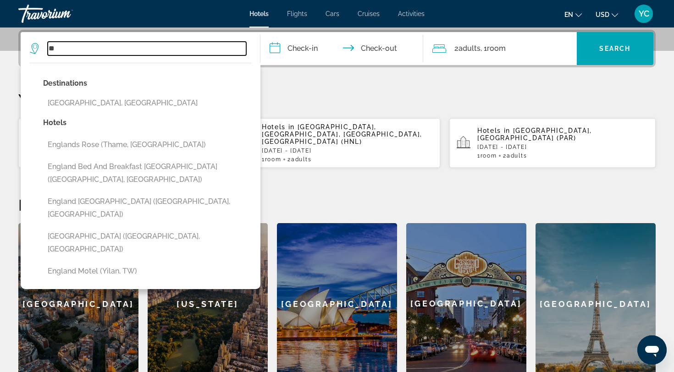
type input "*"
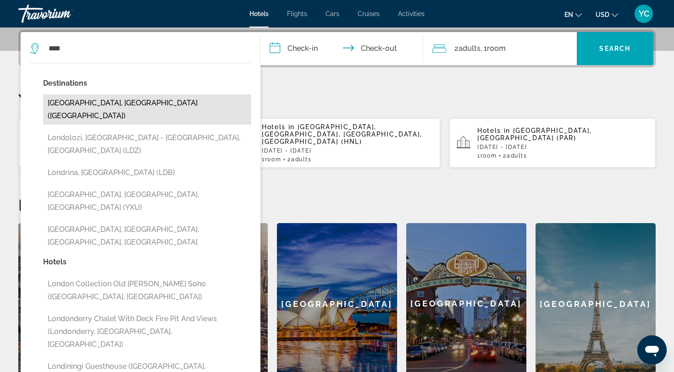
click at [105, 103] on button "London, United Kingdom (LON)" at bounding box center [147, 109] width 208 height 30
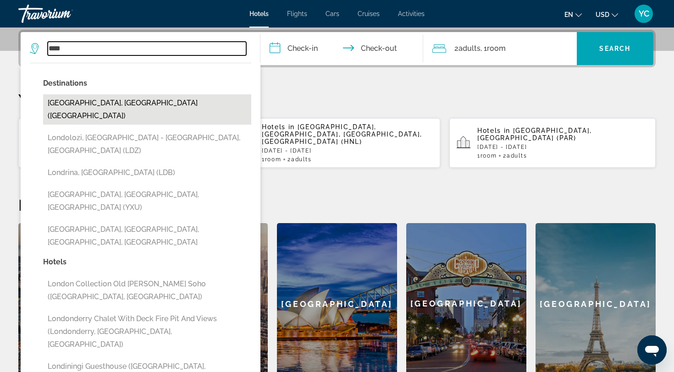
type input "**********"
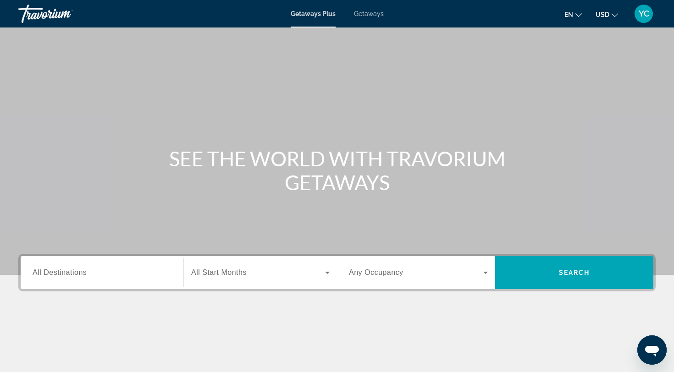
click at [83, 273] on span "All Destinations" at bounding box center [60, 273] width 54 height 8
click at [83, 273] on input "Destination All Destinations" at bounding box center [102, 273] width 139 height 11
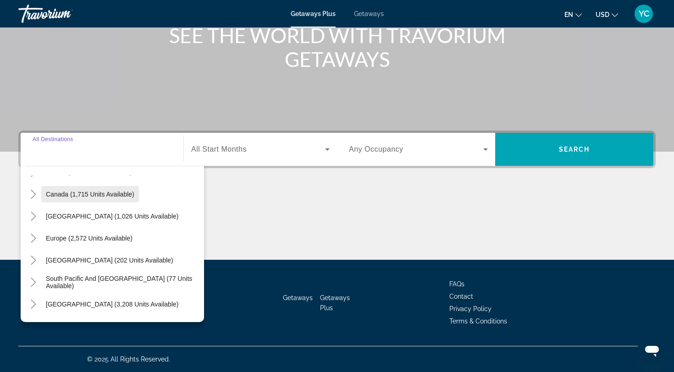
scroll to position [67, 0]
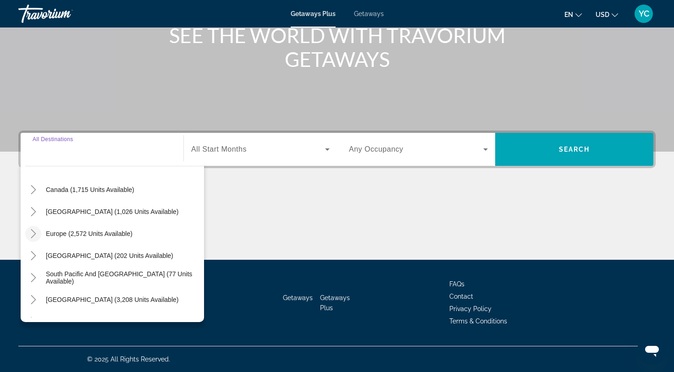
click at [35, 233] on icon "Toggle Europe (2,572 units available)" at bounding box center [33, 233] width 9 height 9
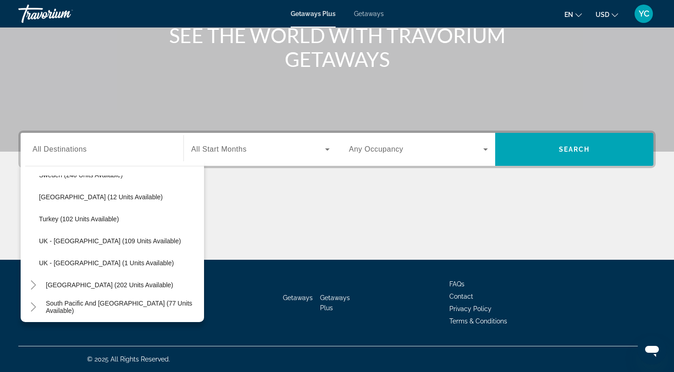
scroll to position [457, 0]
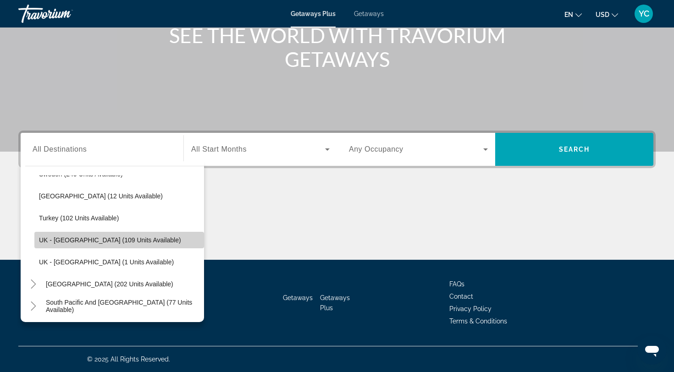
click at [82, 243] on span "UK - England (109 units available)" at bounding box center [110, 240] width 142 height 7
type input "**********"
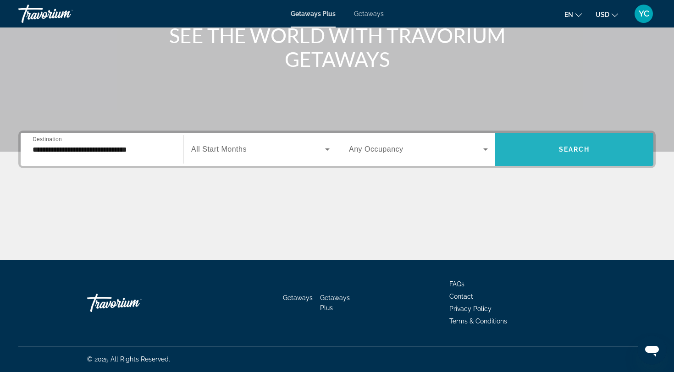
click at [528, 156] on span "Search widget" at bounding box center [574, 149] width 158 height 22
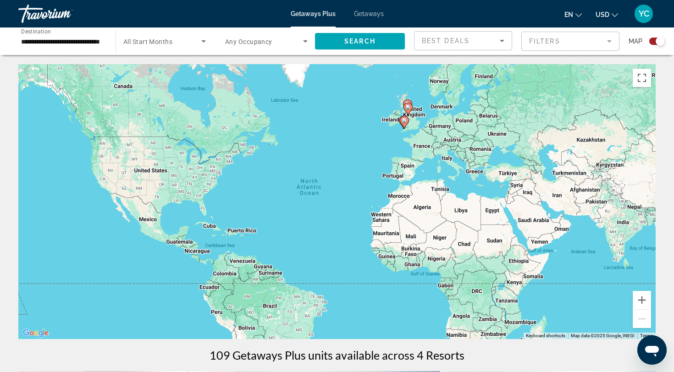
click at [371, 12] on span "Getaways" at bounding box center [369, 13] width 30 height 7
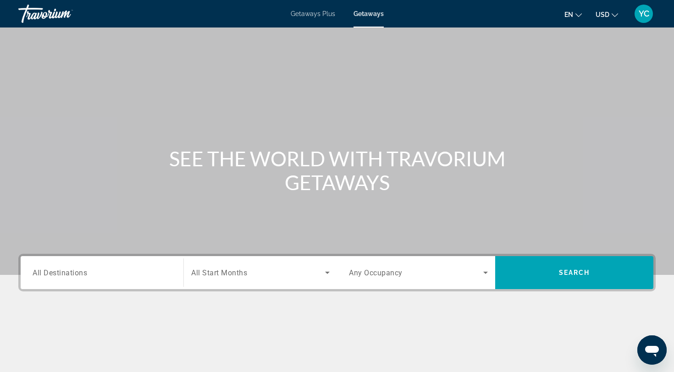
click at [67, 276] on span "All Destinations" at bounding box center [60, 272] width 55 height 9
click at [67, 276] on input "Destination All Destinations" at bounding box center [102, 273] width 139 height 11
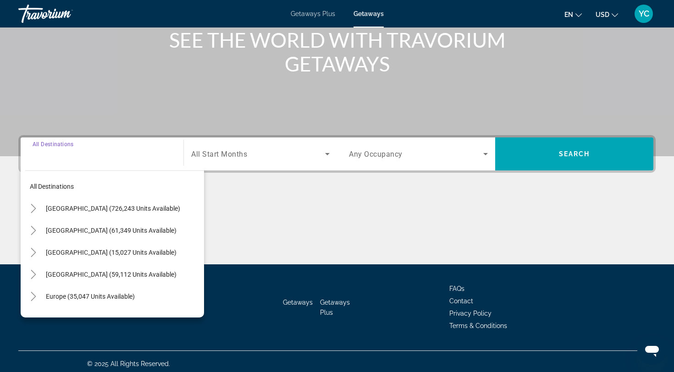
scroll to position [123, 0]
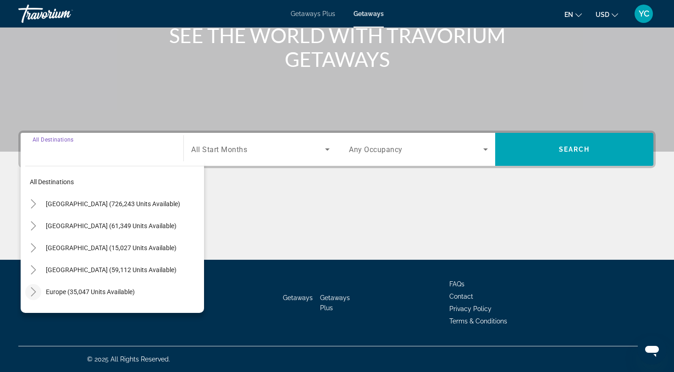
click at [33, 292] on icon "Toggle Europe (35,047 units available)" at bounding box center [33, 291] width 9 height 9
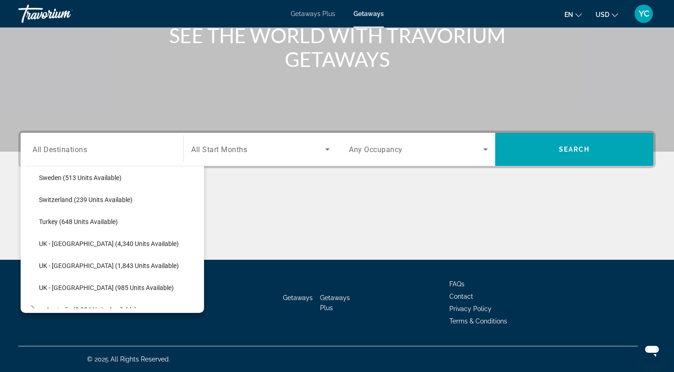
scroll to position [557, 0]
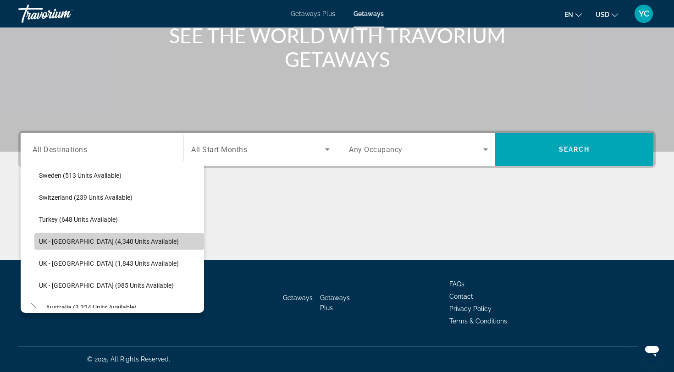
click at [97, 239] on span "UK - England (4,340 units available)" at bounding box center [109, 241] width 140 height 7
type input "**********"
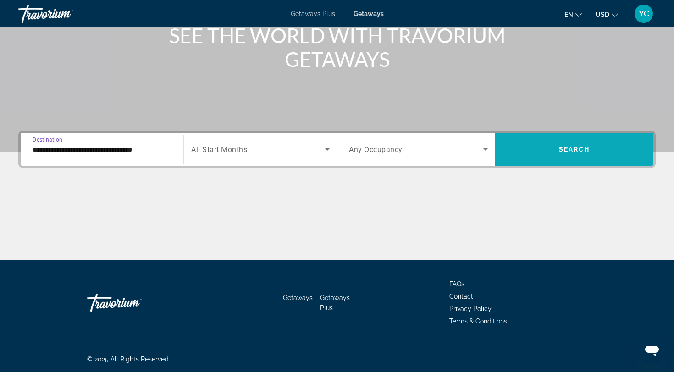
click at [507, 151] on span "Search widget" at bounding box center [574, 149] width 158 height 22
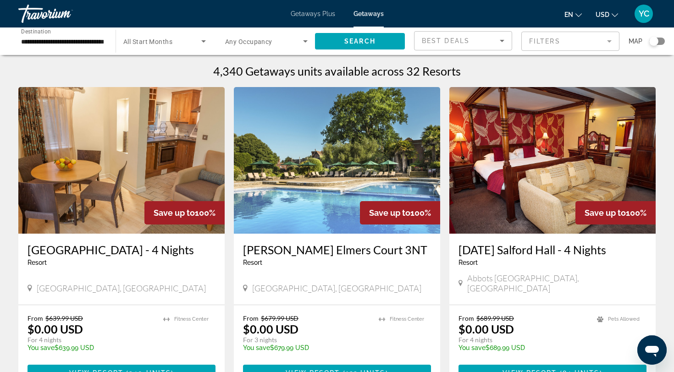
click at [333, 188] on img "Main content" at bounding box center [337, 160] width 206 height 147
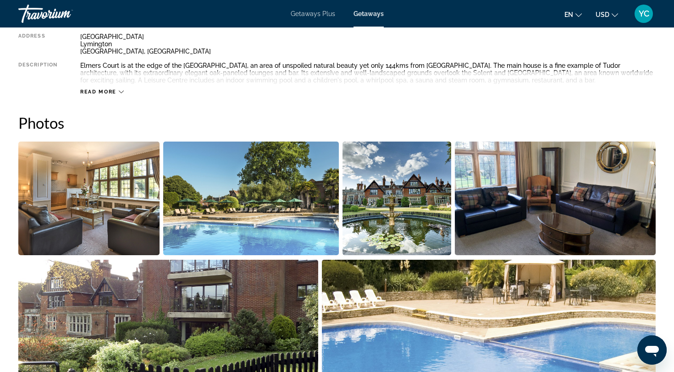
scroll to position [359, 0]
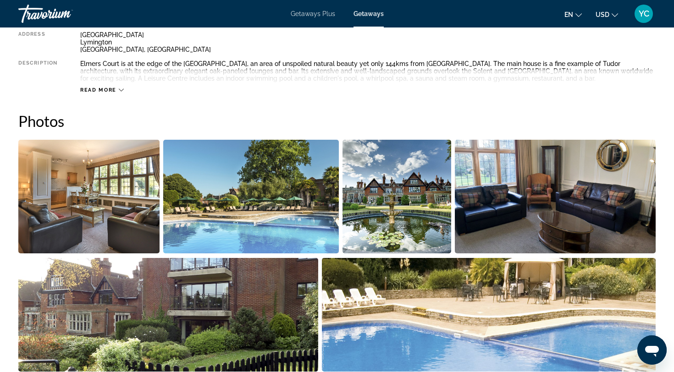
click at [148, 198] on img "Open full-screen image slider" at bounding box center [88, 197] width 141 height 114
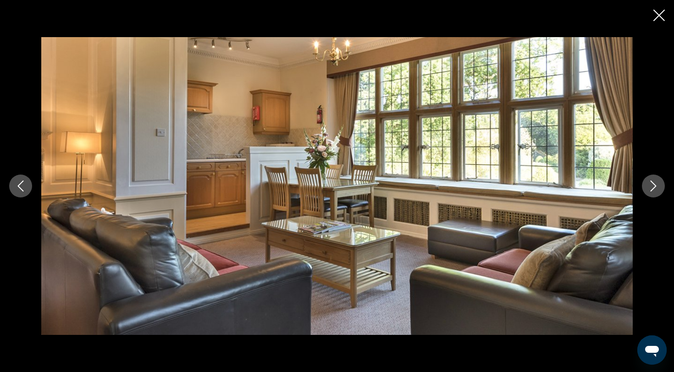
click at [657, 195] on button "Next image" at bounding box center [653, 186] width 23 height 23
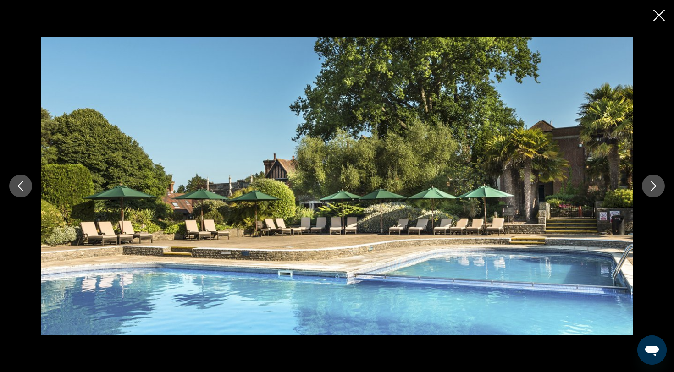
click at [657, 195] on button "Next image" at bounding box center [653, 186] width 23 height 23
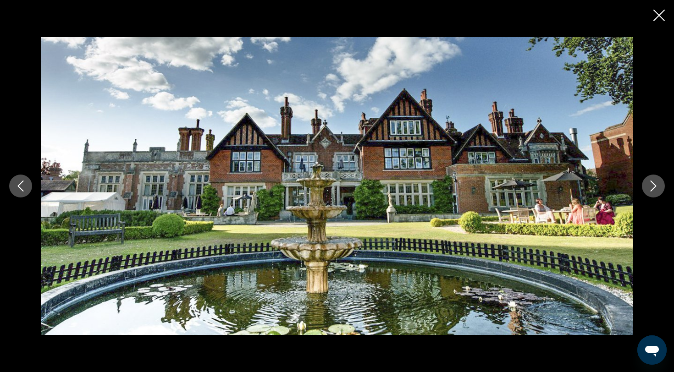
click at [657, 195] on button "Next image" at bounding box center [653, 186] width 23 height 23
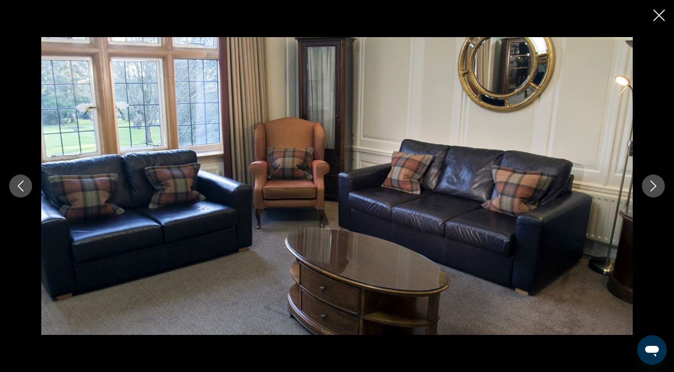
click at [657, 195] on button "Next image" at bounding box center [653, 186] width 23 height 23
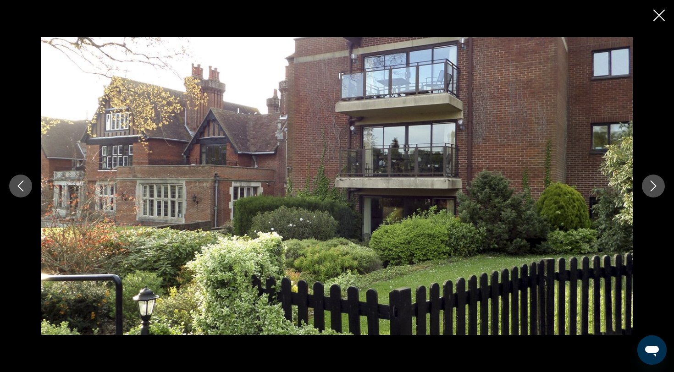
click at [656, 195] on button "Next image" at bounding box center [653, 186] width 23 height 23
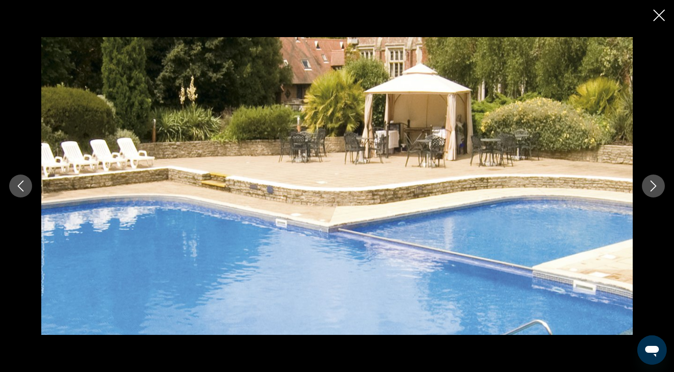
click at [656, 195] on button "Next image" at bounding box center [653, 186] width 23 height 23
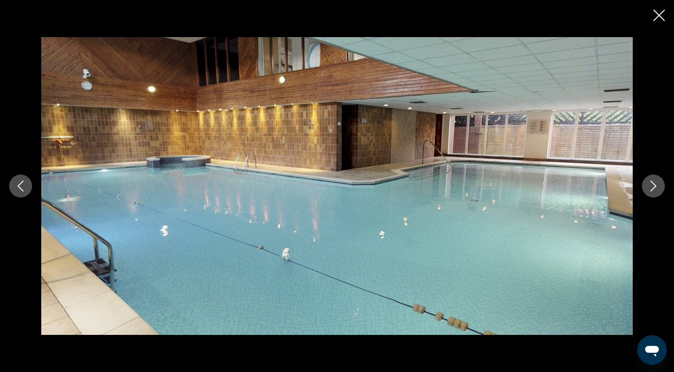
click at [656, 195] on button "Next image" at bounding box center [653, 186] width 23 height 23
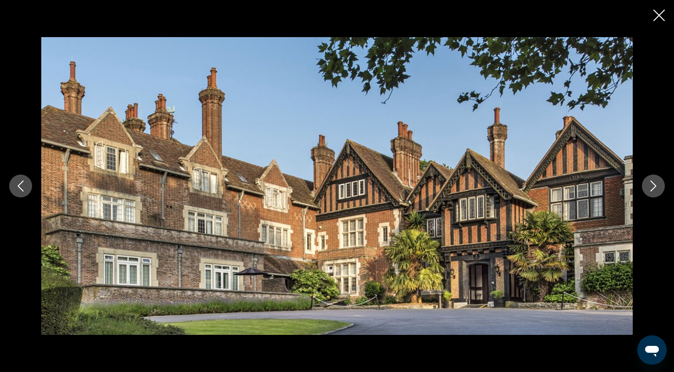
click at [656, 195] on button "Next image" at bounding box center [653, 186] width 23 height 23
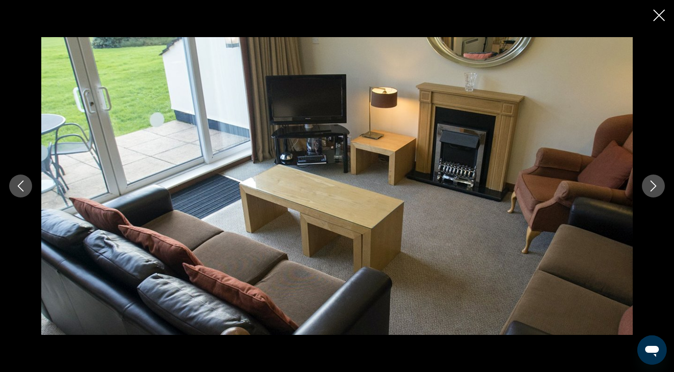
click at [656, 195] on button "Next image" at bounding box center [653, 186] width 23 height 23
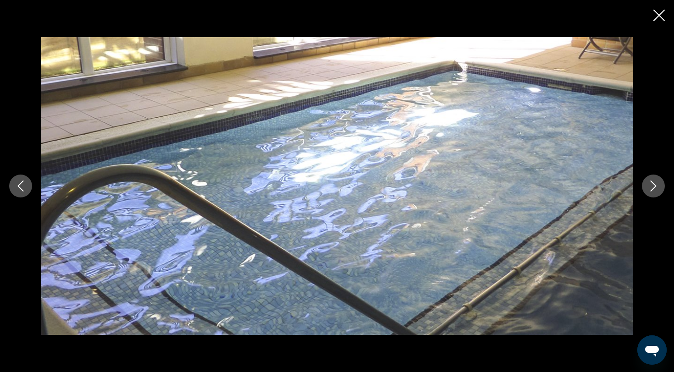
click at [656, 195] on button "Next image" at bounding box center [653, 186] width 23 height 23
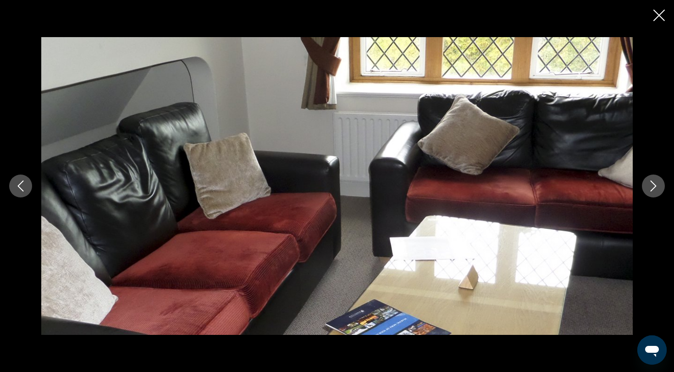
click at [656, 195] on button "Next image" at bounding box center [653, 186] width 23 height 23
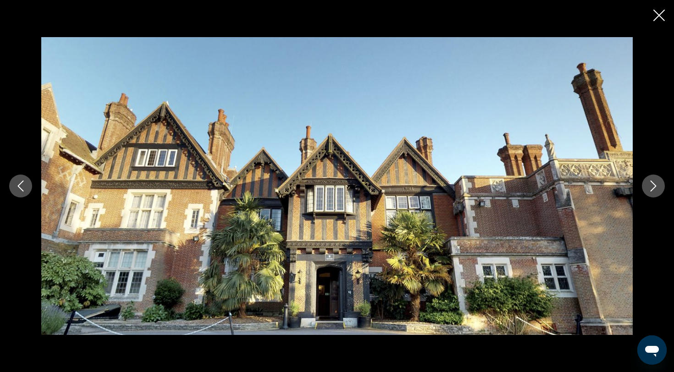
click at [656, 194] on button "Next image" at bounding box center [653, 186] width 23 height 23
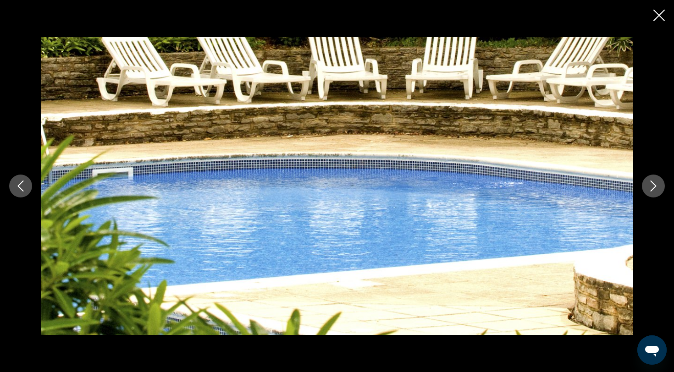
click at [656, 194] on button "Next image" at bounding box center [653, 186] width 23 height 23
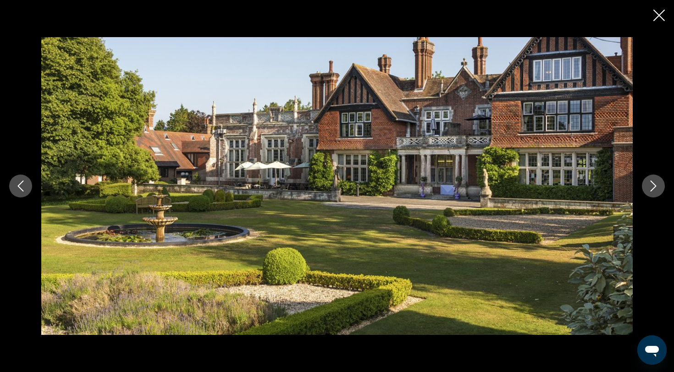
click at [656, 194] on button "Next image" at bounding box center [653, 186] width 23 height 23
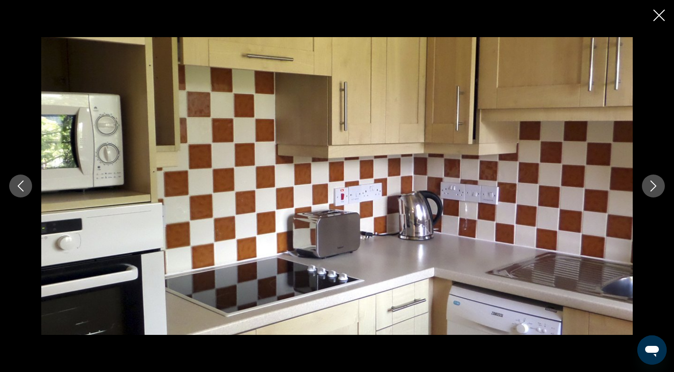
click at [656, 194] on button "Next image" at bounding box center [653, 186] width 23 height 23
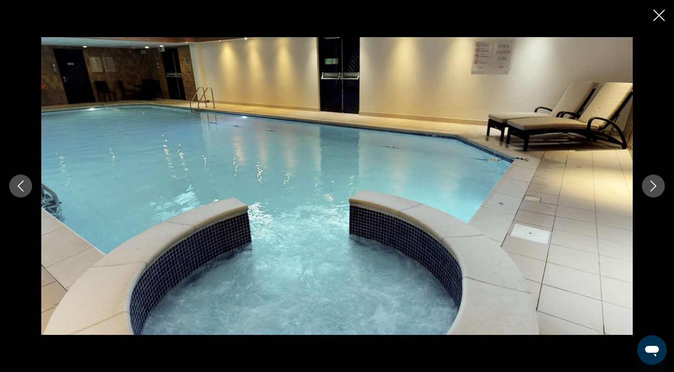
click at [656, 194] on button "Next image" at bounding box center [653, 186] width 23 height 23
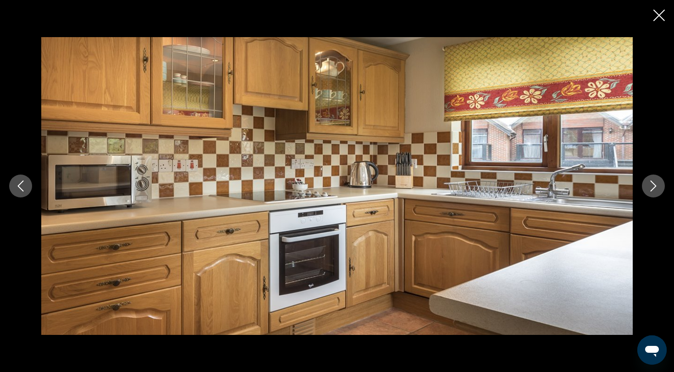
click at [656, 193] on button "Next image" at bounding box center [653, 186] width 23 height 23
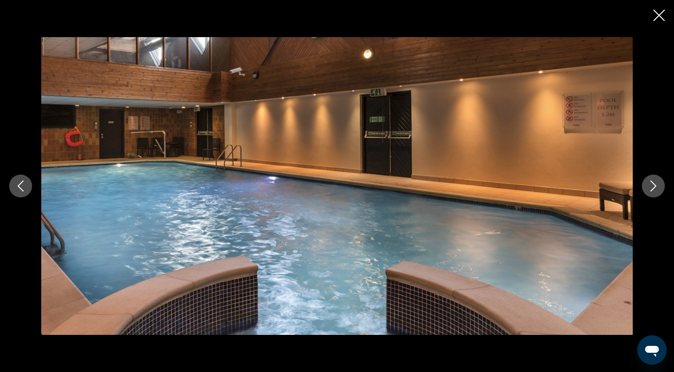
click at [656, 193] on button "Next image" at bounding box center [653, 186] width 23 height 23
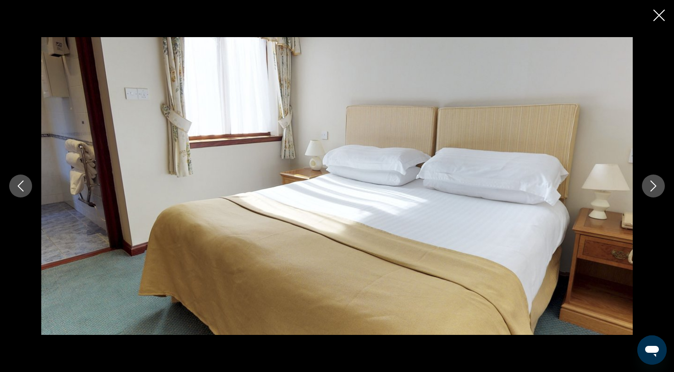
scroll to position [757, 0]
click at [661, 14] on icon "Close slideshow" at bounding box center [658, 15] width 11 height 11
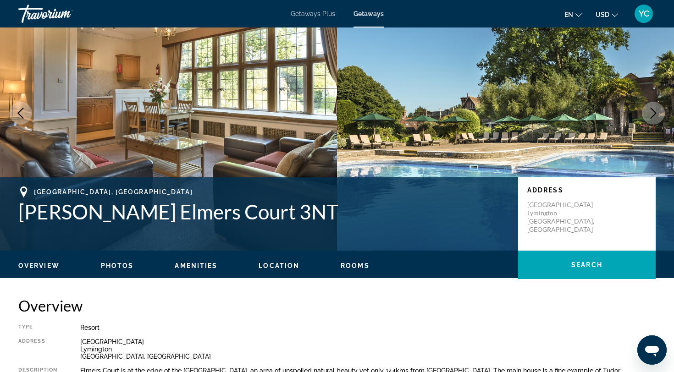
scroll to position [0, 0]
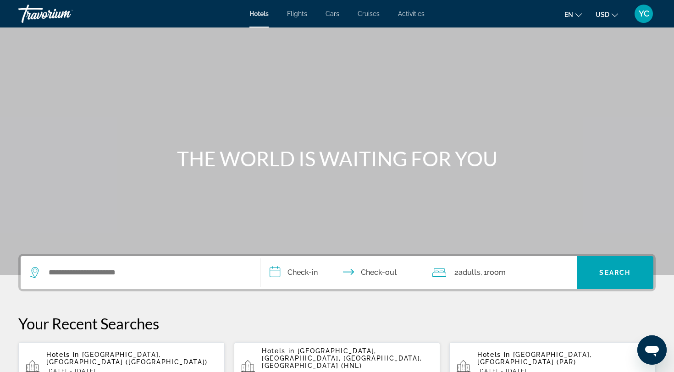
click at [34, 271] on icon "Search widget" at bounding box center [35, 272] width 11 height 11
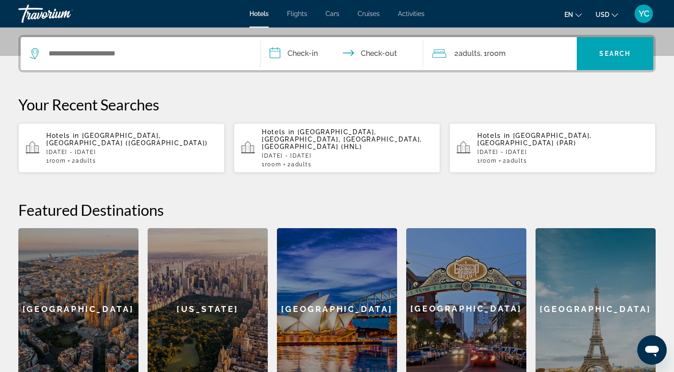
scroll to position [224, 0]
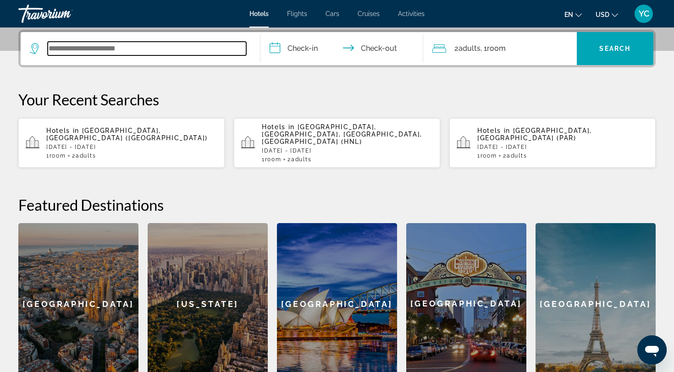
click at [130, 47] on input "Search widget" at bounding box center [147, 49] width 199 height 14
type input "*"
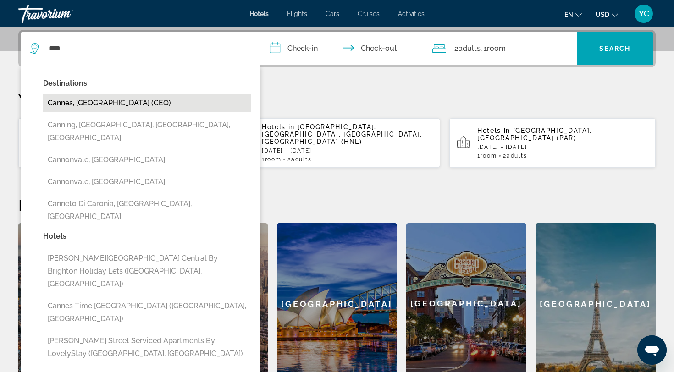
click at [75, 104] on button "Cannes, [GEOGRAPHIC_DATA] (CEQ)" at bounding box center [147, 102] width 208 height 17
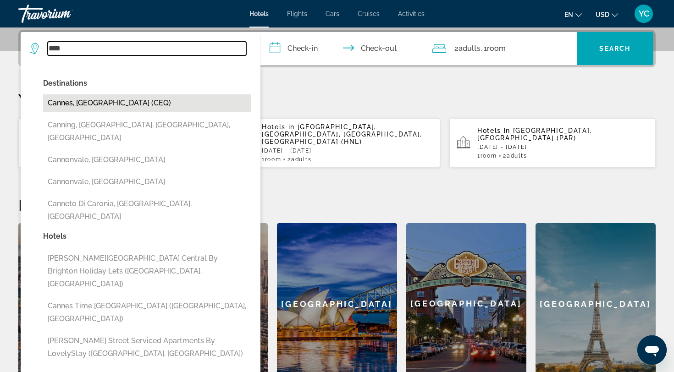
type input "**********"
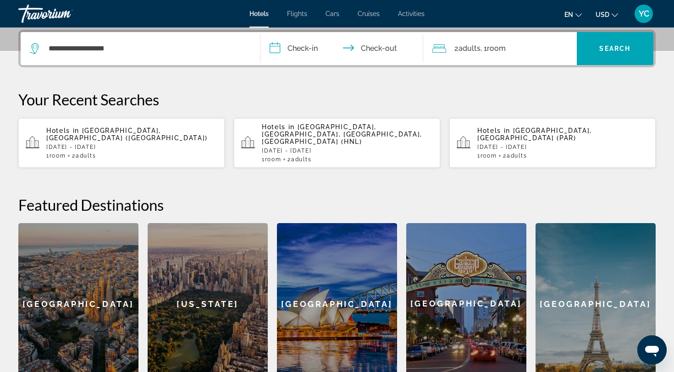
click at [305, 48] on input "**********" at bounding box center [343, 50] width 166 height 36
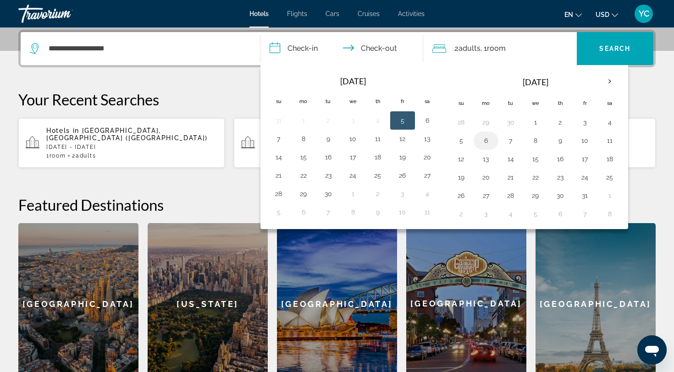
click at [486, 141] on button "6" at bounding box center [486, 140] width 15 height 13
click at [555, 140] on button "9" at bounding box center [560, 140] width 15 height 13
type input "**********"
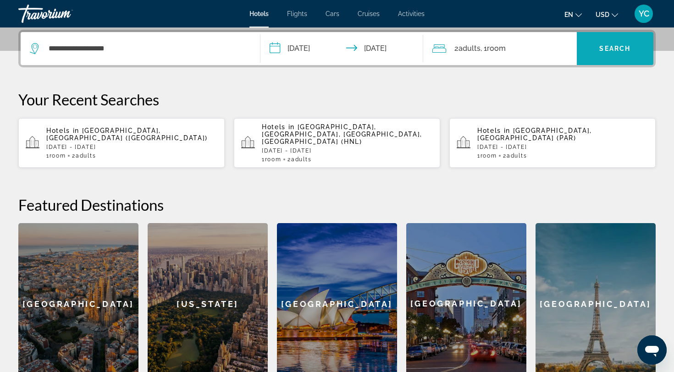
click at [608, 41] on span "Search widget" at bounding box center [615, 49] width 77 height 22
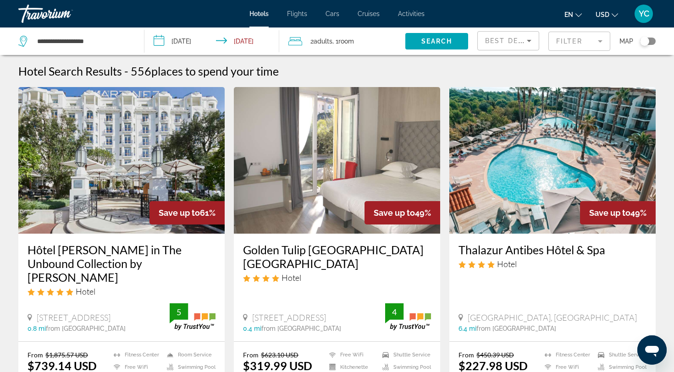
click at [580, 40] on mat-form-field "Filter" at bounding box center [579, 41] width 62 height 19
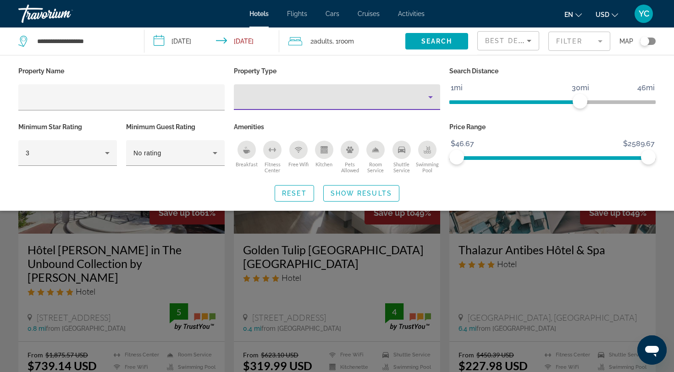
click at [286, 96] on div "Property type" at bounding box center [334, 97] width 187 height 11
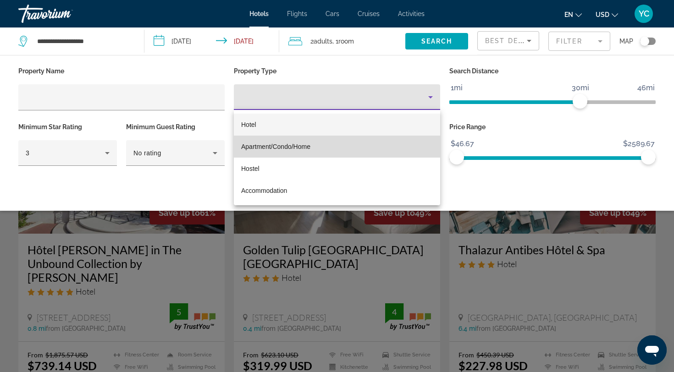
click at [256, 147] on span "Apartment/Condo/Home" at bounding box center [275, 146] width 69 height 7
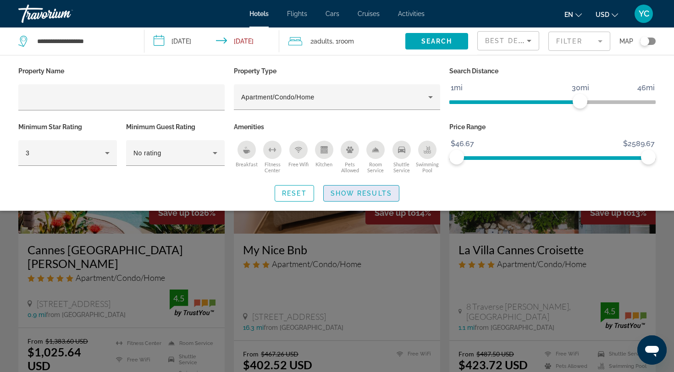
click at [345, 196] on span "Show Results" at bounding box center [361, 193] width 61 height 7
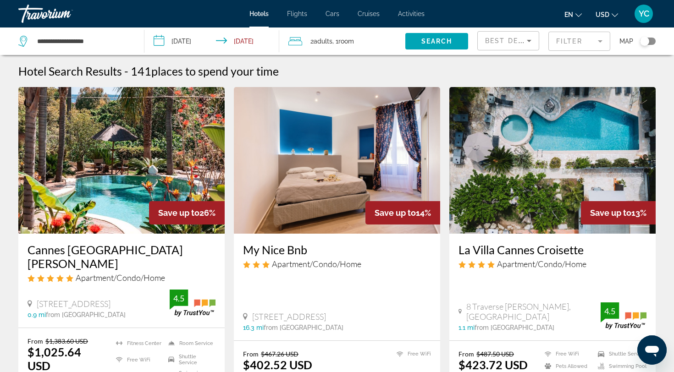
click at [594, 42] on mat-form-field "Filter" at bounding box center [579, 41] width 62 height 19
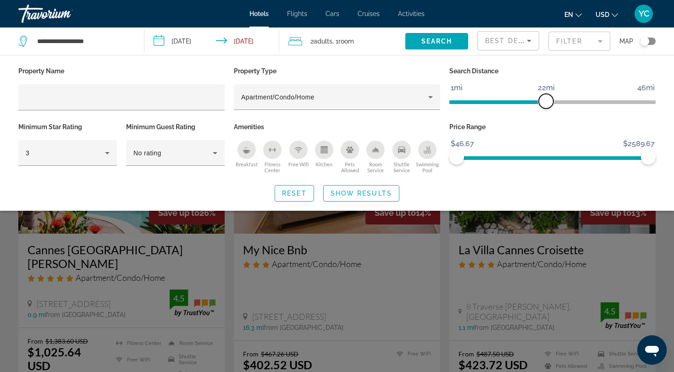
drag, startPoint x: 578, startPoint y: 102, endPoint x: 546, endPoint y: 105, distance: 31.8
click at [546, 105] on span "ngx-slider" at bounding box center [546, 101] width 15 height 15
drag, startPoint x: 644, startPoint y: 156, endPoint x: 563, endPoint y: 158, distance: 81.2
click at [563, 158] on span "ngx-slider-max" at bounding box center [562, 157] width 15 height 15
click at [365, 193] on span "Show Results" at bounding box center [361, 193] width 61 height 7
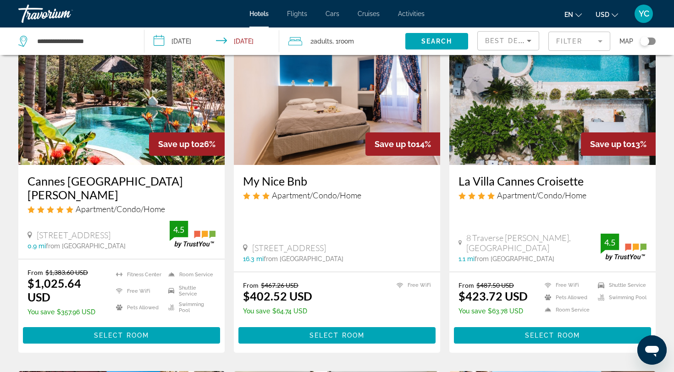
scroll to position [66, 0]
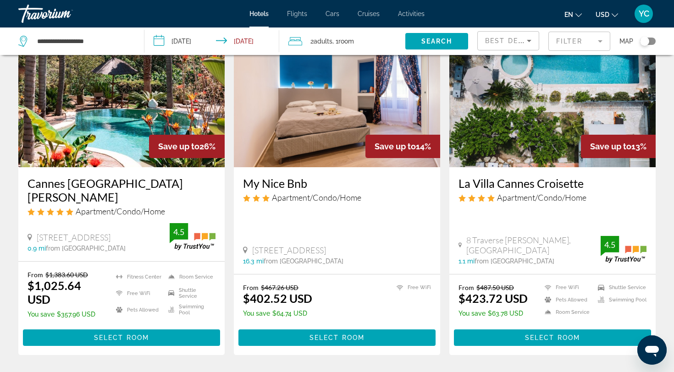
click at [325, 136] on img "Main content" at bounding box center [337, 94] width 206 height 147
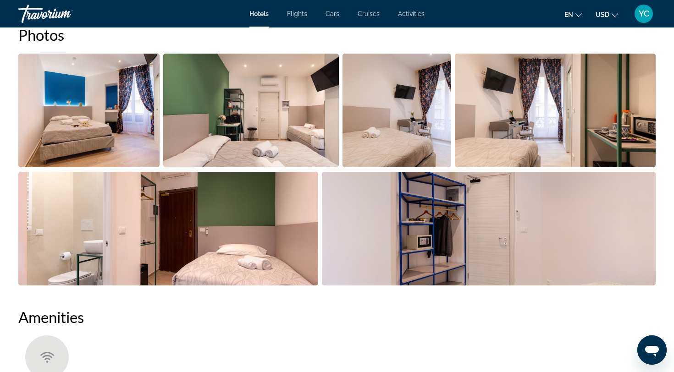
scroll to position [488, 0]
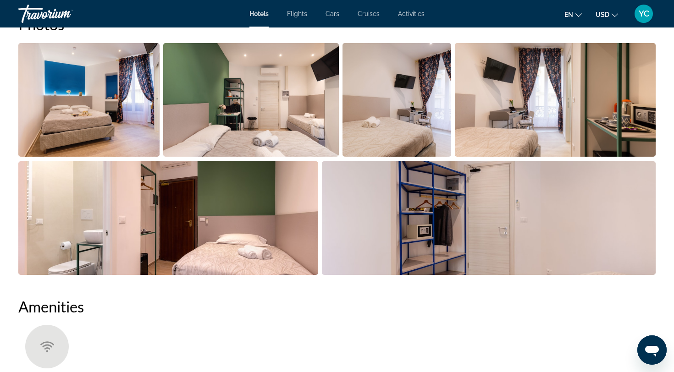
click at [125, 136] on img "Open full-screen image slider" at bounding box center [88, 100] width 141 height 114
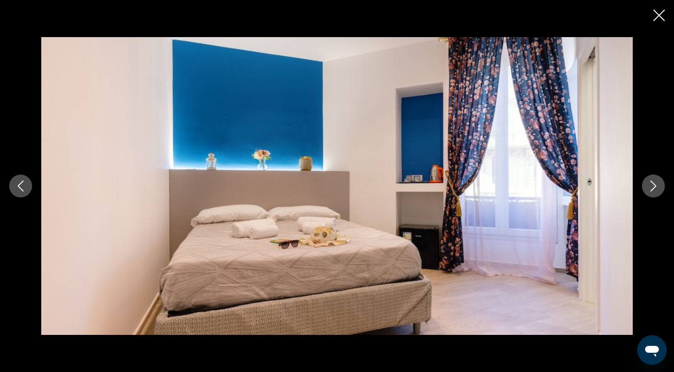
click at [652, 187] on icon "Next image" at bounding box center [653, 186] width 11 height 11
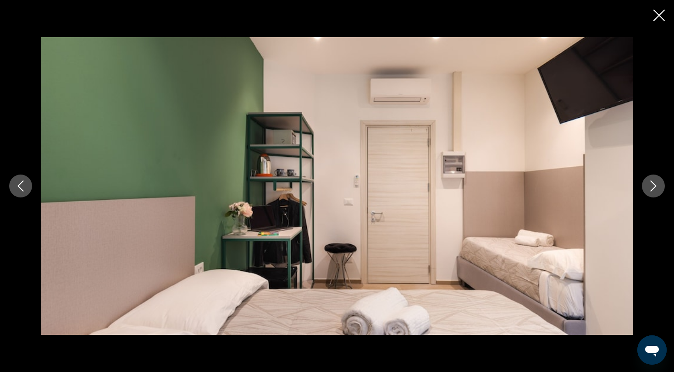
click at [652, 187] on icon "Next image" at bounding box center [653, 186] width 11 height 11
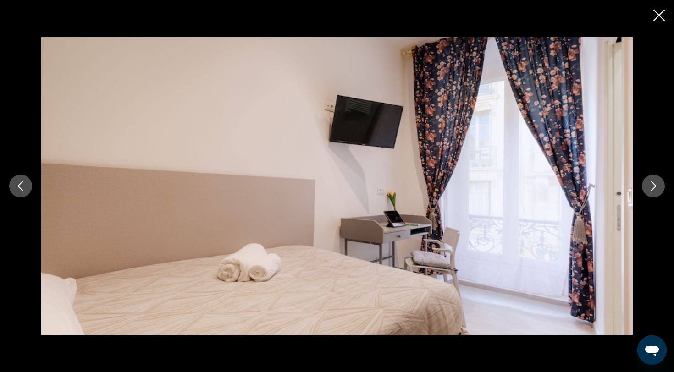
click at [652, 187] on icon "Next image" at bounding box center [653, 186] width 11 height 11
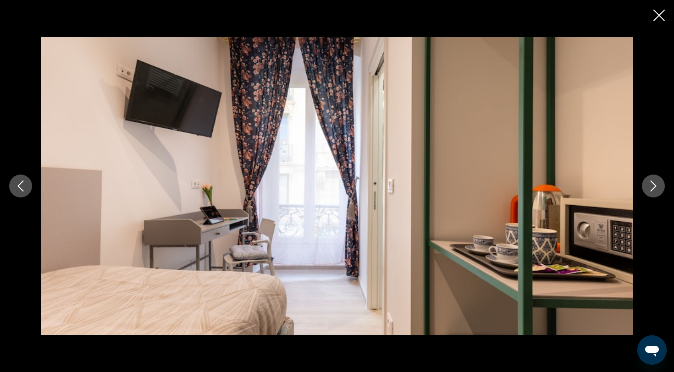
click at [652, 187] on icon "Next image" at bounding box center [653, 186] width 11 height 11
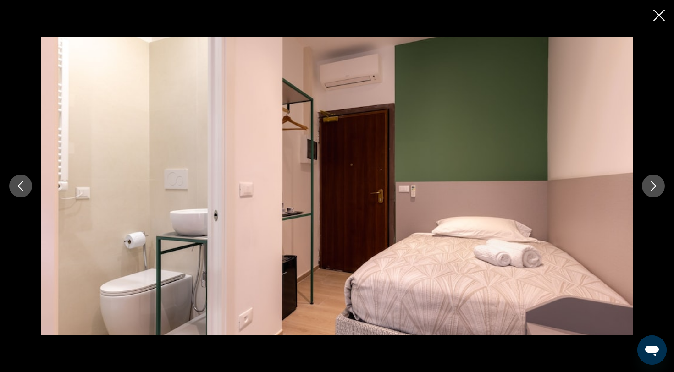
click at [652, 187] on icon "Next image" at bounding box center [653, 186] width 11 height 11
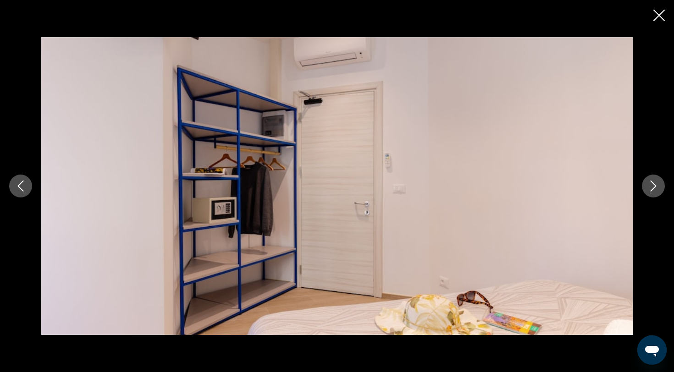
click at [652, 187] on icon "Next image" at bounding box center [653, 186] width 11 height 11
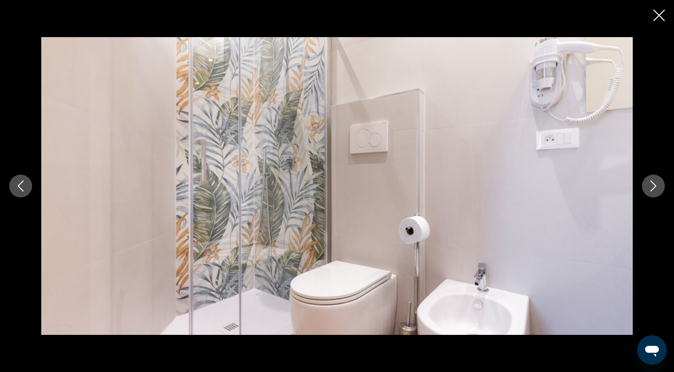
click at [652, 185] on icon "Next image" at bounding box center [653, 186] width 11 height 11
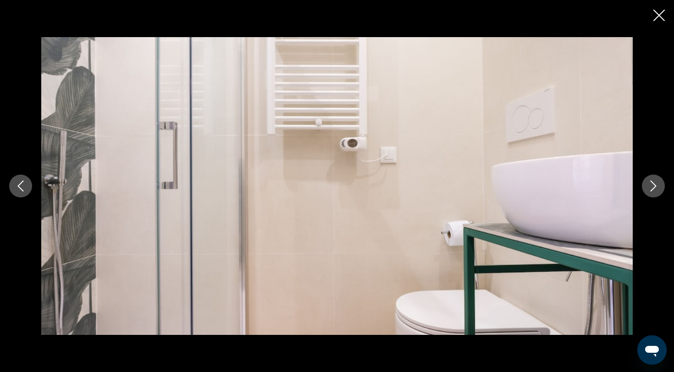
click at [655, 17] on icon "Close slideshow" at bounding box center [658, 15] width 11 height 11
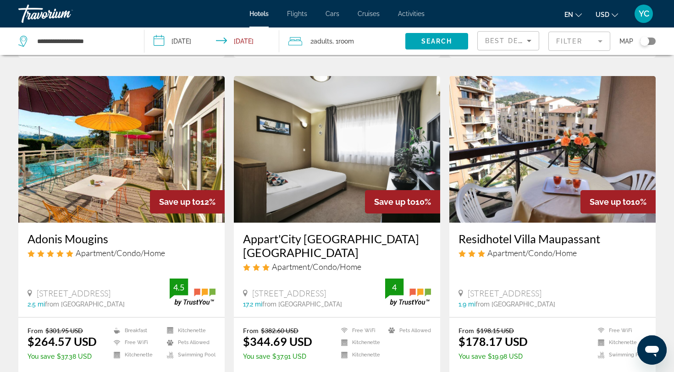
scroll to position [402, 0]
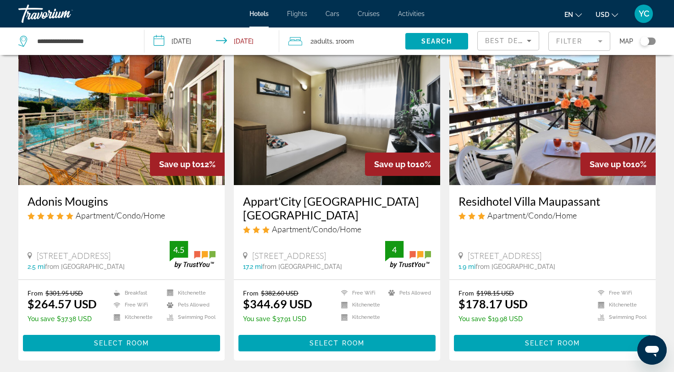
click at [503, 159] on img "Main content" at bounding box center [552, 112] width 206 height 147
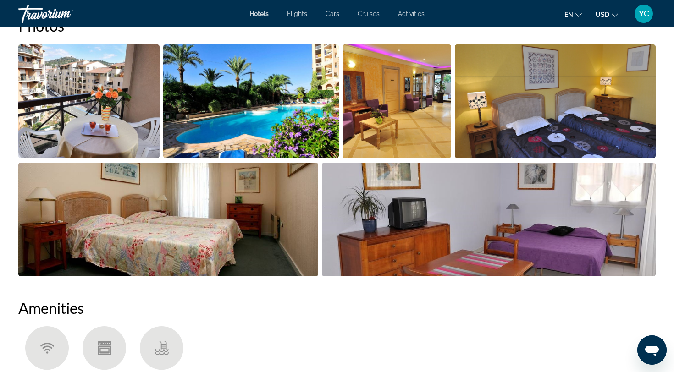
scroll to position [488, 0]
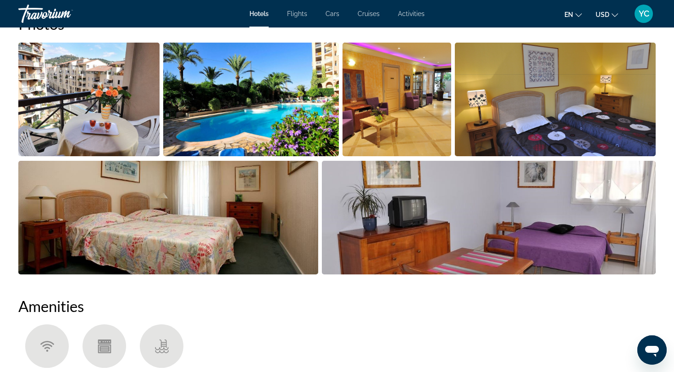
click at [109, 133] on img "Open full-screen image slider" at bounding box center [88, 100] width 141 height 114
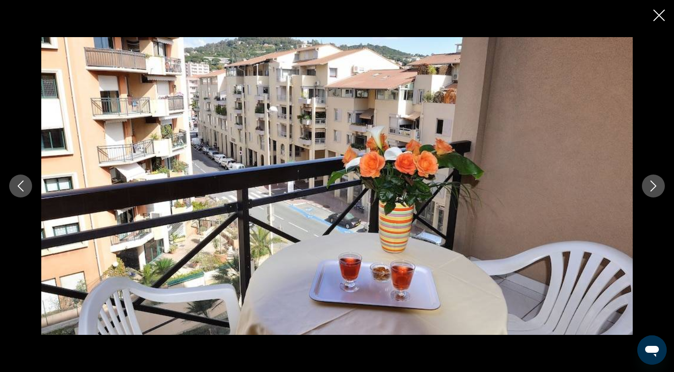
click at [652, 183] on icon "Next image" at bounding box center [653, 186] width 11 height 11
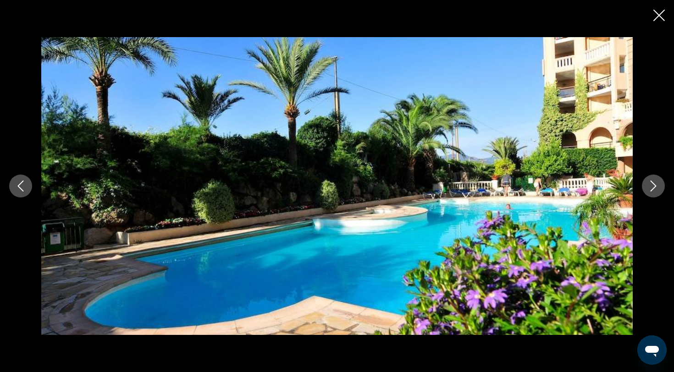
click at [652, 185] on icon "Next image" at bounding box center [653, 186] width 11 height 11
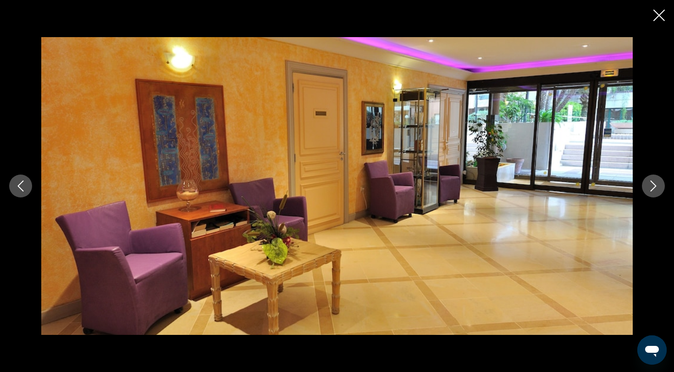
click at [652, 186] on icon "Next image" at bounding box center [653, 186] width 11 height 11
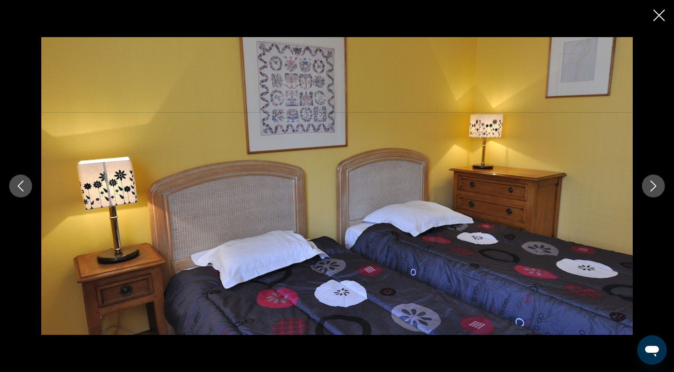
click at [652, 186] on icon "Next image" at bounding box center [653, 186] width 11 height 11
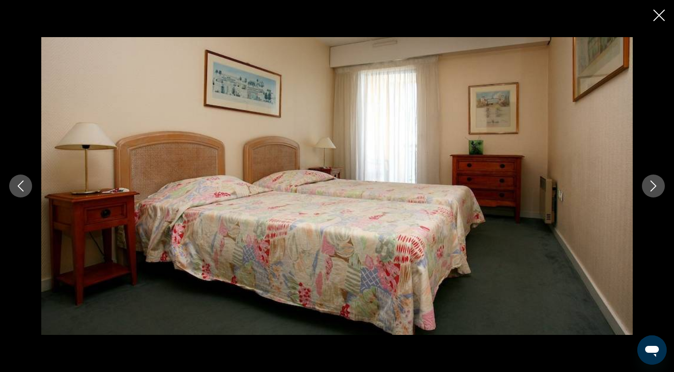
click at [652, 186] on icon "Next image" at bounding box center [653, 186] width 11 height 11
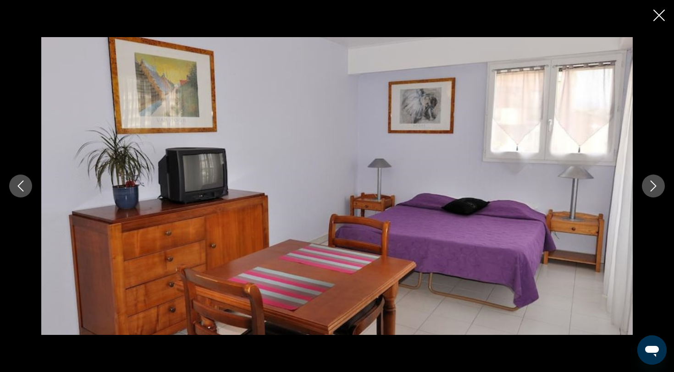
click at [652, 187] on icon "Next image" at bounding box center [653, 186] width 11 height 11
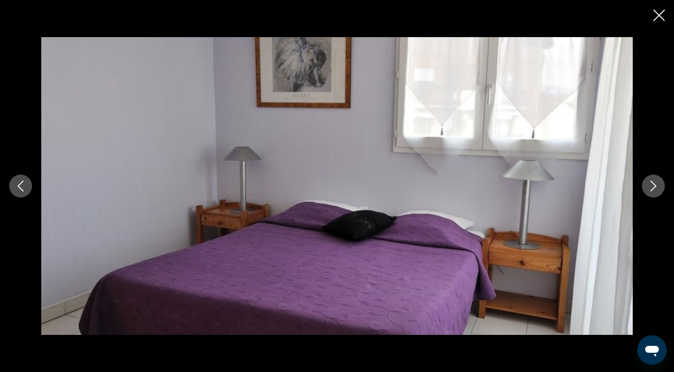
click at [652, 187] on icon "Next image" at bounding box center [653, 186] width 11 height 11
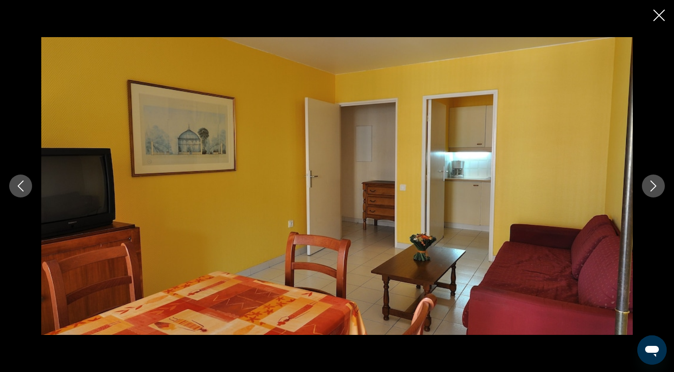
click at [652, 187] on icon "Next image" at bounding box center [653, 186] width 11 height 11
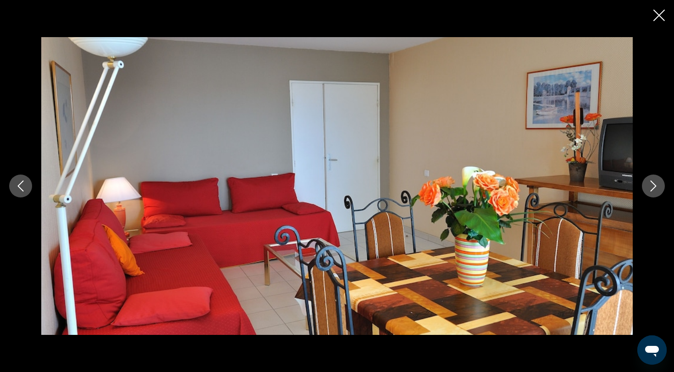
click at [652, 187] on icon "Next image" at bounding box center [653, 186] width 11 height 11
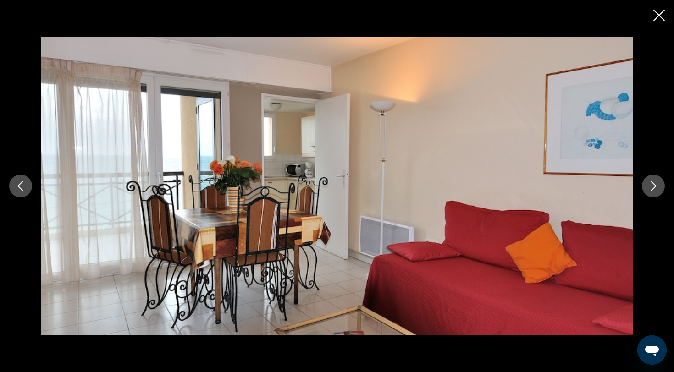
click at [652, 187] on icon "Next image" at bounding box center [653, 186] width 11 height 11
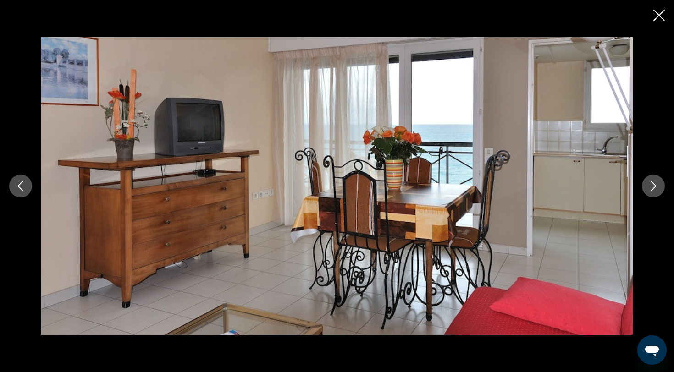
click at [652, 187] on icon "Next image" at bounding box center [653, 186] width 11 height 11
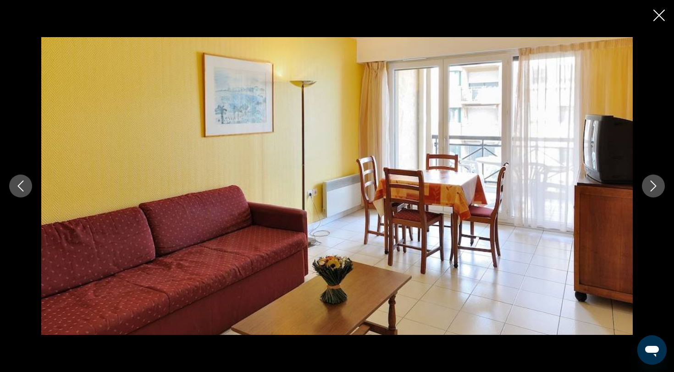
click at [652, 187] on icon "Next image" at bounding box center [653, 186] width 11 height 11
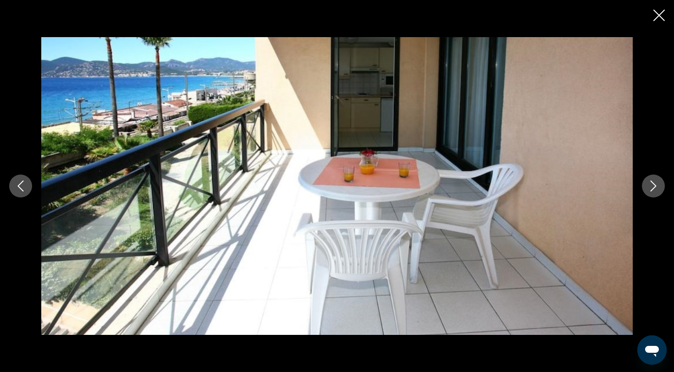
click at [658, 12] on icon "Close slideshow" at bounding box center [658, 15] width 11 height 11
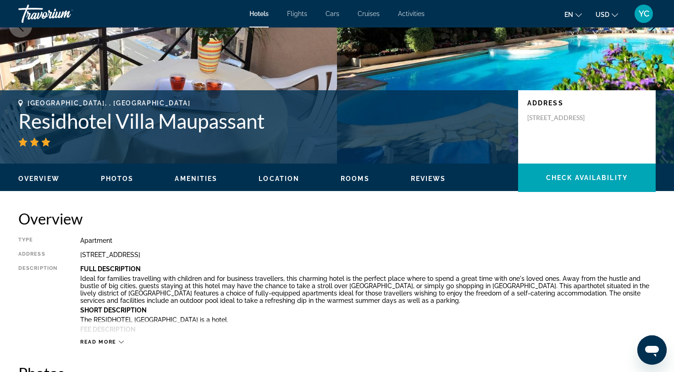
scroll to position [0, 0]
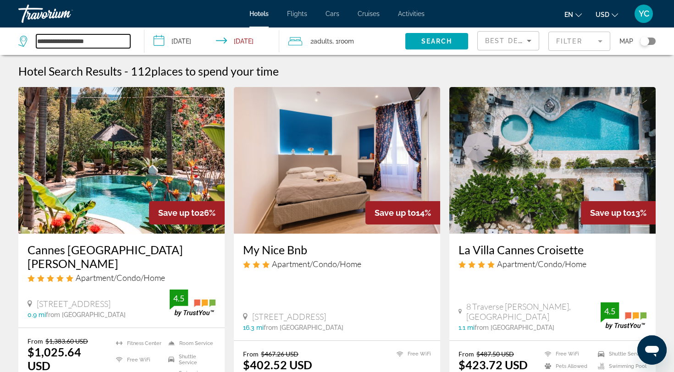
click at [91, 41] on input "**********" at bounding box center [83, 41] width 94 height 14
drag, startPoint x: 108, startPoint y: 41, endPoint x: 9, endPoint y: 41, distance: 99.0
click at [9, 40] on app-destination-search "**********" at bounding box center [72, 42] width 144 height 28
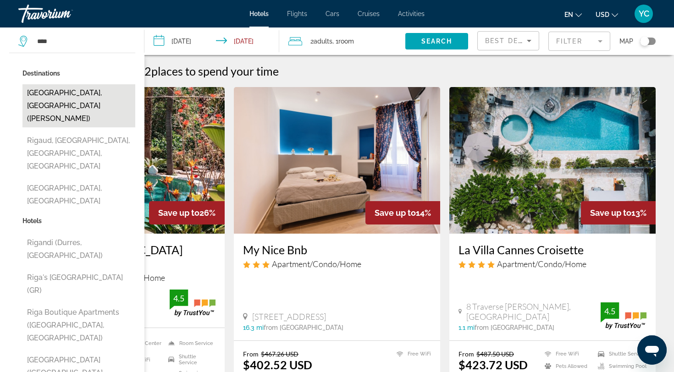
click at [45, 93] on button "Riga, Latvia (RIX)" at bounding box center [78, 105] width 113 height 43
type input "**********"
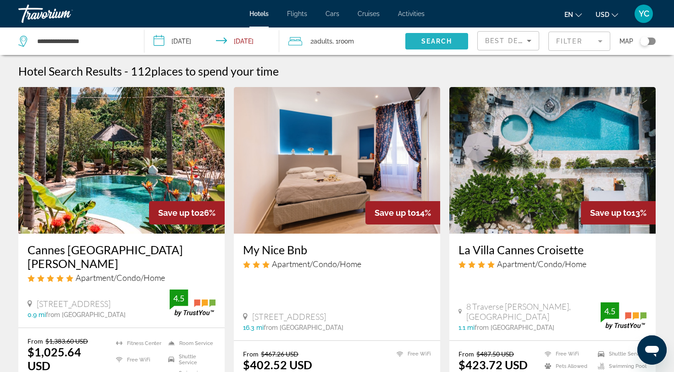
click at [435, 44] on span "Search" at bounding box center [436, 41] width 31 height 7
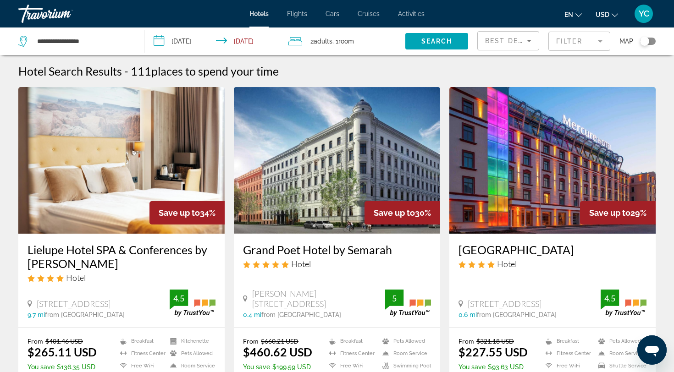
click at [564, 46] on mat-form-field "Filter" at bounding box center [579, 41] width 62 height 19
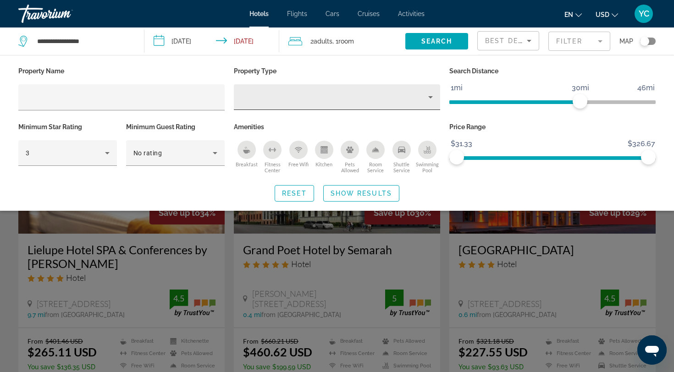
click at [359, 105] on div "Hotel Filters" at bounding box center [337, 97] width 192 height 26
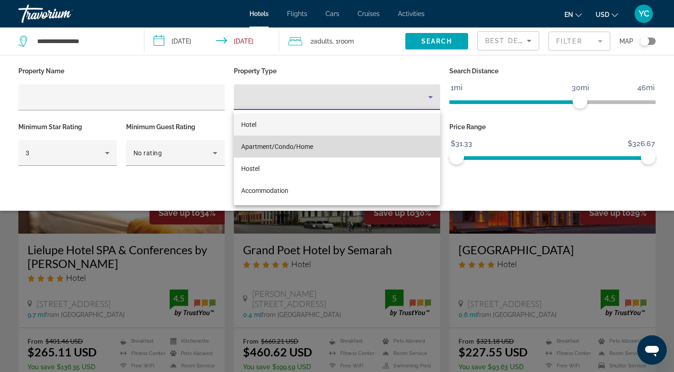
click at [317, 144] on mat-option "Apartment/Condo/Home" at bounding box center [337, 147] width 206 height 22
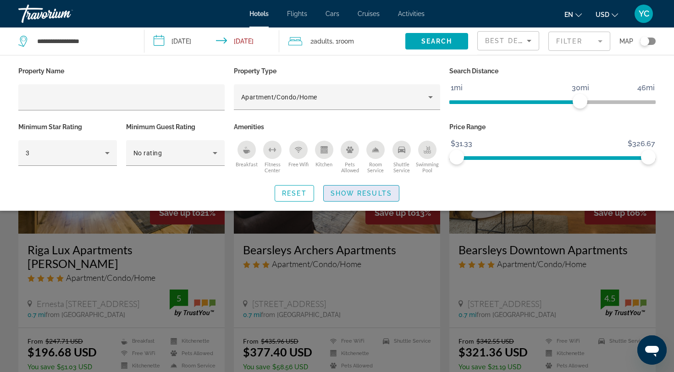
click at [352, 191] on span "Show Results" at bounding box center [361, 193] width 61 height 7
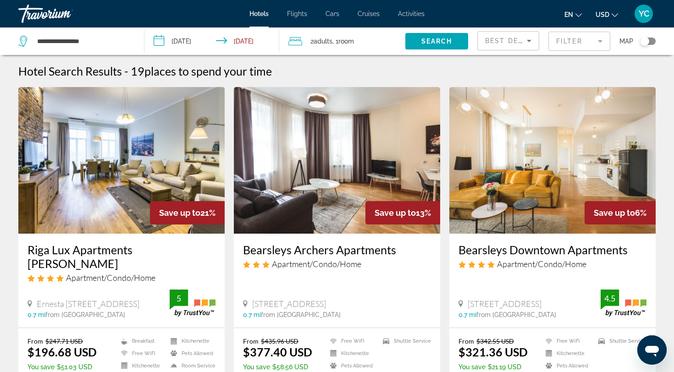
click at [171, 162] on img "Main content" at bounding box center [121, 160] width 206 height 147
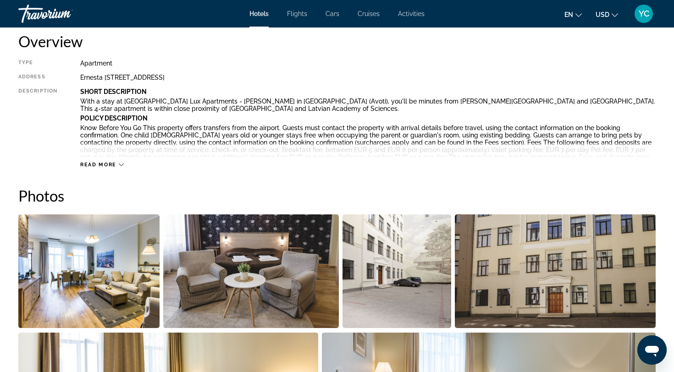
scroll to position [331, 0]
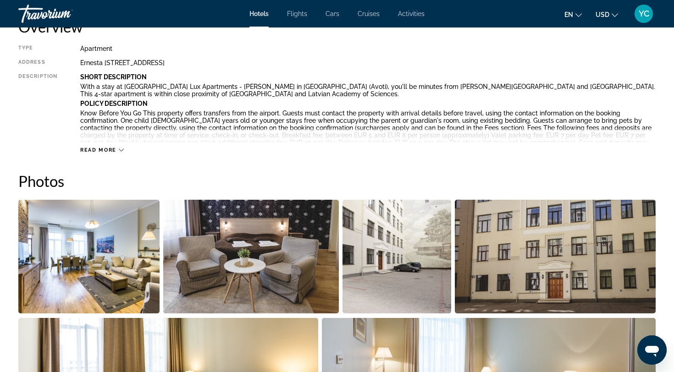
click at [114, 260] on img "Open full-screen image slider" at bounding box center [88, 257] width 141 height 114
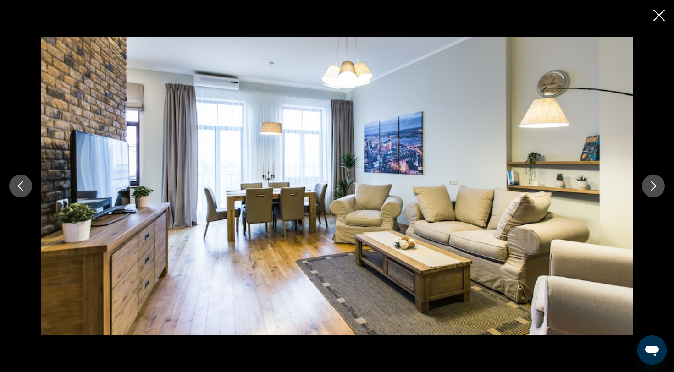
click at [655, 183] on icon "Next image" at bounding box center [653, 186] width 11 height 11
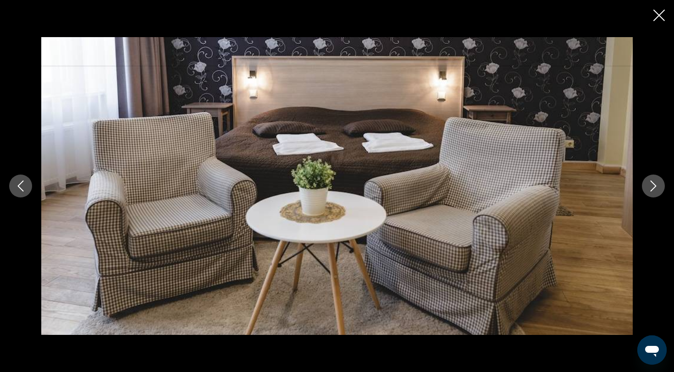
click at [655, 183] on icon "Next image" at bounding box center [653, 186] width 11 height 11
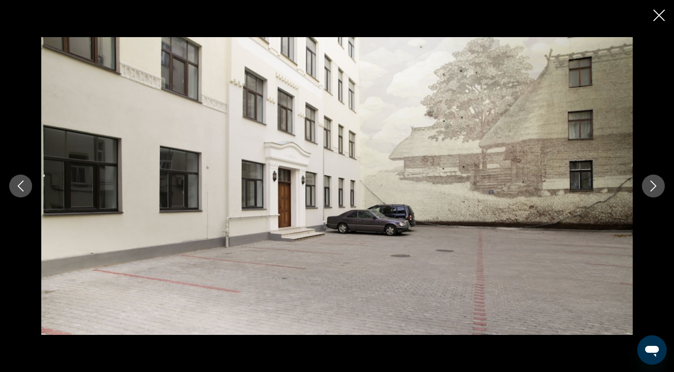
click at [655, 183] on icon "Next image" at bounding box center [653, 186] width 11 height 11
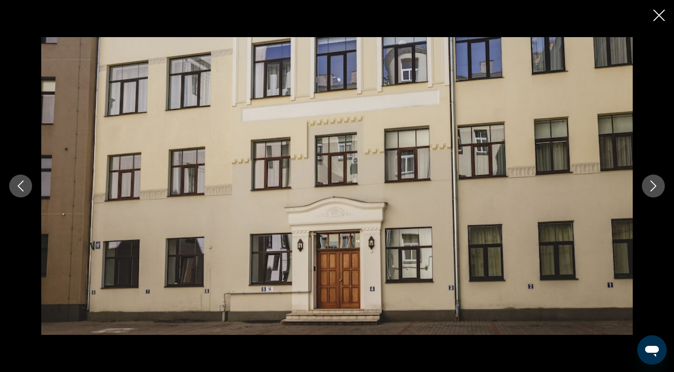
click at [655, 183] on icon "Next image" at bounding box center [653, 186] width 11 height 11
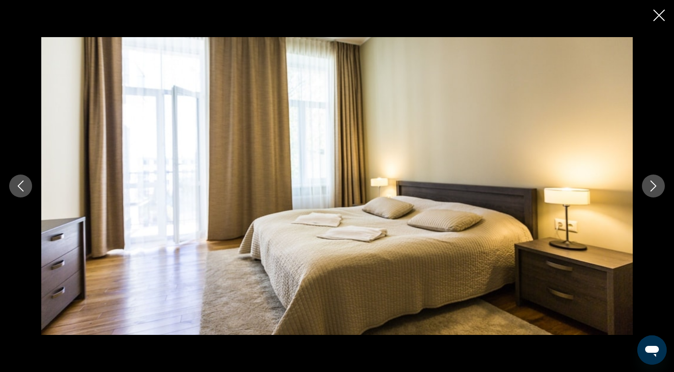
click at [655, 187] on icon "Next image" at bounding box center [654, 186] width 6 height 11
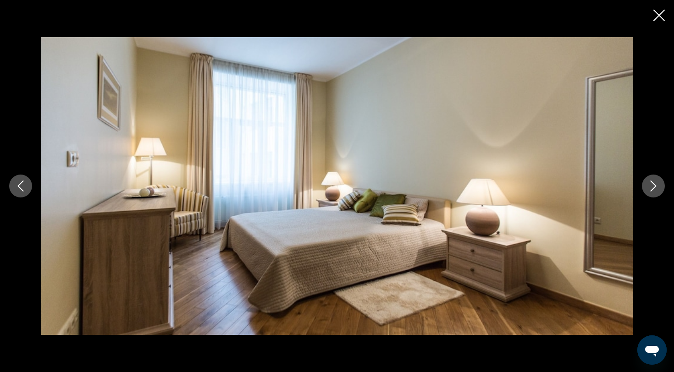
click at [655, 187] on icon "Next image" at bounding box center [654, 186] width 6 height 11
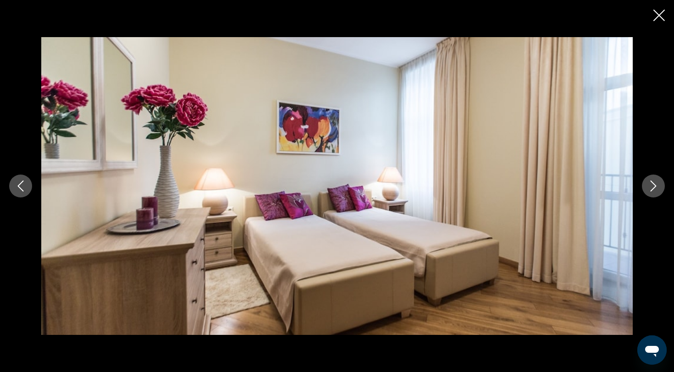
click at [655, 187] on icon "Next image" at bounding box center [654, 186] width 6 height 11
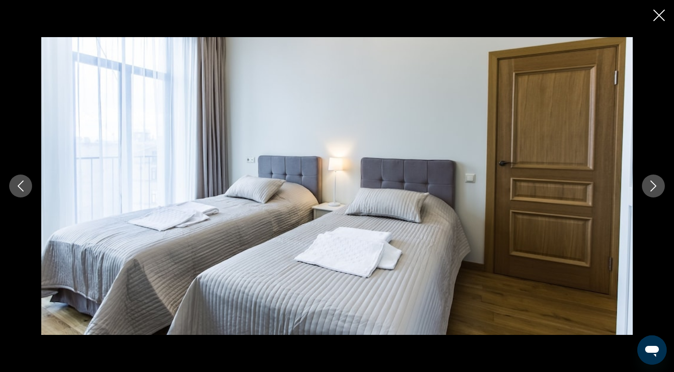
click at [655, 187] on icon "Next image" at bounding box center [654, 186] width 6 height 11
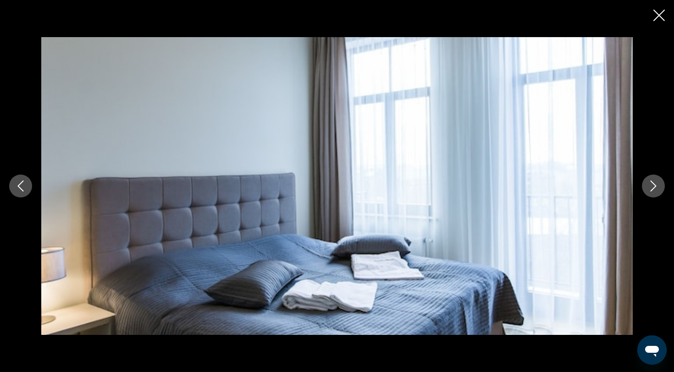
click at [655, 188] on icon "Next image" at bounding box center [653, 186] width 11 height 11
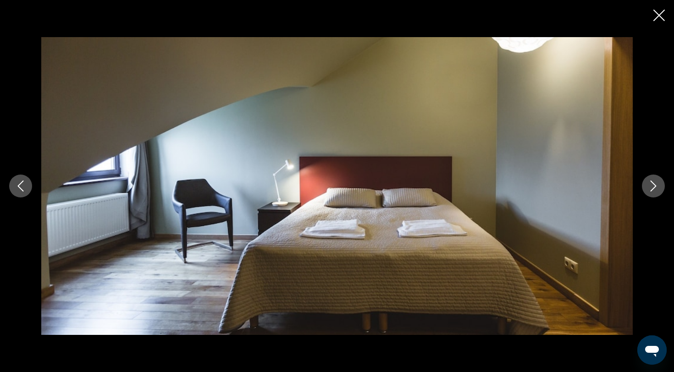
click at [655, 188] on icon "Next image" at bounding box center [653, 186] width 11 height 11
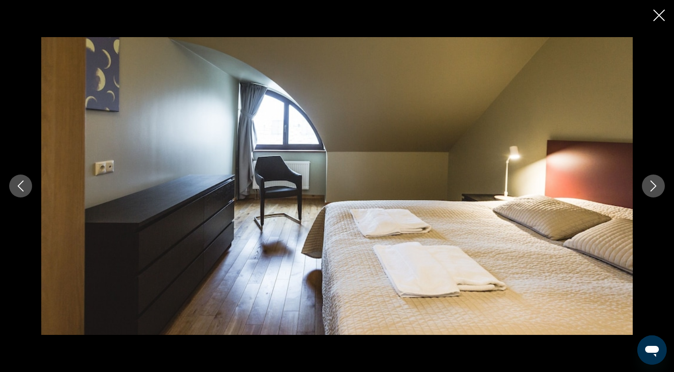
click at [655, 188] on icon "Next image" at bounding box center [653, 186] width 11 height 11
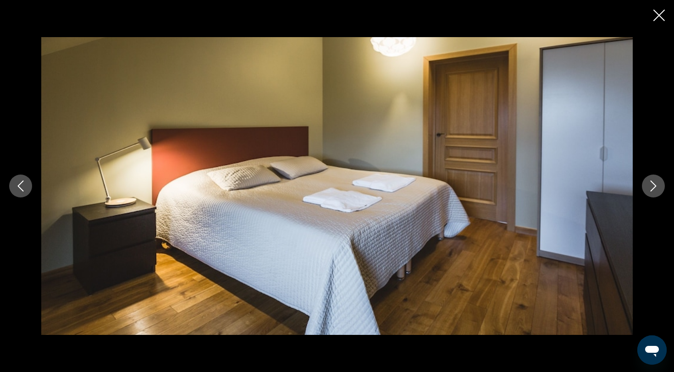
click at [655, 188] on icon "Next image" at bounding box center [653, 186] width 11 height 11
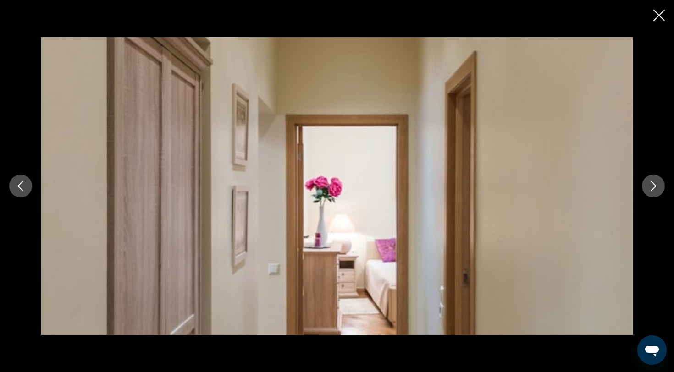
click at [655, 188] on icon "Next image" at bounding box center [653, 186] width 11 height 11
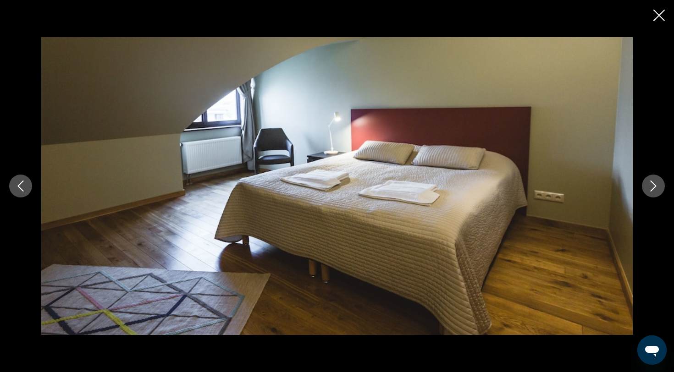
click at [655, 188] on icon "Next image" at bounding box center [653, 186] width 11 height 11
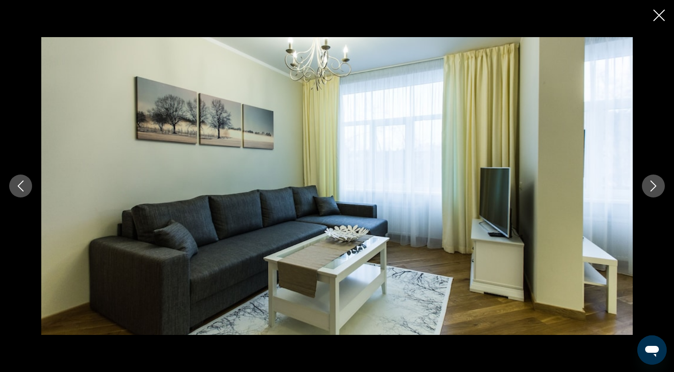
click at [657, 17] on icon "Close slideshow" at bounding box center [658, 15] width 11 height 11
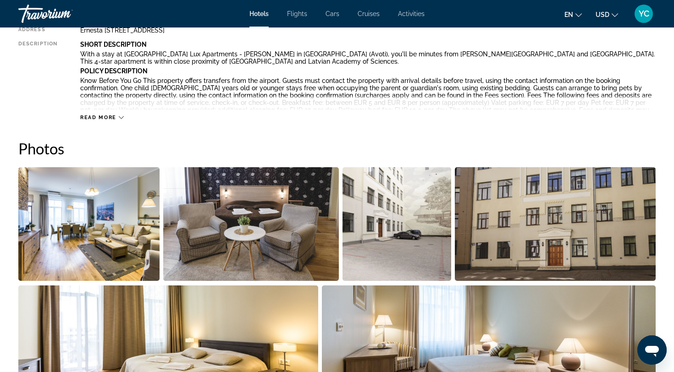
scroll to position [0, 0]
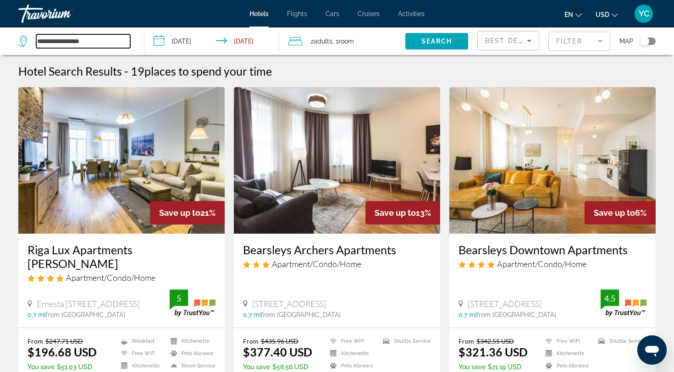
click at [38, 44] on input "**********" at bounding box center [83, 41] width 94 height 14
click at [97, 42] on input "**********" at bounding box center [83, 41] width 94 height 14
type input "*"
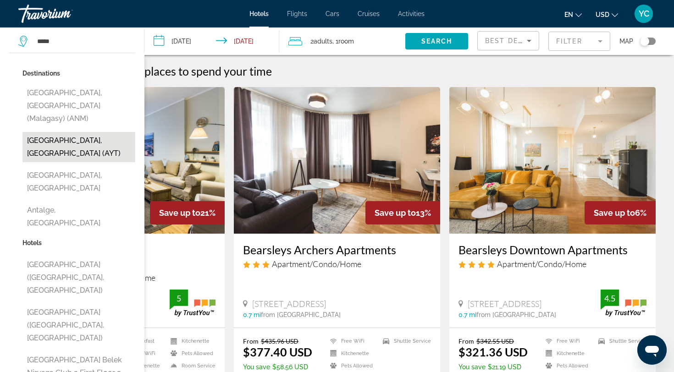
click at [76, 133] on button "[GEOGRAPHIC_DATA], [GEOGRAPHIC_DATA] (AYT)" at bounding box center [78, 147] width 113 height 30
type input "**********"
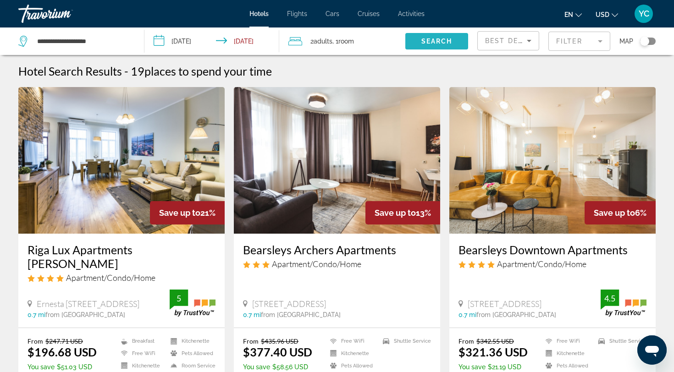
click at [440, 39] on span "Search" at bounding box center [436, 41] width 31 height 7
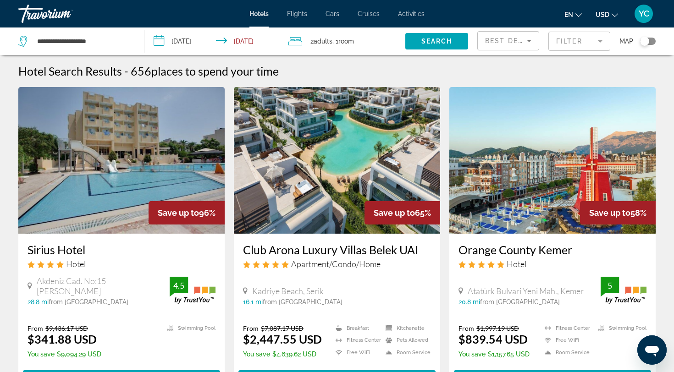
click at [568, 45] on mat-form-field "Filter" at bounding box center [579, 41] width 62 height 19
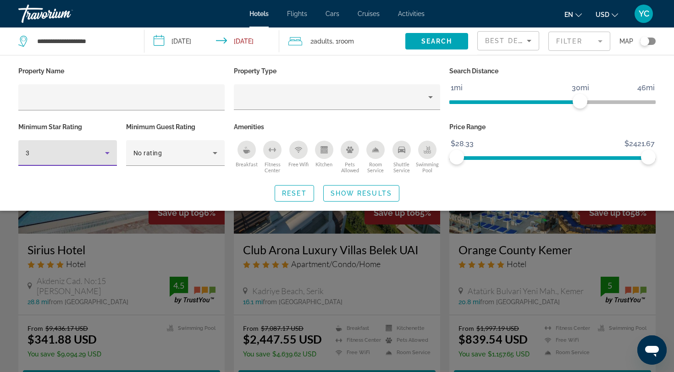
click at [106, 153] on icon "Hotel Filters" at bounding box center [107, 153] width 5 height 2
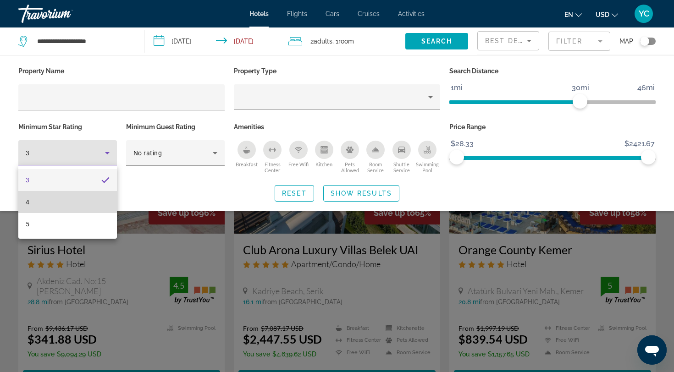
click at [89, 207] on mat-option "4" at bounding box center [67, 202] width 99 height 22
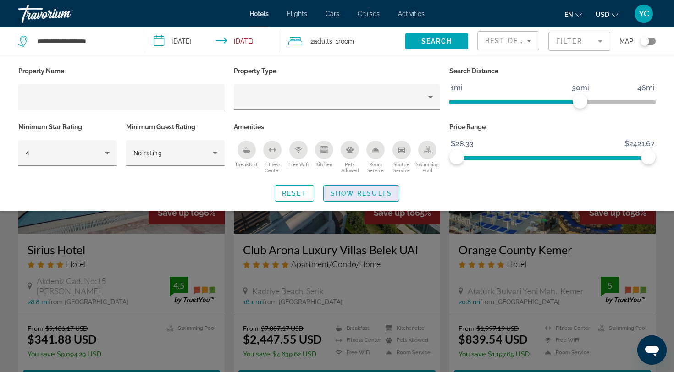
click at [337, 199] on span "Search widget" at bounding box center [361, 193] width 75 height 22
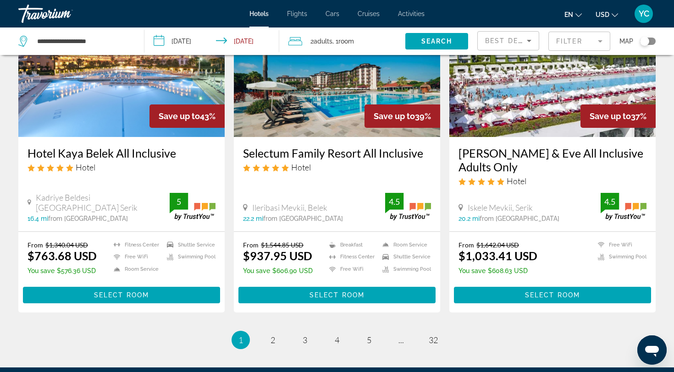
scroll to position [1125, 0]
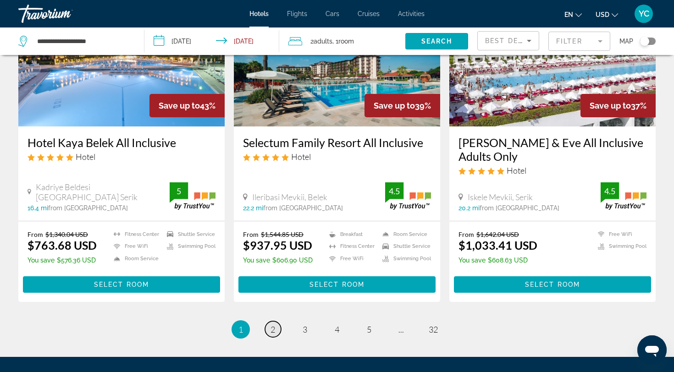
click at [273, 325] on span "2" at bounding box center [273, 330] width 5 height 10
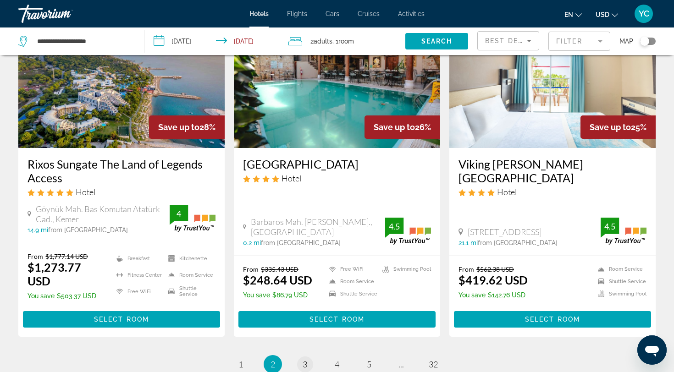
scroll to position [1142, 0]
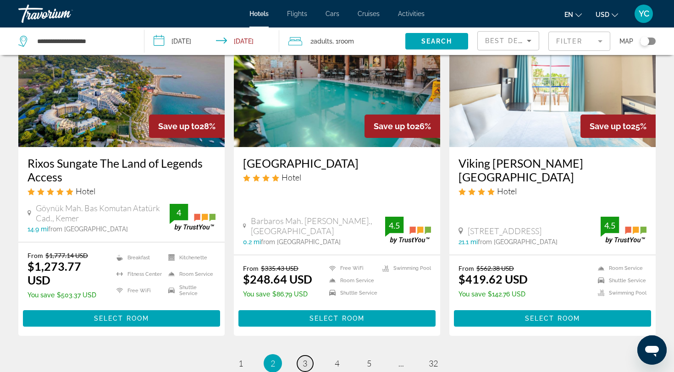
click at [306, 359] on span "3" at bounding box center [305, 364] width 5 height 10
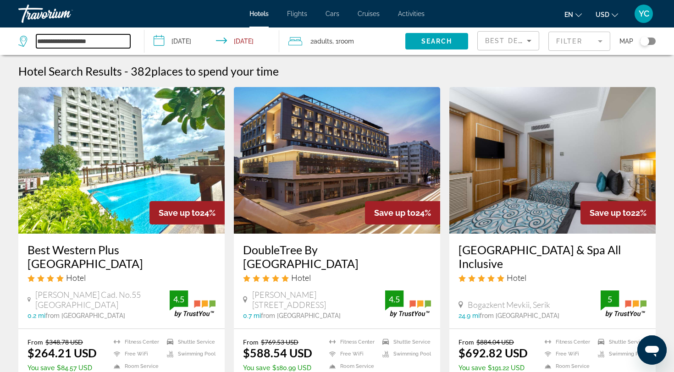
click at [91, 44] on input "**********" at bounding box center [83, 41] width 94 height 14
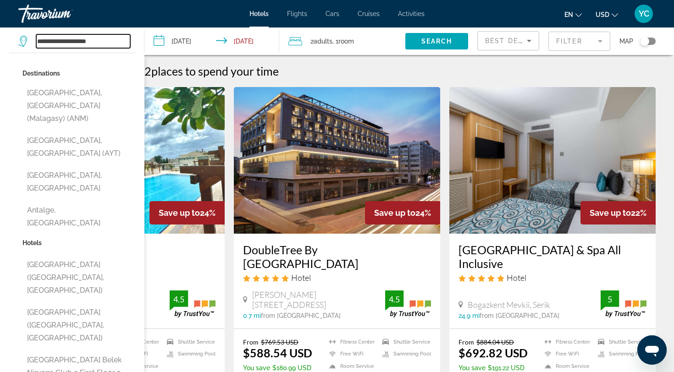
drag, startPoint x: 101, startPoint y: 44, endPoint x: 23, endPoint y: 35, distance: 78.4
click at [23, 35] on div "**********" at bounding box center [74, 41] width 112 height 14
click at [51, 44] on input "Search widget" at bounding box center [83, 41] width 94 height 14
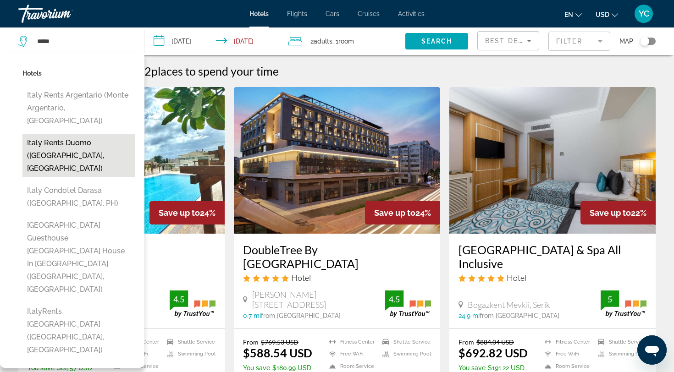
click at [110, 136] on button "Italy Rents Duomo ([GEOGRAPHIC_DATA], [GEOGRAPHIC_DATA])" at bounding box center [78, 155] width 113 height 43
type input "**********"
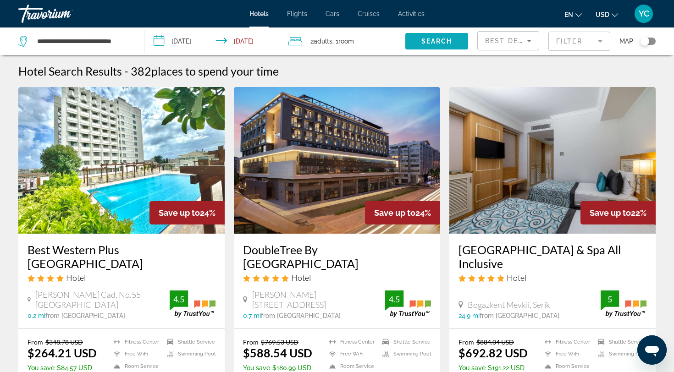
click at [417, 43] on span "Search widget" at bounding box center [436, 41] width 63 height 22
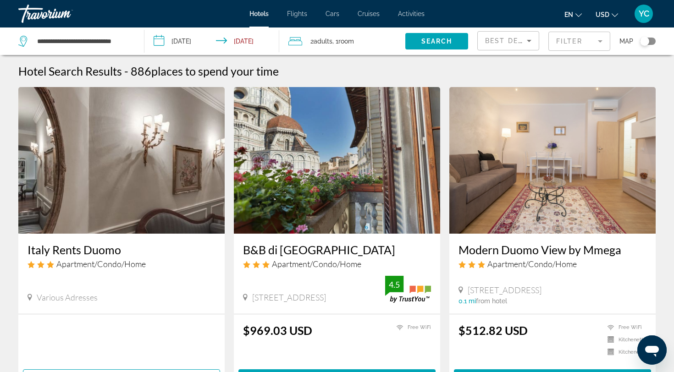
click at [564, 43] on mat-form-field "Filter" at bounding box center [579, 41] width 62 height 19
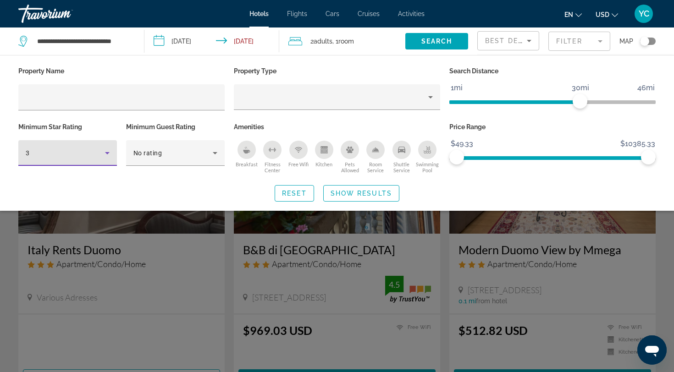
click at [109, 152] on icon "Hotel Filters" at bounding box center [107, 153] width 11 height 11
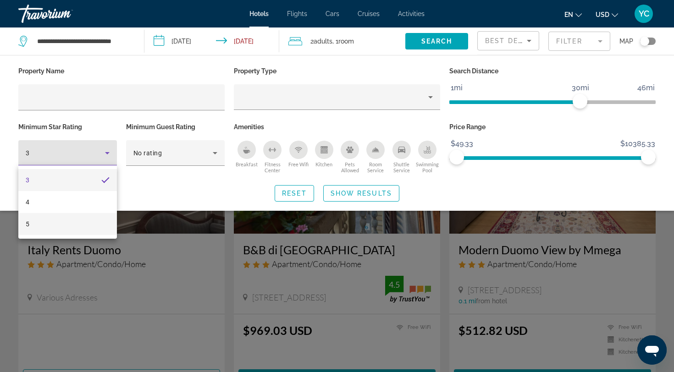
click at [92, 218] on mat-option "5" at bounding box center [67, 224] width 99 height 22
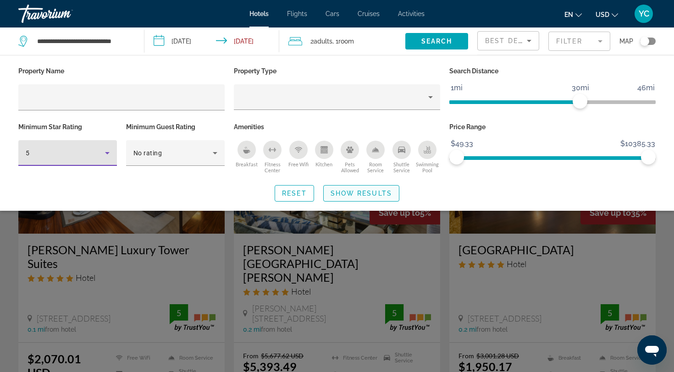
click at [385, 195] on span "Show Results" at bounding box center [361, 193] width 61 height 7
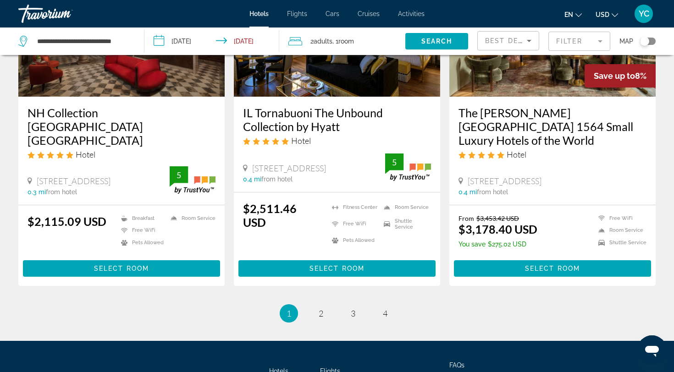
scroll to position [1200, 0]
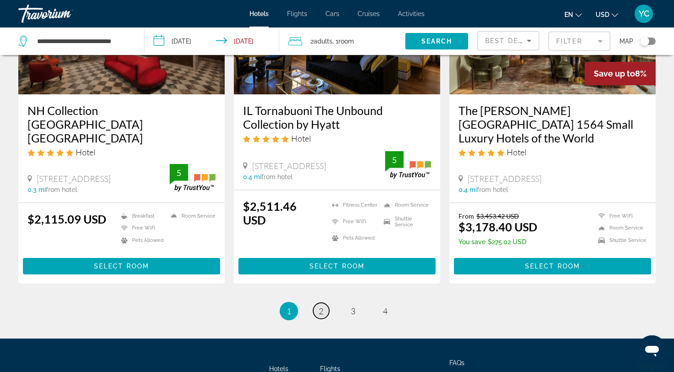
click at [321, 306] on span "2" at bounding box center [321, 311] width 5 height 10
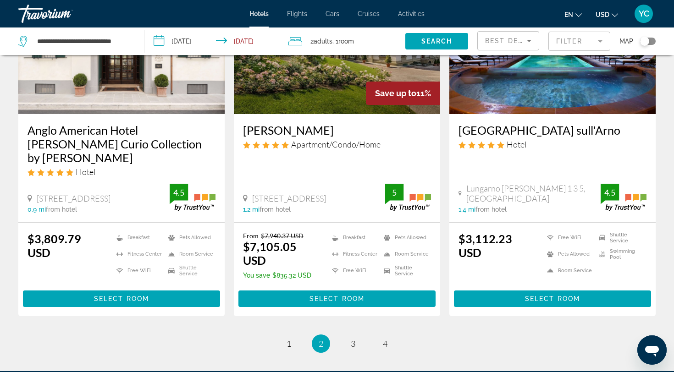
scroll to position [1155, 0]
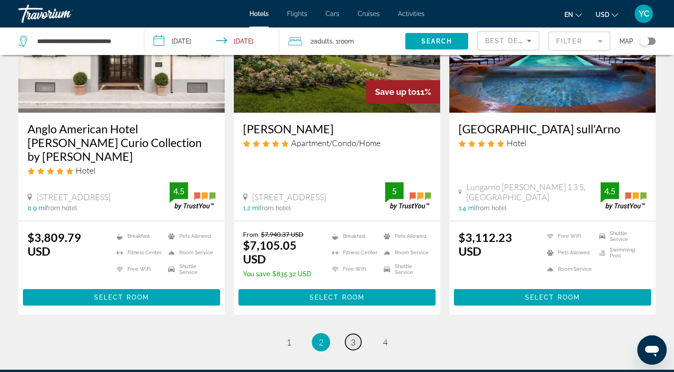
click at [349, 334] on link "page 3" at bounding box center [353, 342] width 16 height 16
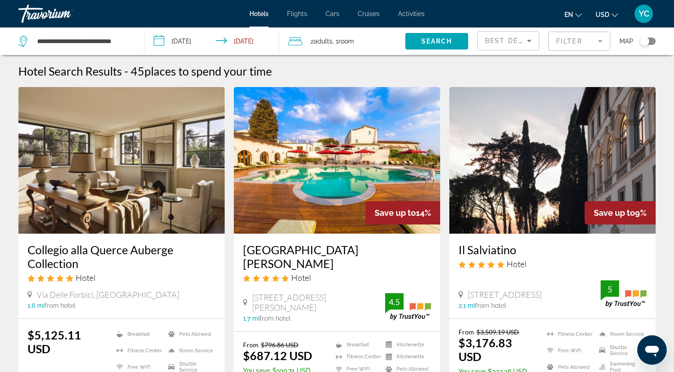
click at [567, 45] on mat-form-field "Filter" at bounding box center [579, 41] width 62 height 19
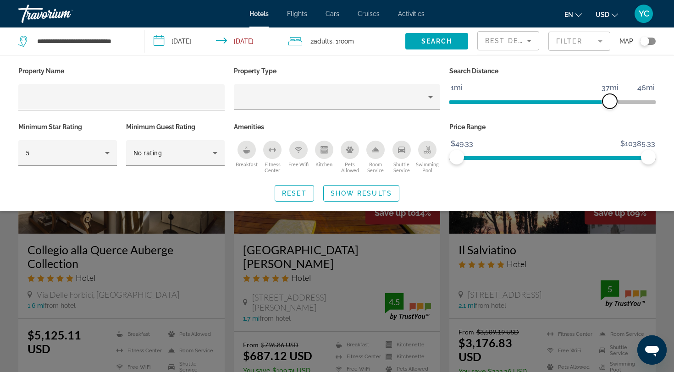
drag, startPoint x: 582, startPoint y: 103, endPoint x: 611, endPoint y: 101, distance: 28.9
click at [611, 101] on span "ngx-slider" at bounding box center [609, 101] width 15 height 15
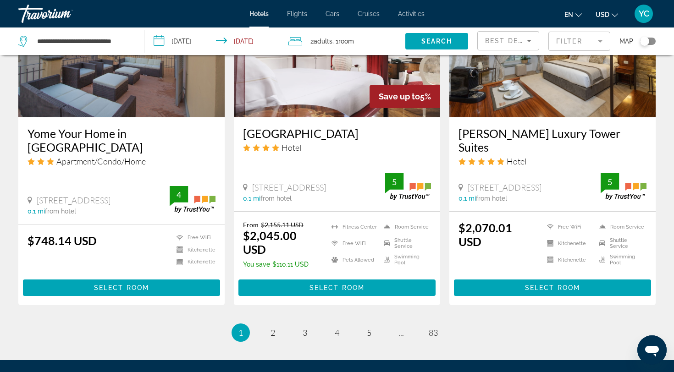
scroll to position [1114, 0]
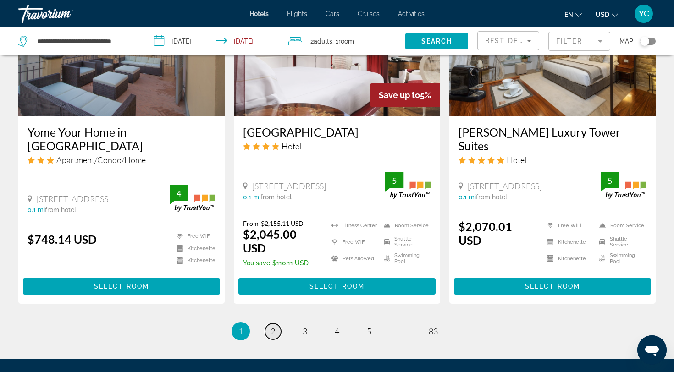
click at [271, 326] on span "2" at bounding box center [273, 331] width 5 height 10
